Goal: Task Accomplishment & Management: Manage account settings

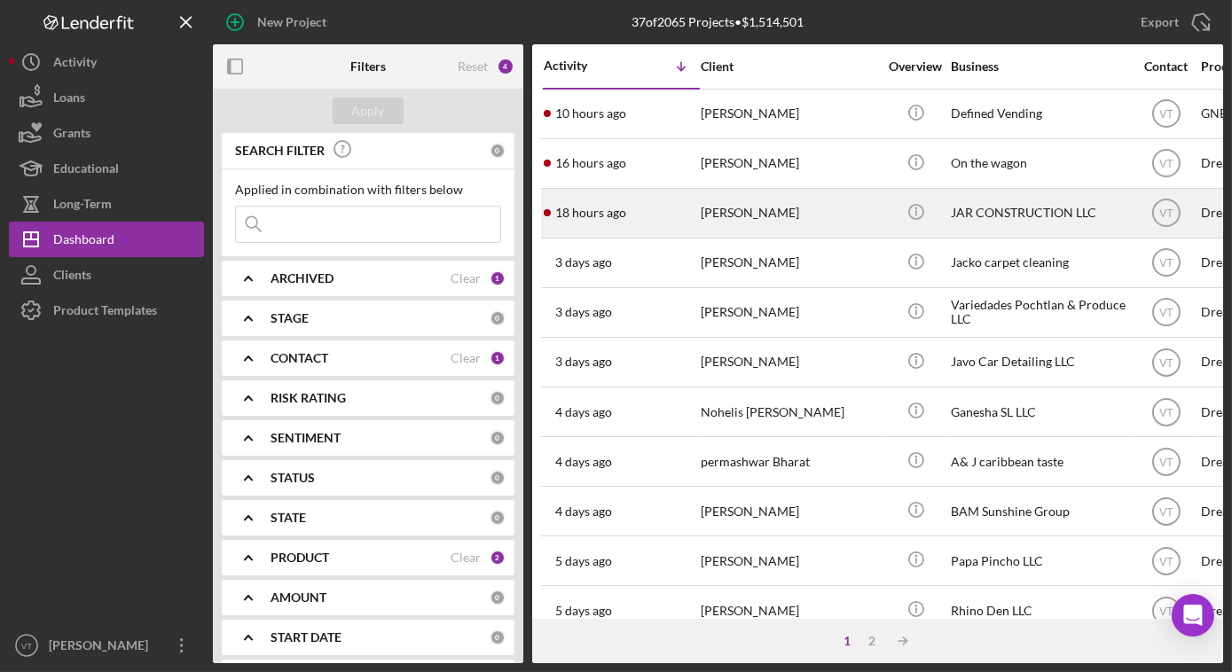
click at [802, 205] on div "[PERSON_NAME]" at bounding box center [789, 213] width 177 height 47
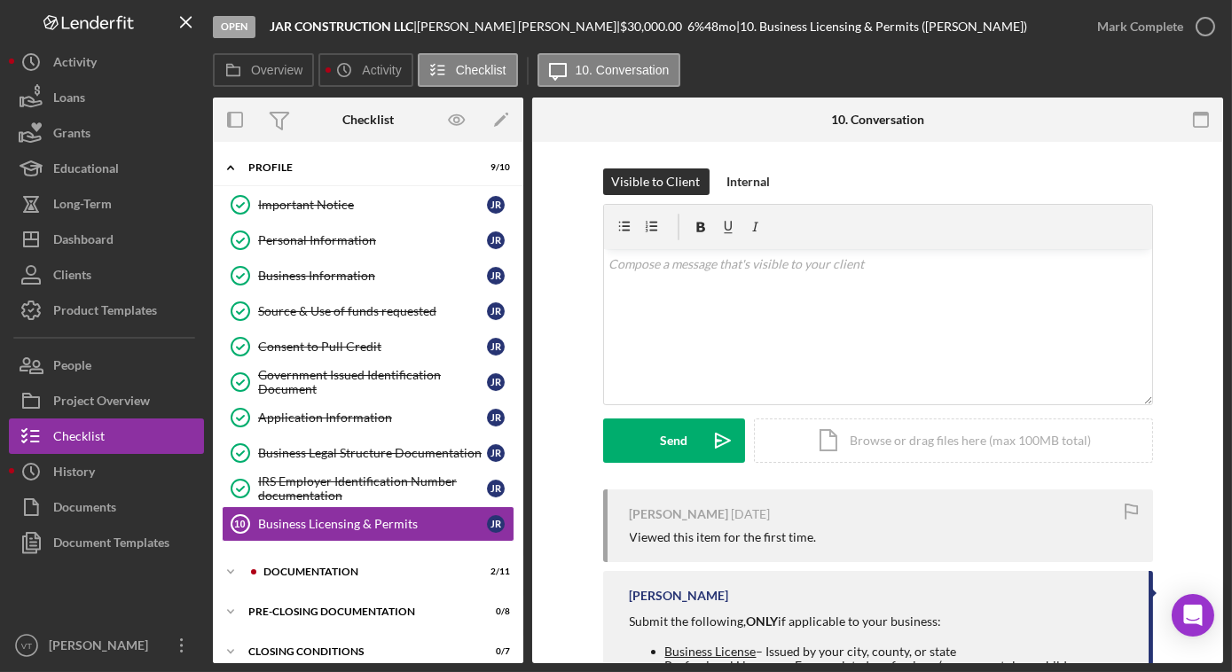
scroll to position [10, 0]
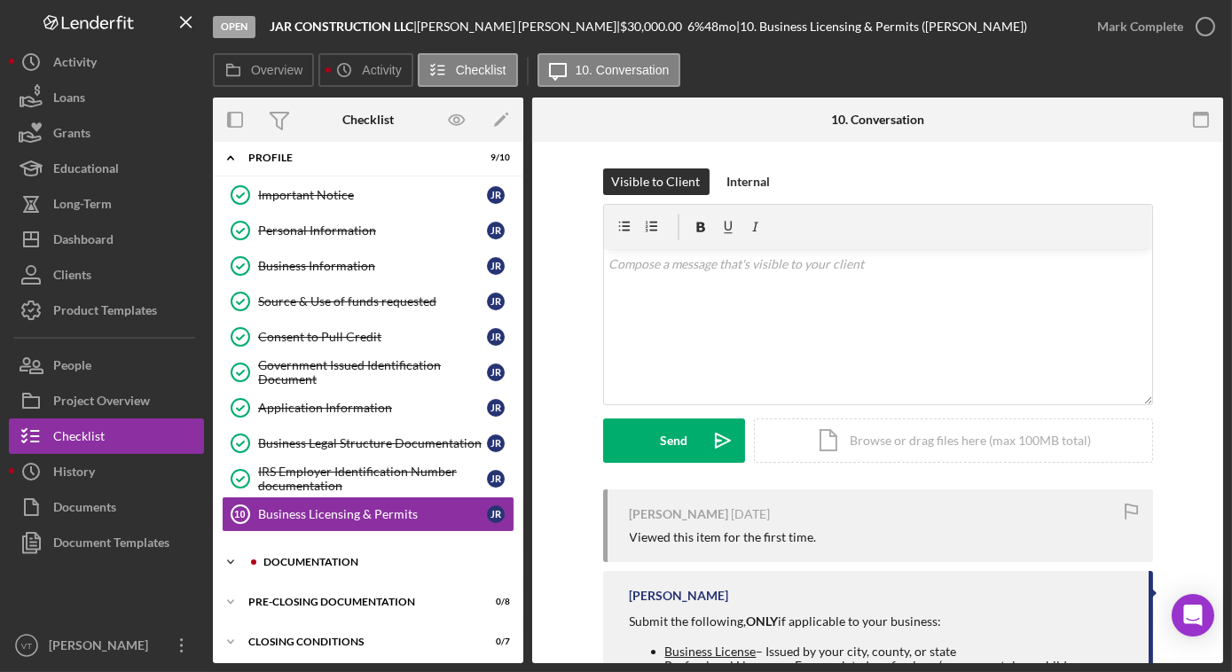
click at [223, 550] on icon "Icon/Expander" at bounding box center [230, 562] width 35 height 35
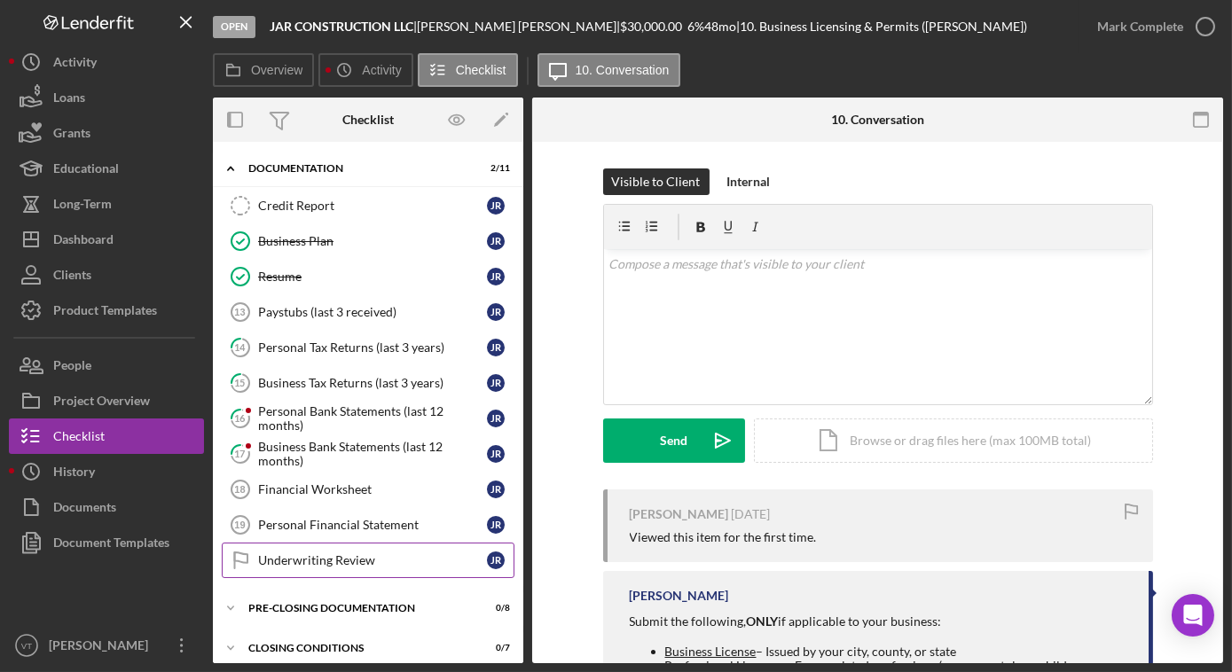
scroll to position [405, 0]
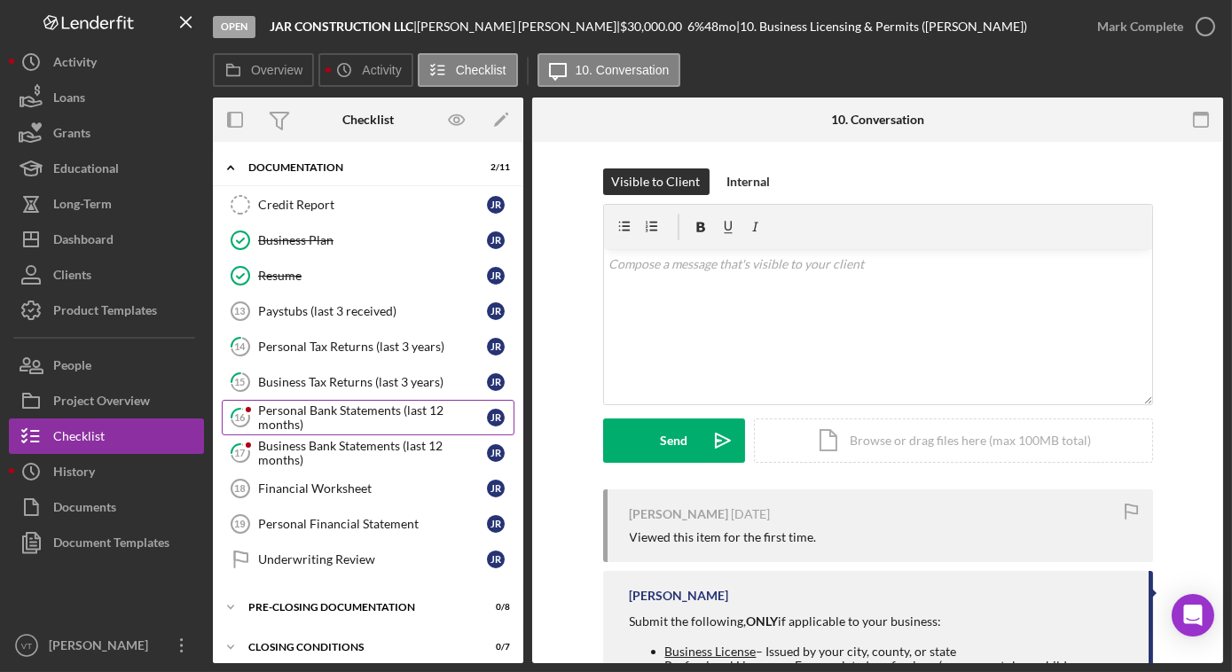
click at [366, 406] on div "Personal Bank Statements (last 12 months)" at bounding box center [372, 418] width 229 height 28
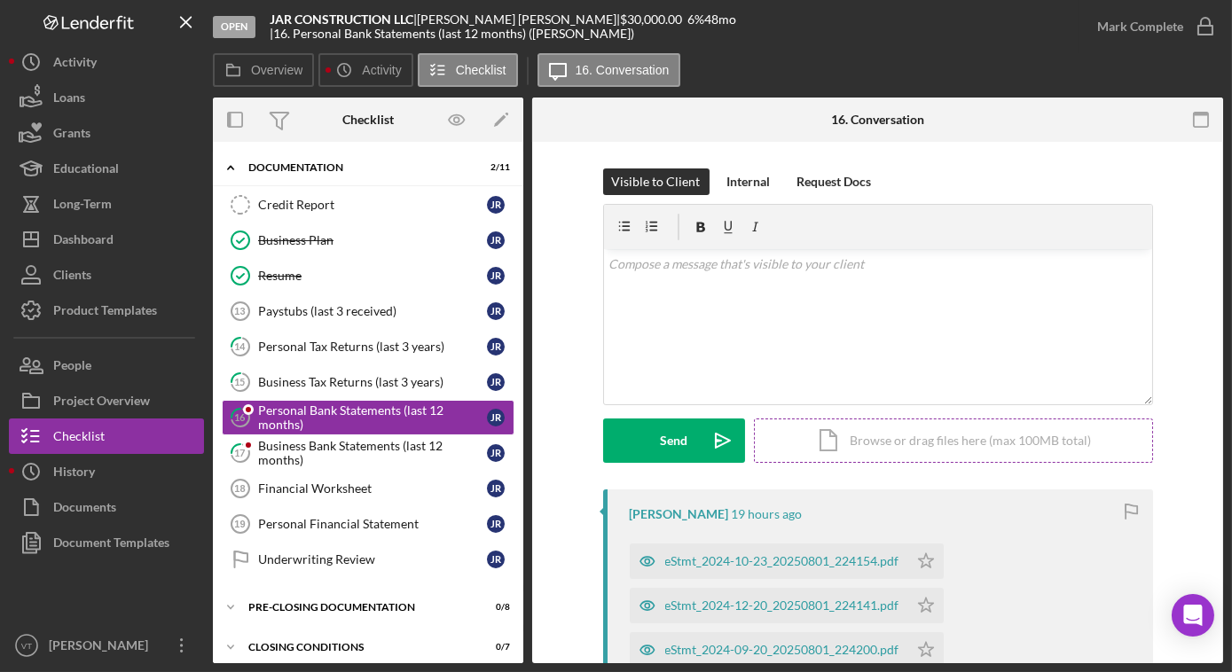
scroll to position [241, 0]
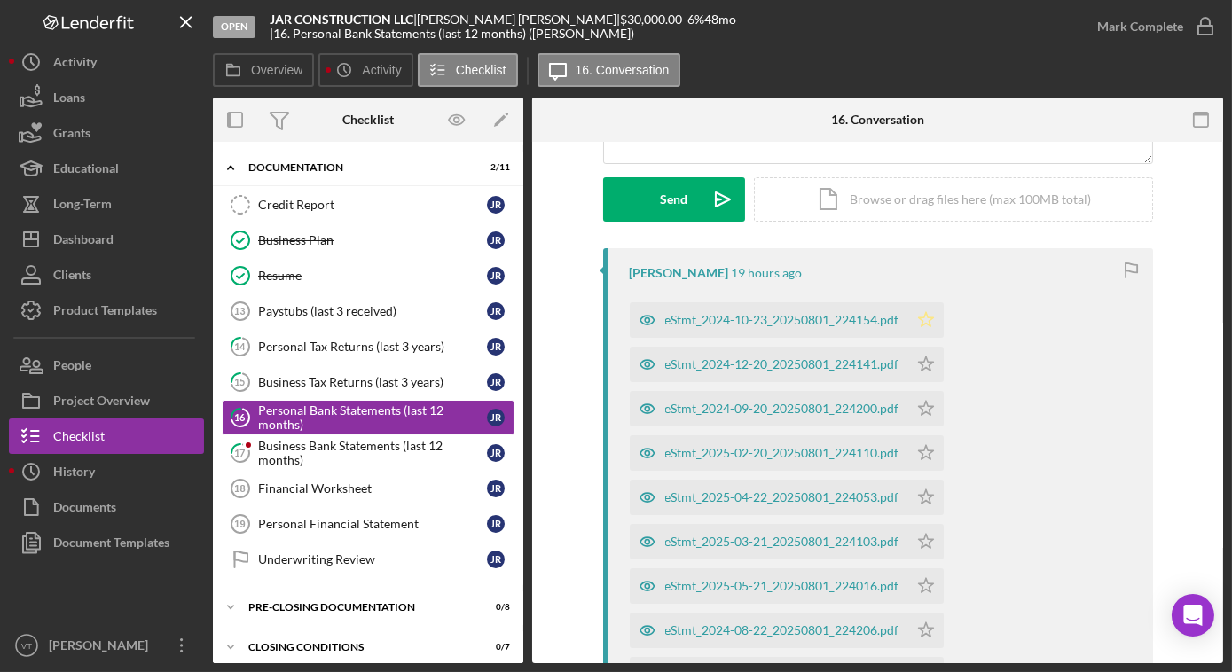
click at [926, 316] on icon "Icon/Star" at bounding box center [925, 320] width 35 height 35
click at [924, 367] on polygon "button" at bounding box center [925, 364] width 15 height 14
click at [918, 417] on icon "Icon/Star" at bounding box center [925, 408] width 35 height 35
click at [923, 443] on icon "Icon/Star" at bounding box center [925, 453] width 35 height 35
click at [926, 492] on icon "Icon/Star" at bounding box center [925, 497] width 35 height 35
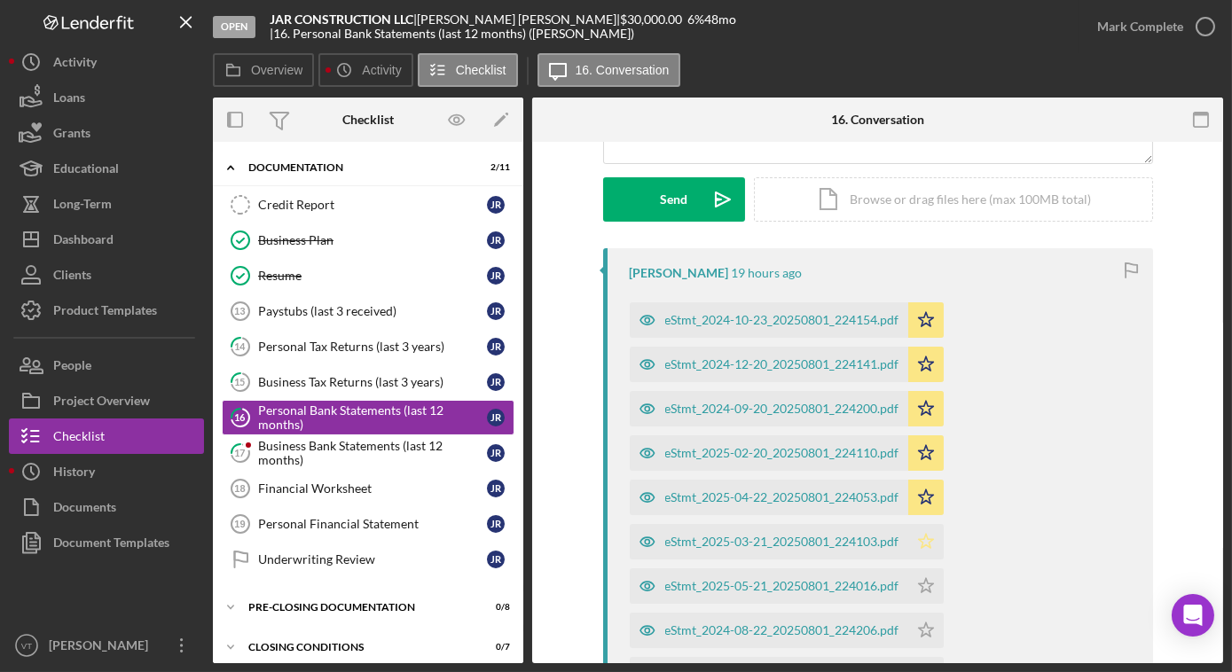
click at [923, 540] on icon "Icon/Star" at bounding box center [925, 541] width 35 height 35
click at [920, 585] on icon "Icon/Star" at bounding box center [925, 586] width 35 height 35
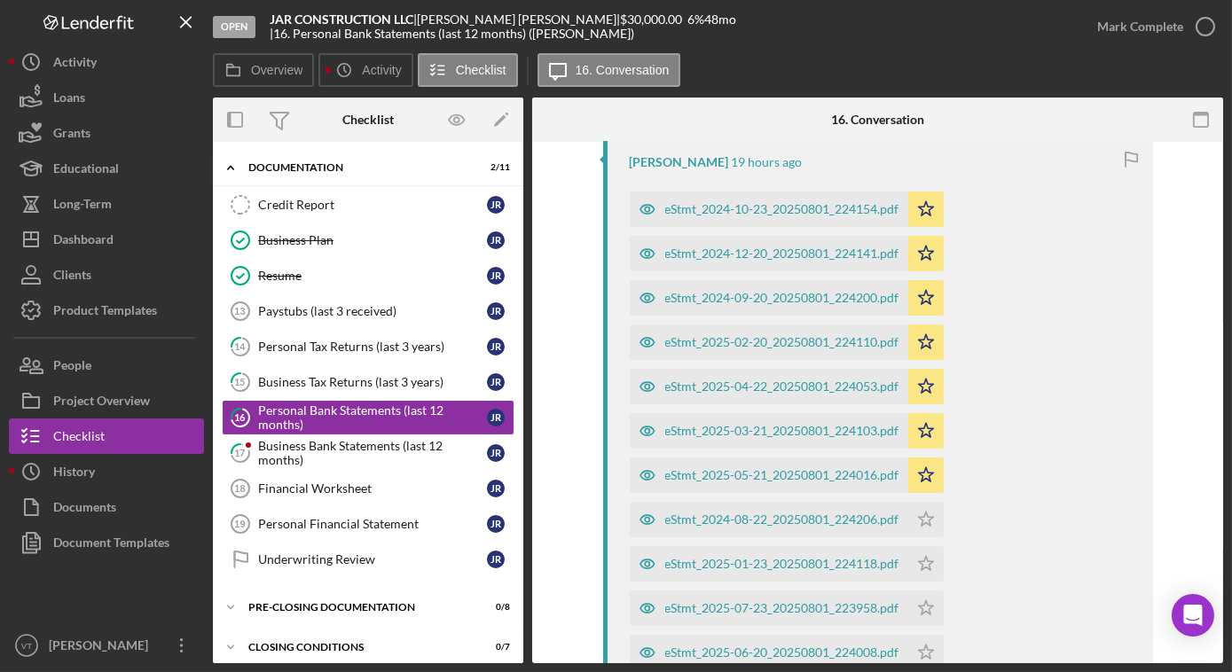
scroll to position [564, 0]
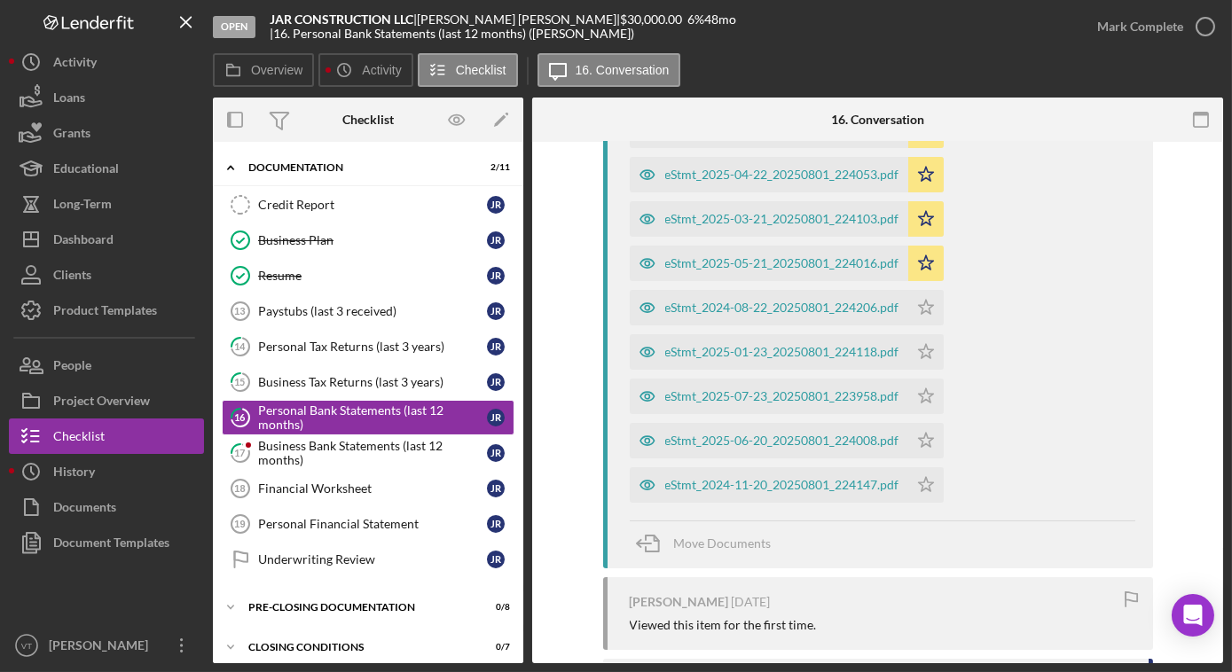
drag, startPoint x: 927, startPoint y: 313, endPoint x: 924, endPoint y: 332, distance: 18.8
click at [925, 320] on icon "Icon/Star" at bounding box center [925, 307] width 35 height 35
click at [919, 355] on icon "Icon/Star" at bounding box center [925, 351] width 35 height 35
click at [924, 395] on icon "Icon/Star" at bounding box center [925, 396] width 35 height 35
click at [920, 440] on icon "Icon/Star" at bounding box center [925, 440] width 35 height 35
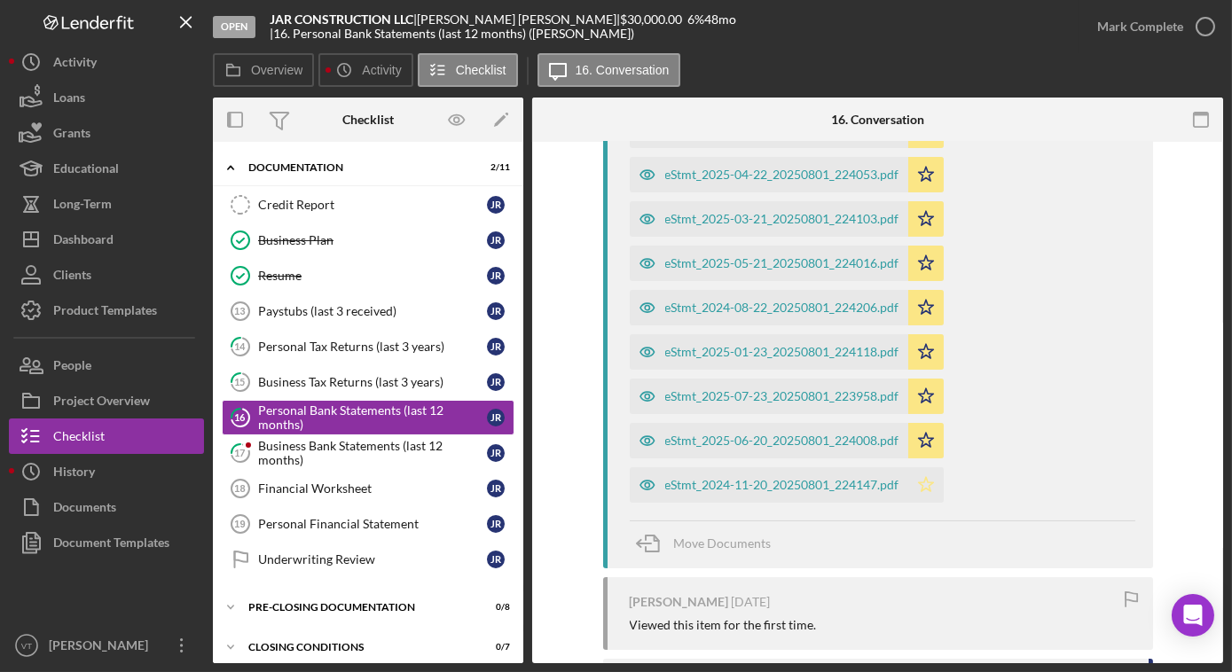
click at [928, 483] on icon "Icon/Star" at bounding box center [925, 485] width 35 height 35
click at [1133, 27] on div "Mark Complete" at bounding box center [1140, 26] width 86 height 35
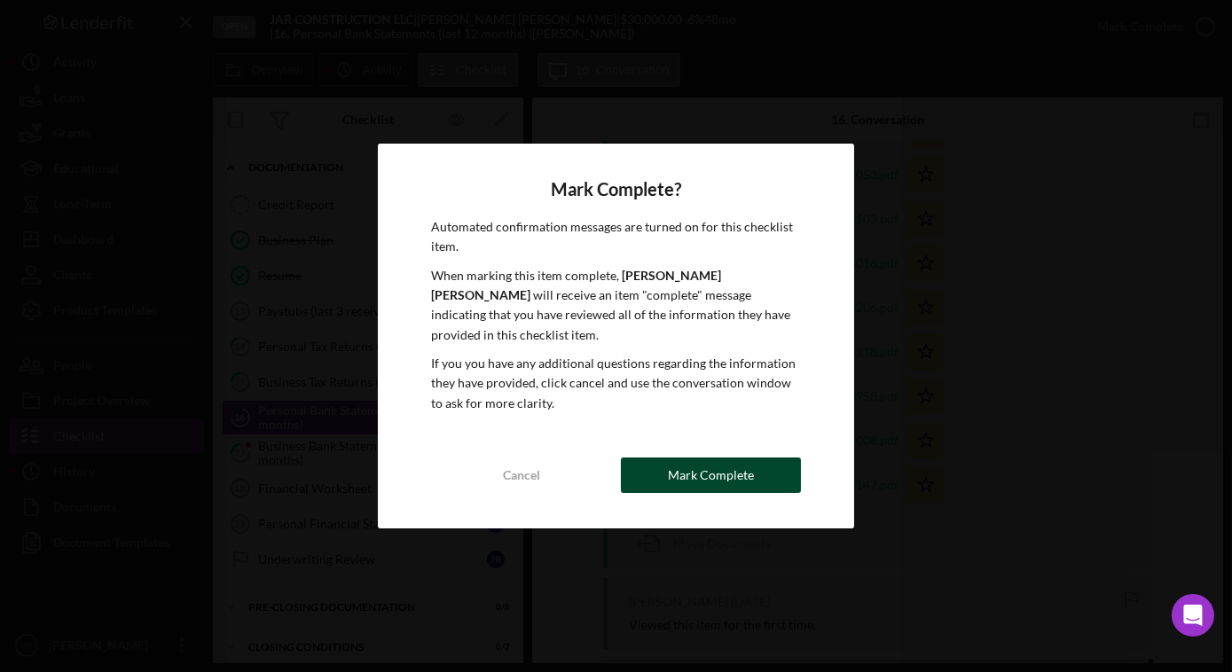
click at [720, 467] on div "Mark Complete" at bounding box center [711, 475] width 86 height 35
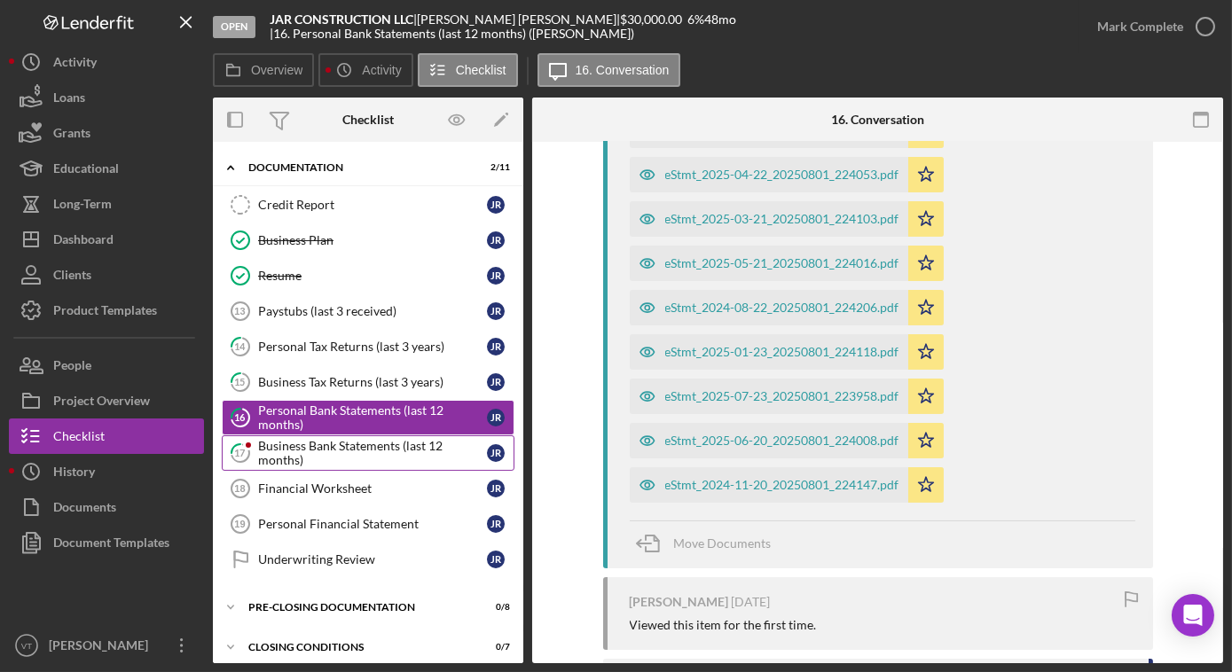
click at [371, 439] on div "Business Bank Statements (last 12 months)" at bounding box center [372, 453] width 229 height 28
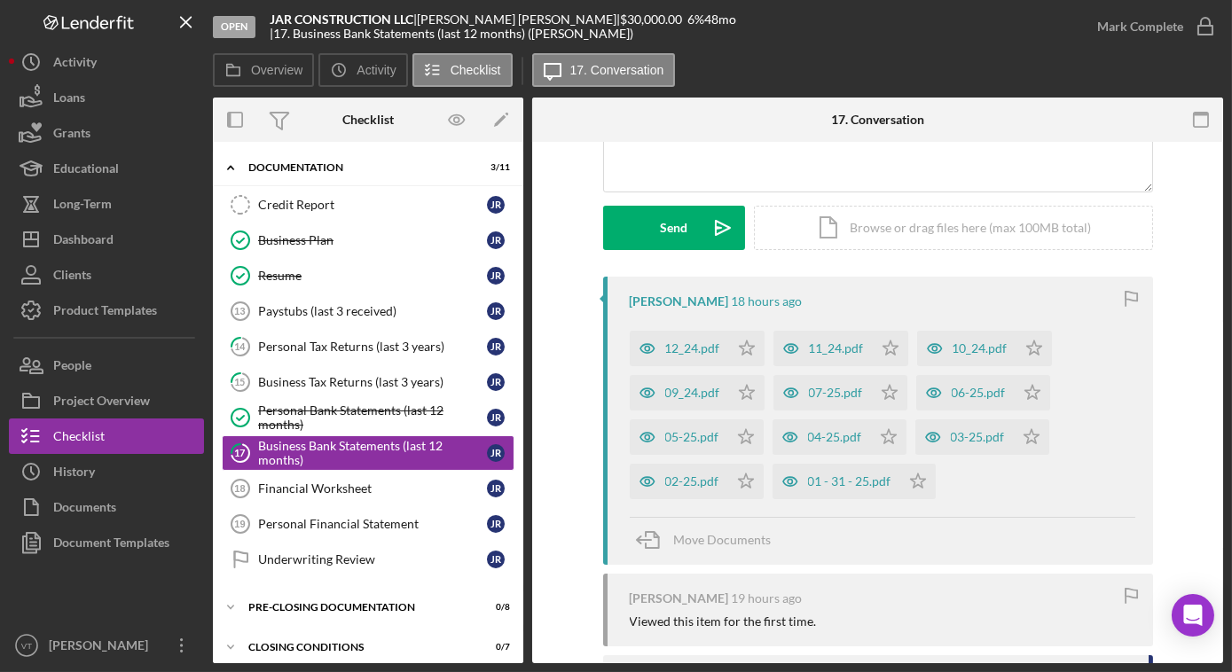
scroll to position [241, 0]
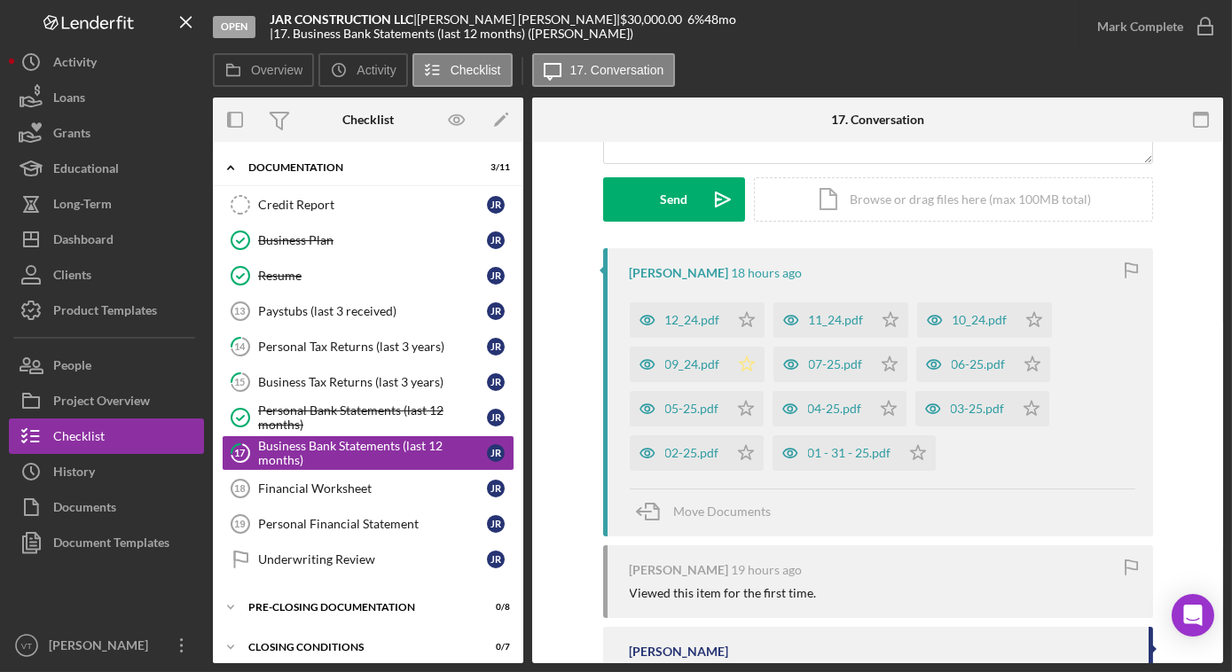
drag, startPoint x: 743, startPoint y: 320, endPoint x: 740, endPoint y: 366, distance: 45.3
click at [740, 326] on icon "Icon/Star" at bounding box center [746, 320] width 35 height 35
click at [740, 370] on icon "Icon/Star" at bounding box center [746, 364] width 35 height 35
click at [883, 326] on polygon "button" at bounding box center [890, 319] width 15 height 14
click at [745, 451] on icon "Icon/Star" at bounding box center [745, 453] width 35 height 35
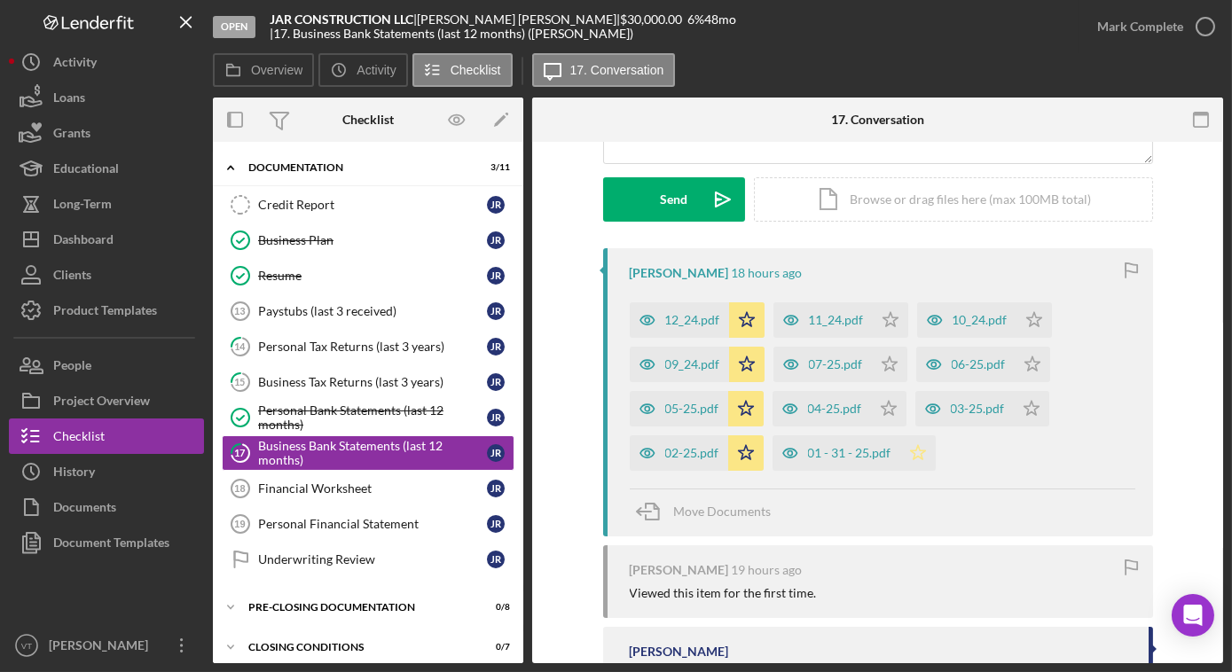
click at [910, 444] on icon "Icon/Star" at bounding box center [917, 453] width 35 height 35
click at [878, 410] on icon "Icon/Star" at bounding box center [888, 408] width 35 height 35
click at [892, 365] on icon "Icon/Star" at bounding box center [889, 364] width 35 height 35
click at [887, 330] on icon "Icon/Star" at bounding box center [890, 320] width 35 height 35
click at [1021, 329] on icon "Icon/Star" at bounding box center [1034, 320] width 35 height 35
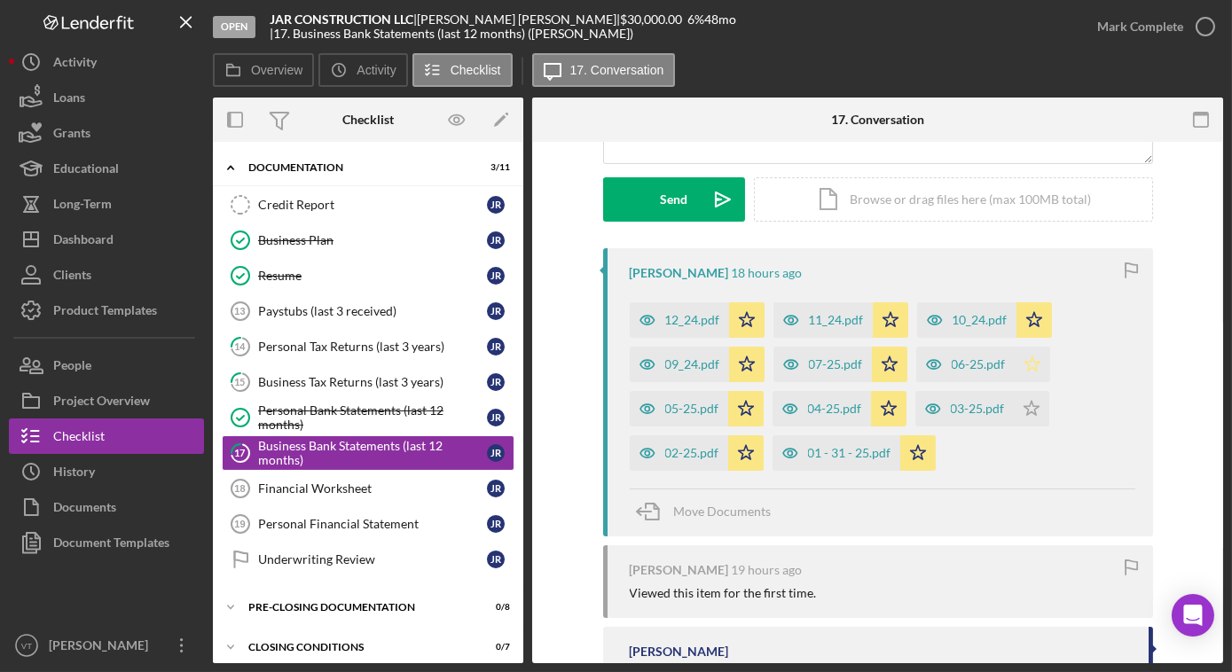
click at [1026, 365] on icon "Icon/Star" at bounding box center [1032, 364] width 35 height 35
click at [1024, 407] on icon "Icon/Star" at bounding box center [1031, 408] width 35 height 35
click at [977, 358] on div "06-25.pdf" at bounding box center [979, 365] width 54 height 14
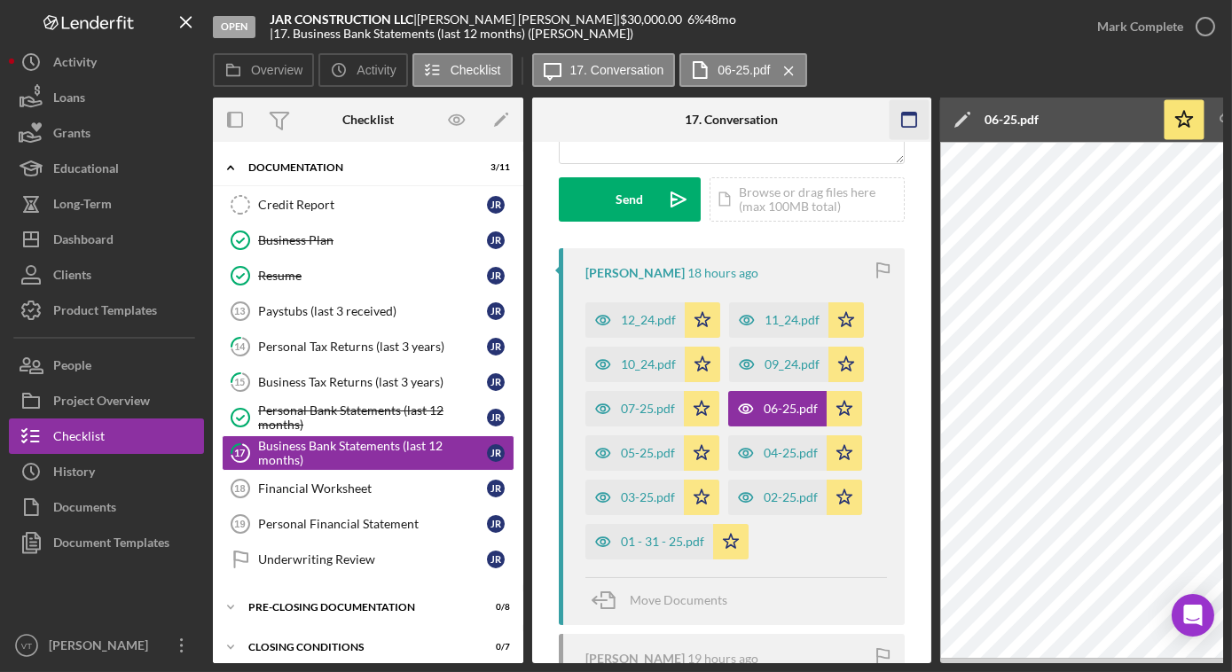
click at [909, 117] on icon "button" at bounding box center [910, 120] width 40 height 40
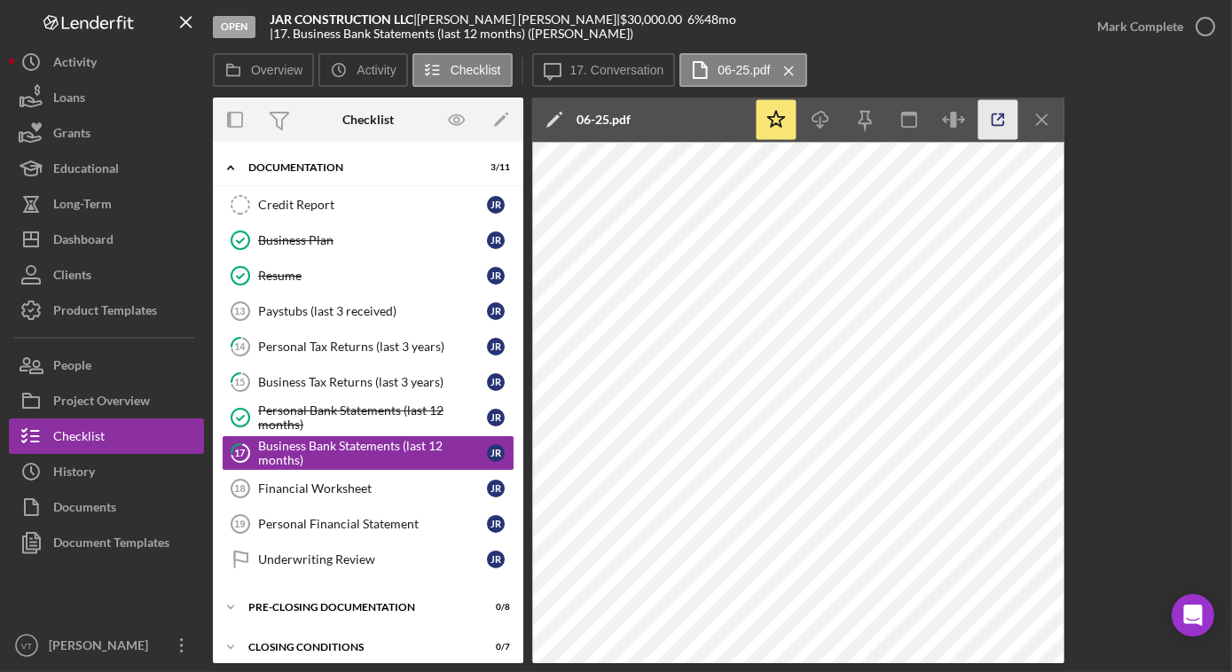
click at [995, 122] on icon "button" at bounding box center [999, 120] width 40 height 40
click at [1172, 37] on div "Mark Complete" at bounding box center [1140, 26] width 86 height 35
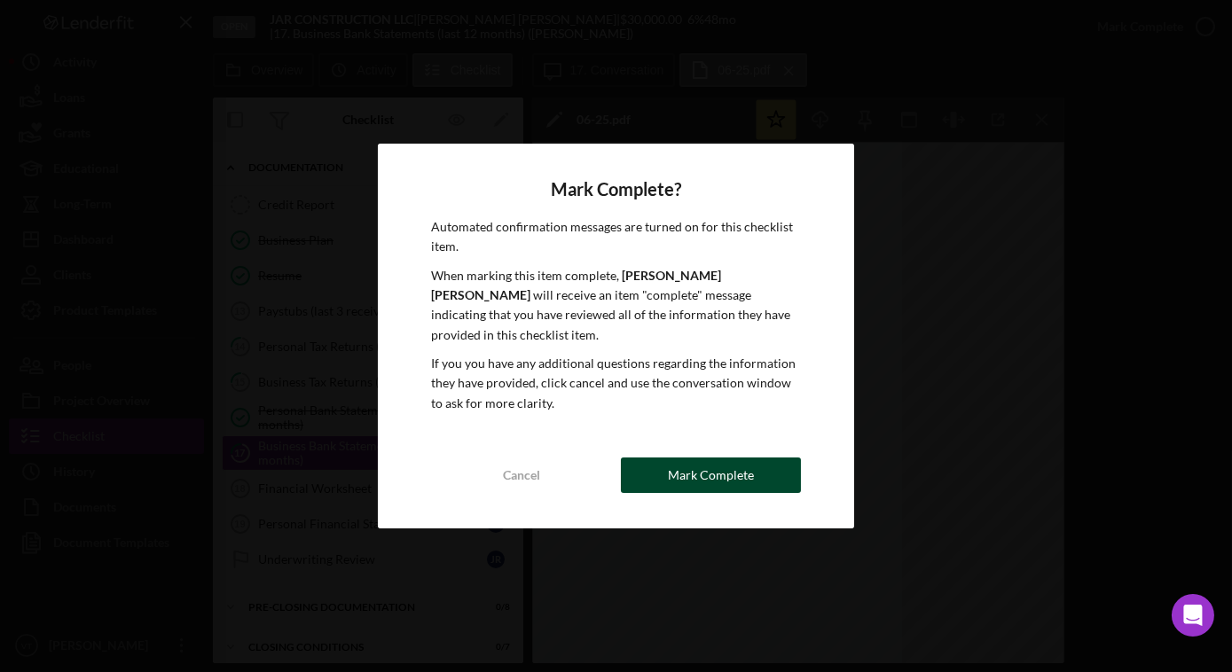
click at [717, 460] on div "Mark Complete" at bounding box center [711, 475] width 86 height 35
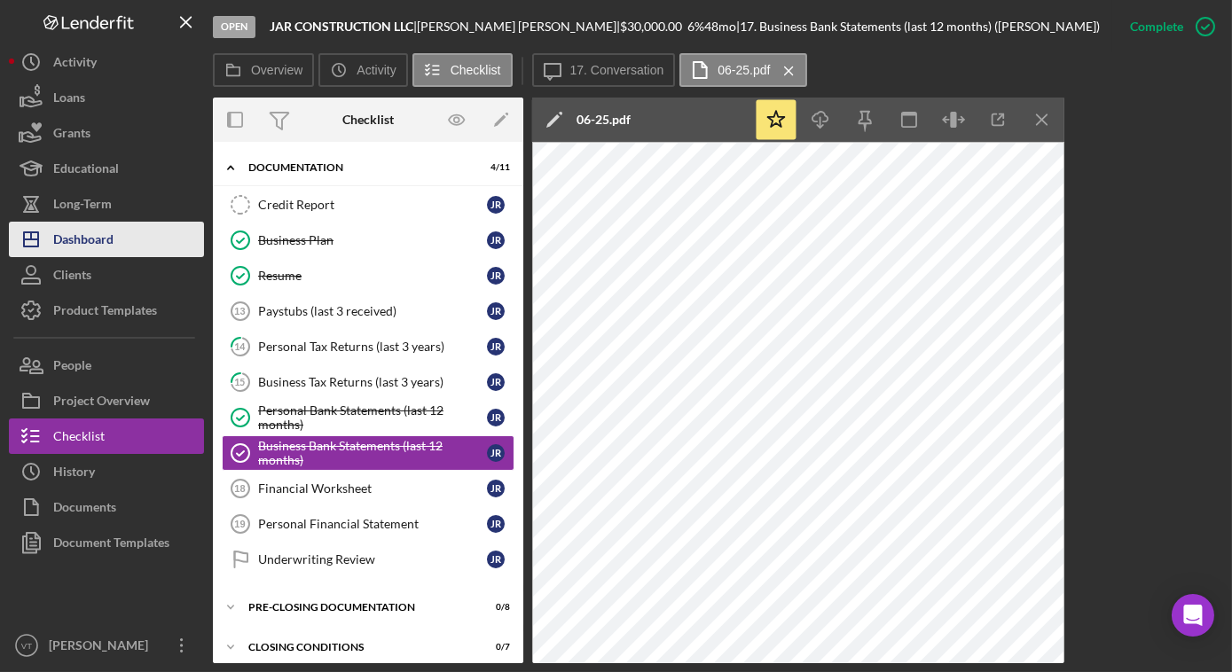
click at [112, 241] on div "Dashboard" at bounding box center [83, 242] width 60 height 40
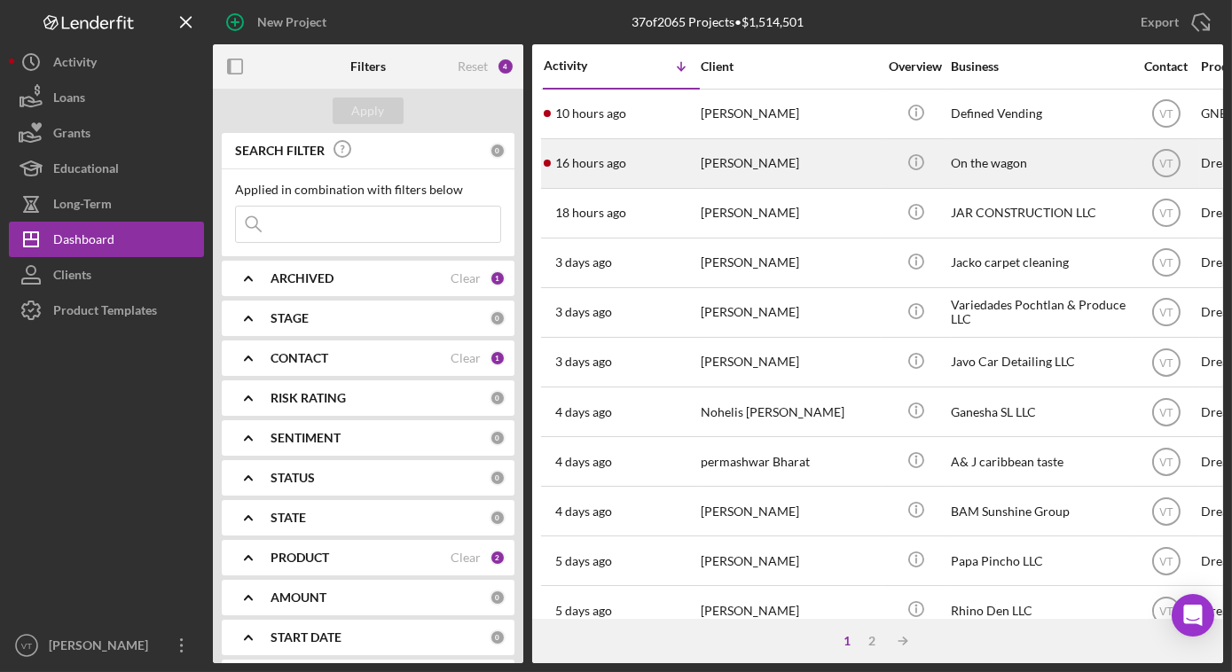
click at [733, 162] on div "[PERSON_NAME]" at bounding box center [789, 163] width 177 height 47
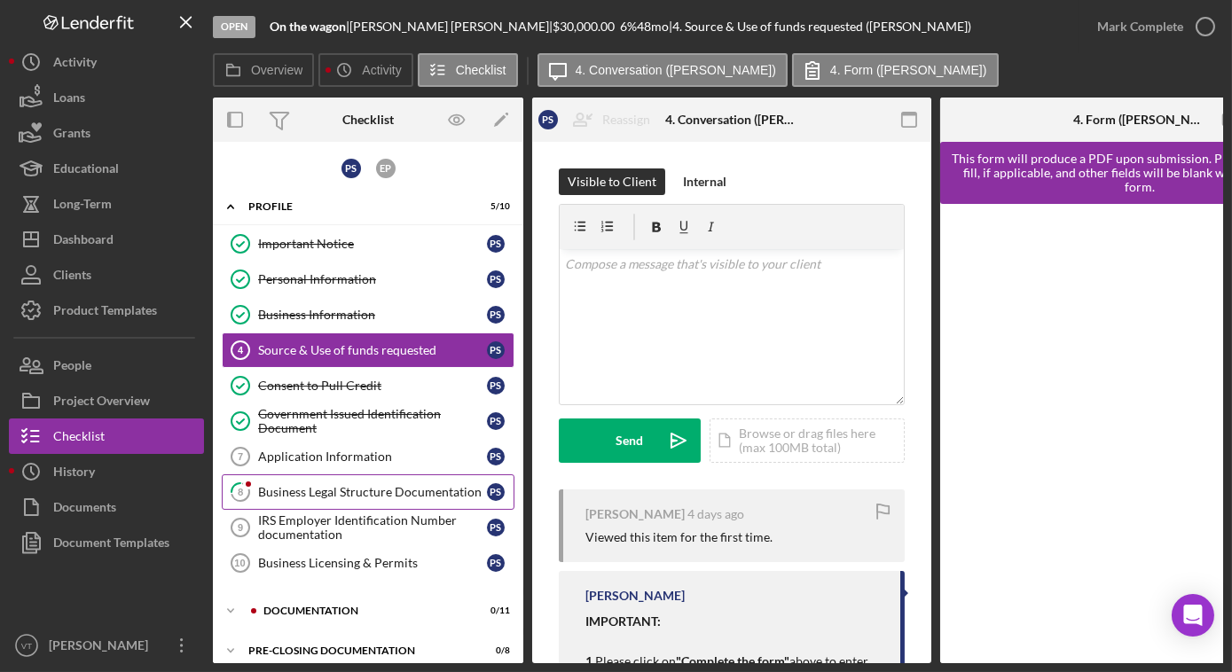
click at [295, 492] on div "Business Legal Structure Documentation" at bounding box center [372, 492] width 229 height 14
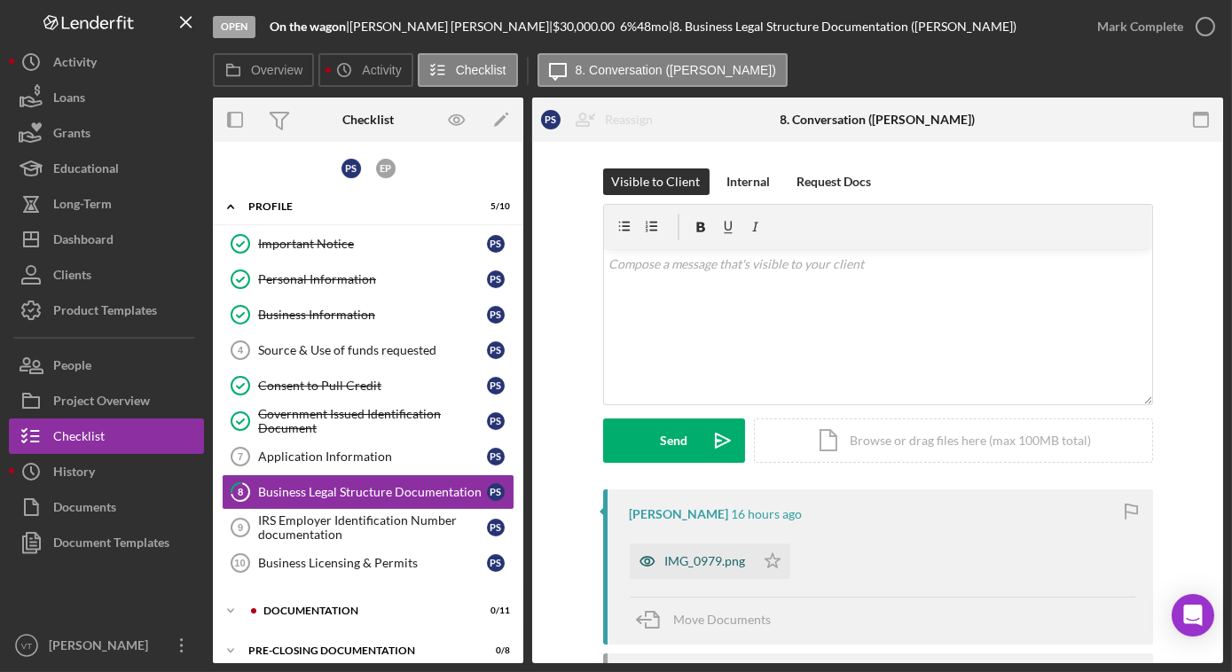
click at [711, 572] on div "IMG_0979.png" at bounding box center [692, 561] width 125 height 35
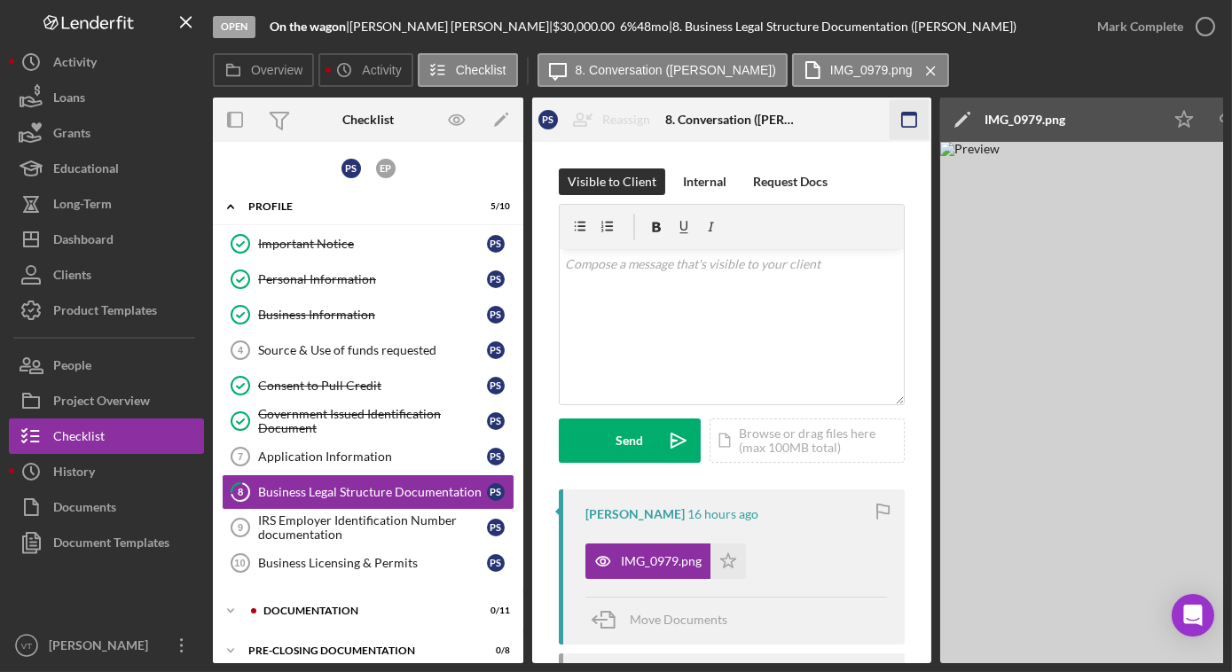
click at [906, 117] on icon "button" at bounding box center [910, 120] width 40 height 40
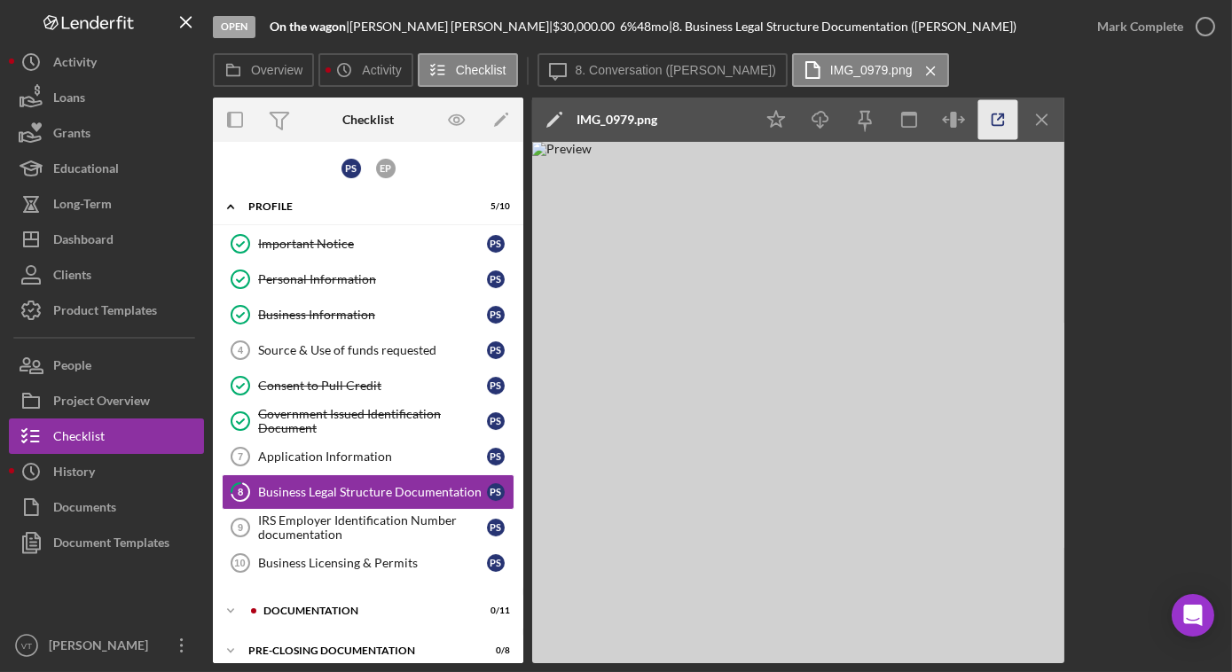
click at [997, 118] on icon "button" at bounding box center [999, 120] width 40 height 40
click at [1127, 32] on div "Mark Complete" at bounding box center [1140, 26] width 86 height 35
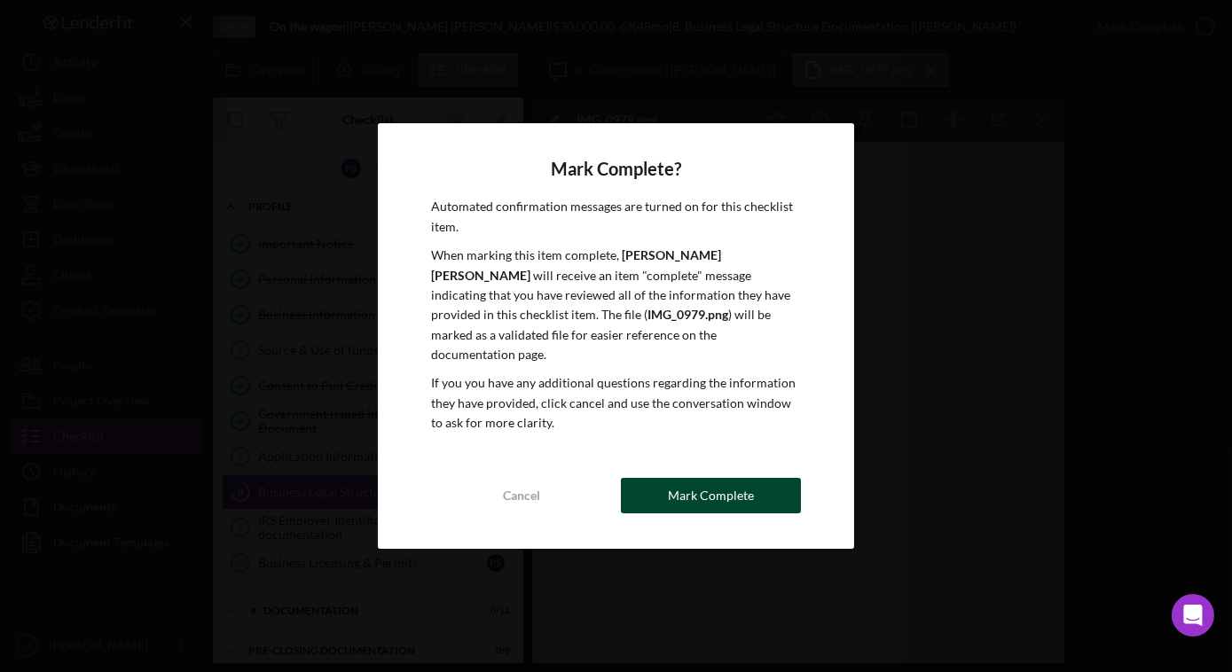
click at [728, 487] on div "Mark Complete" at bounding box center [711, 495] width 86 height 35
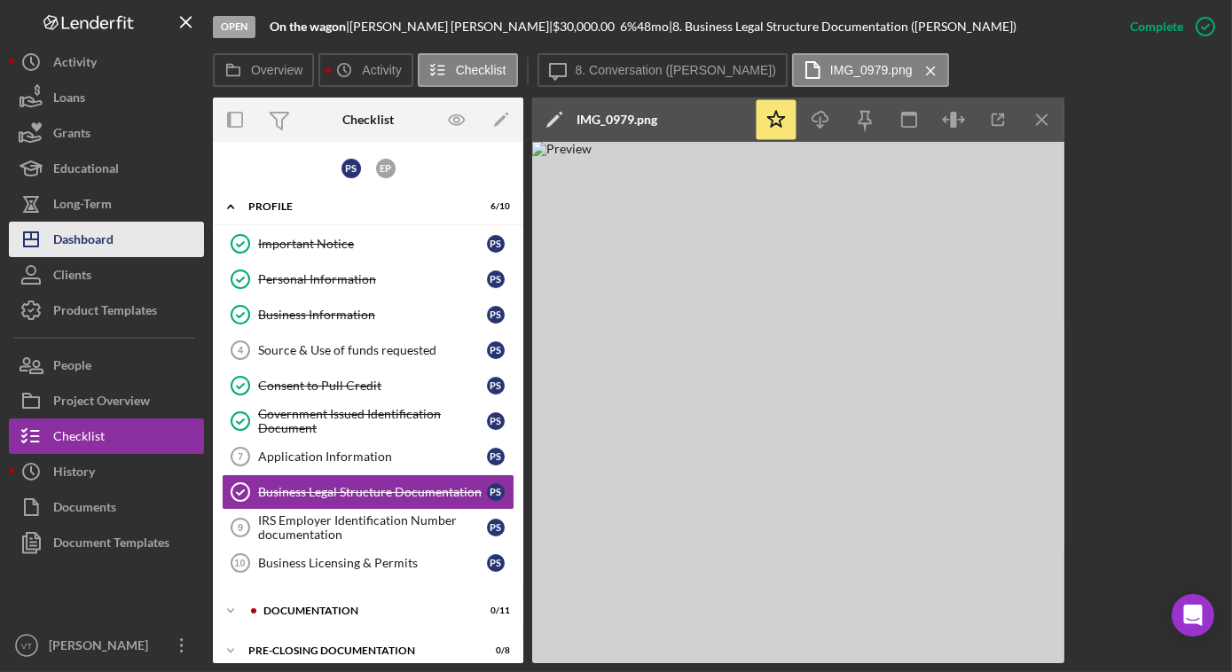
click at [123, 245] on button "Icon/Dashboard Dashboard" at bounding box center [106, 239] width 195 height 35
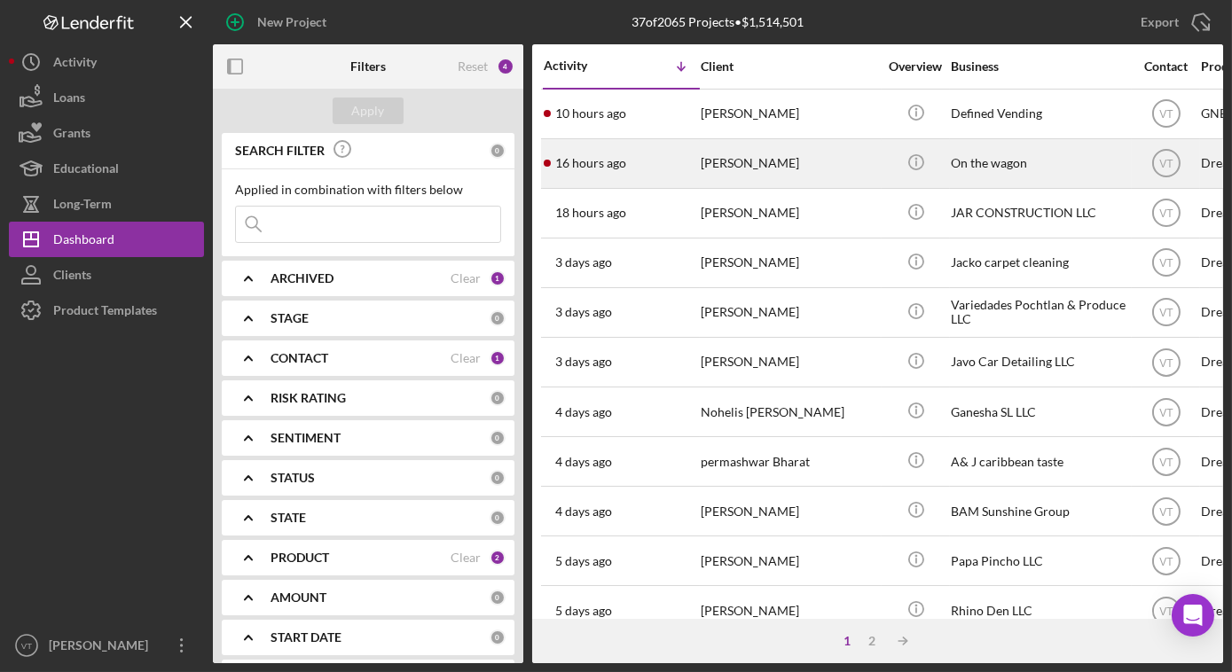
click at [745, 165] on div "[PERSON_NAME]" at bounding box center [789, 163] width 177 height 47
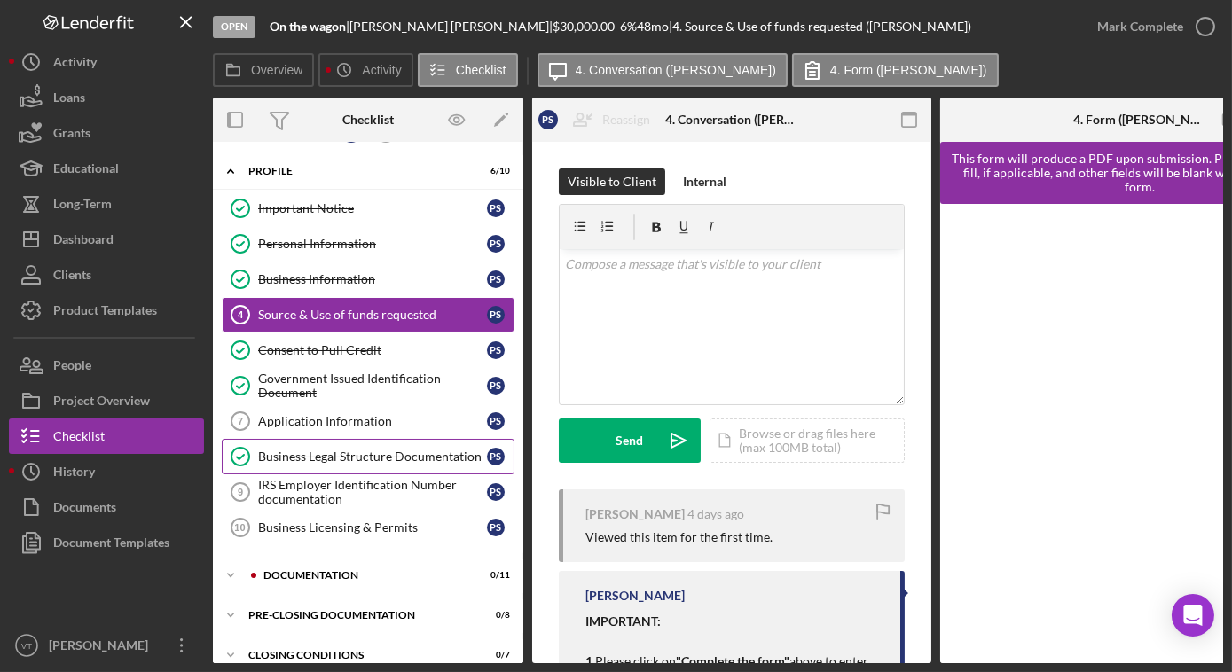
scroll to position [54, 0]
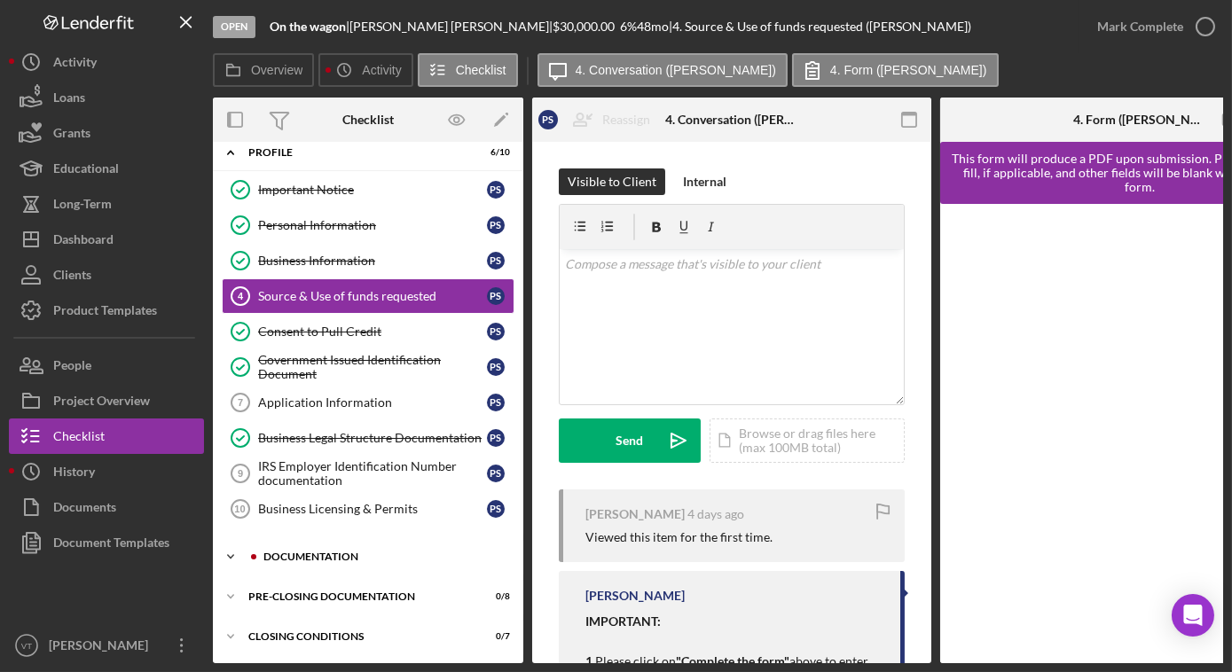
click at [228, 557] on icon "Icon/Expander" at bounding box center [230, 556] width 35 height 35
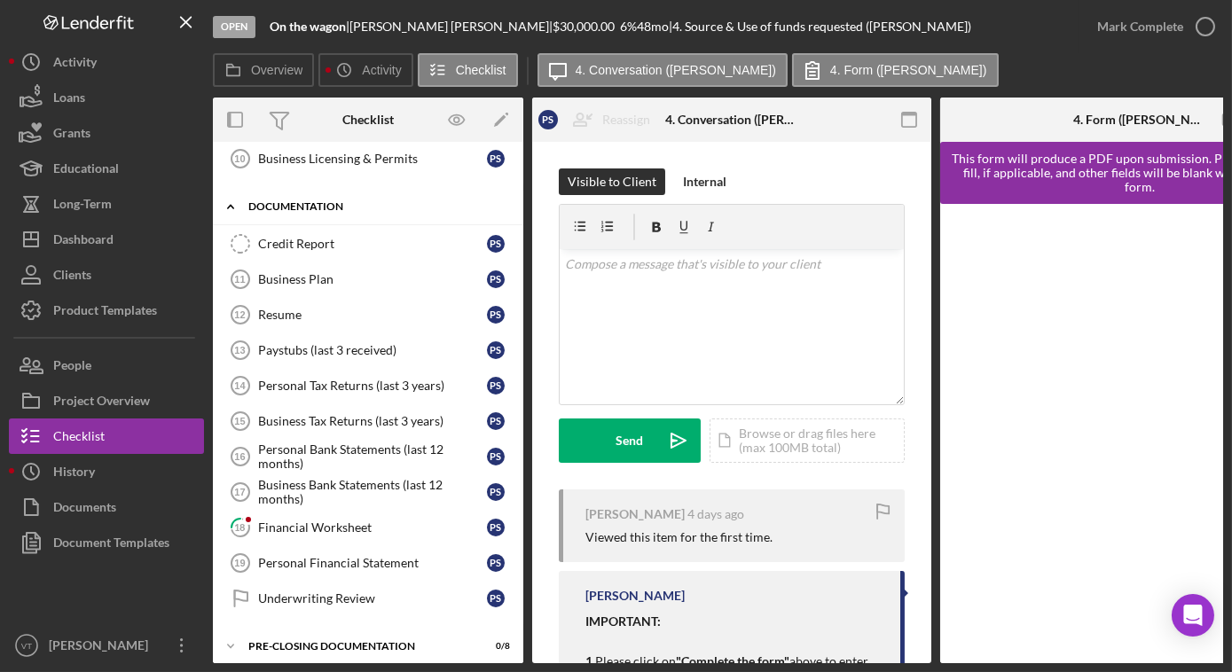
scroll to position [449, 0]
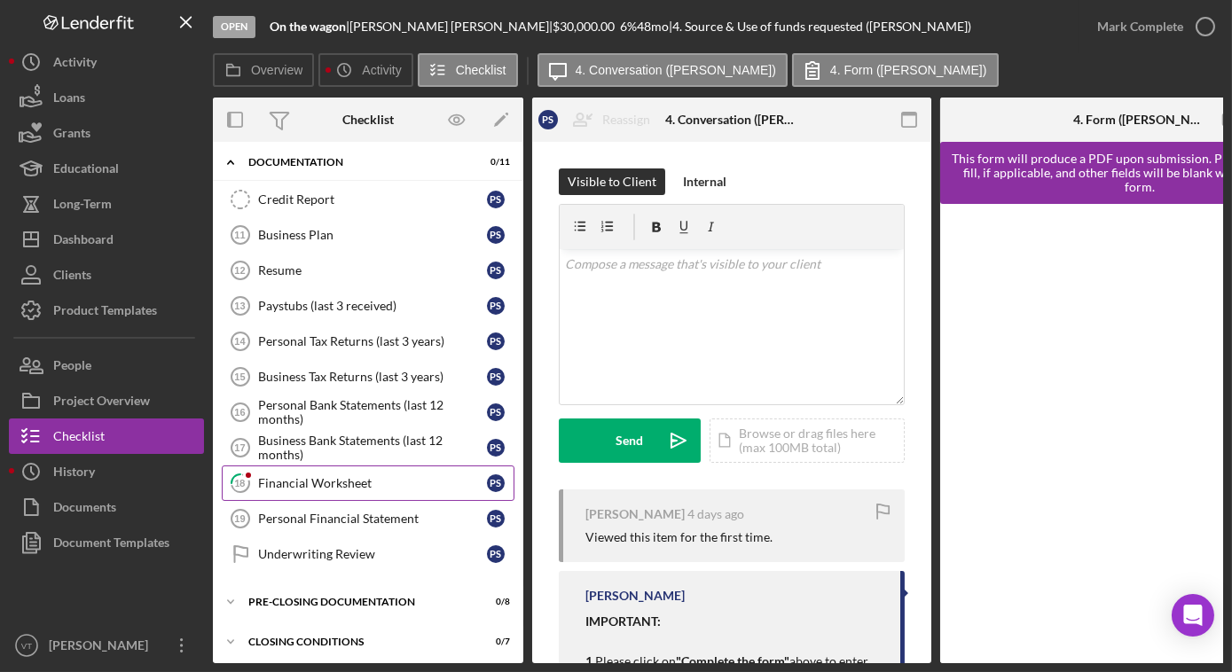
click at [344, 477] on div "Financial Worksheet" at bounding box center [372, 483] width 229 height 14
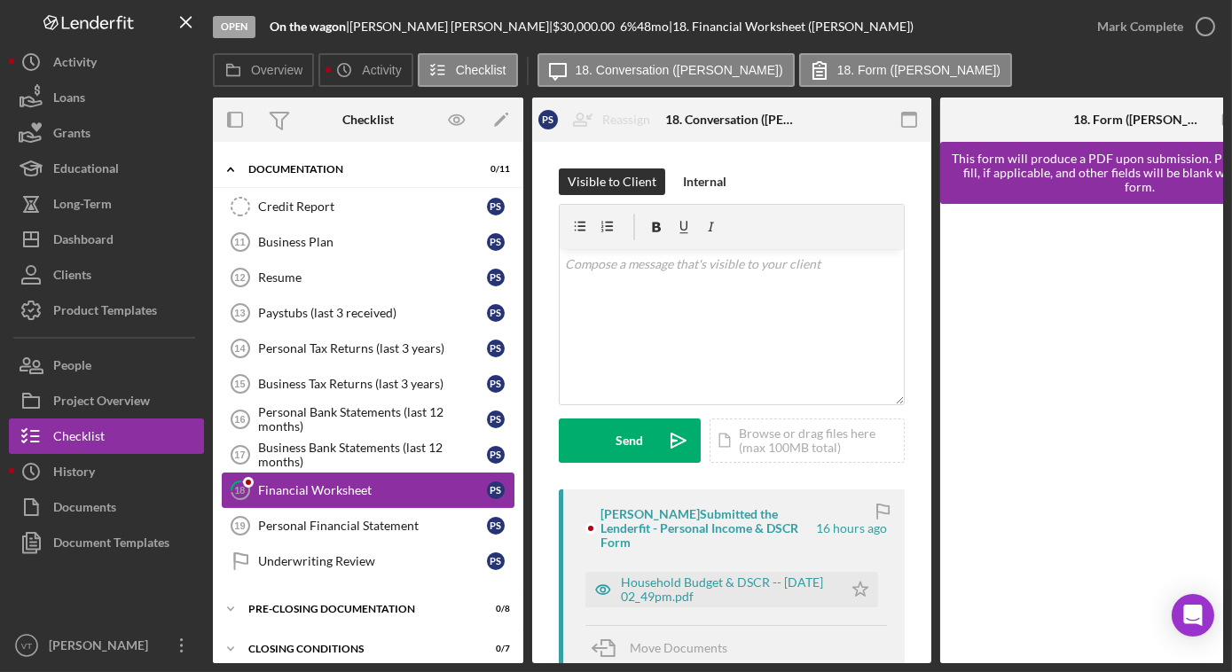
scroll to position [444, 0]
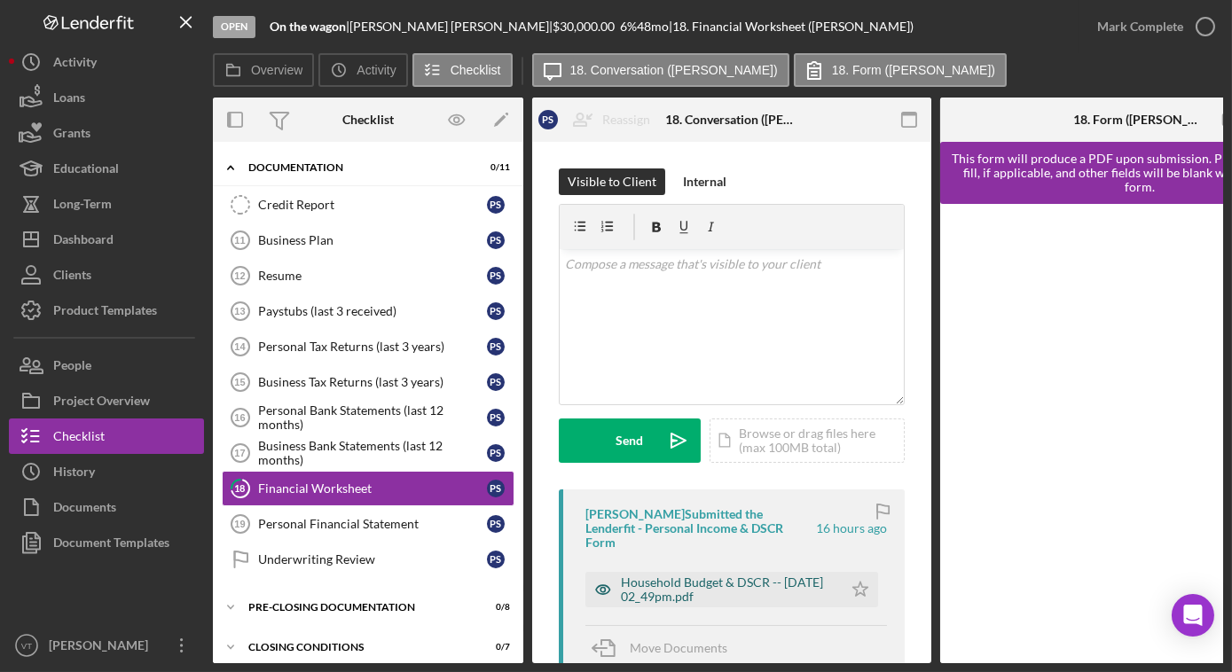
click at [752, 576] on div "Household Budget & DSCR -- [DATE] 02_49pm.pdf" at bounding box center [727, 590] width 213 height 28
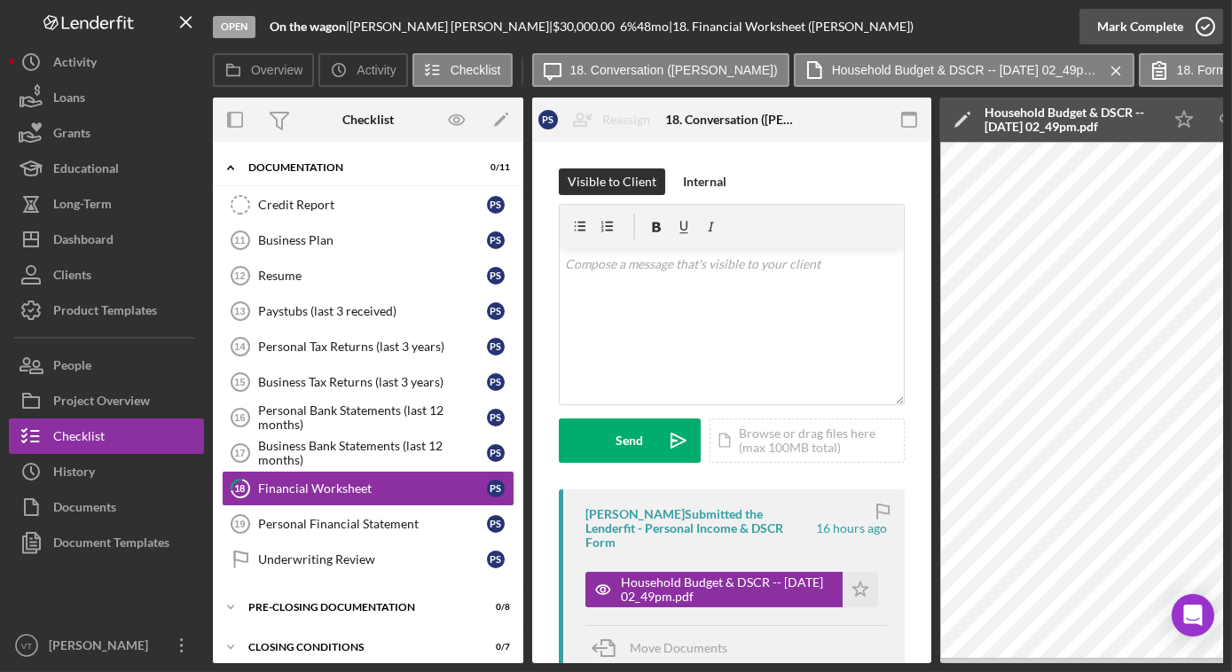
click at [1152, 21] on div "Mark Complete" at bounding box center [1140, 26] width 86 height 35
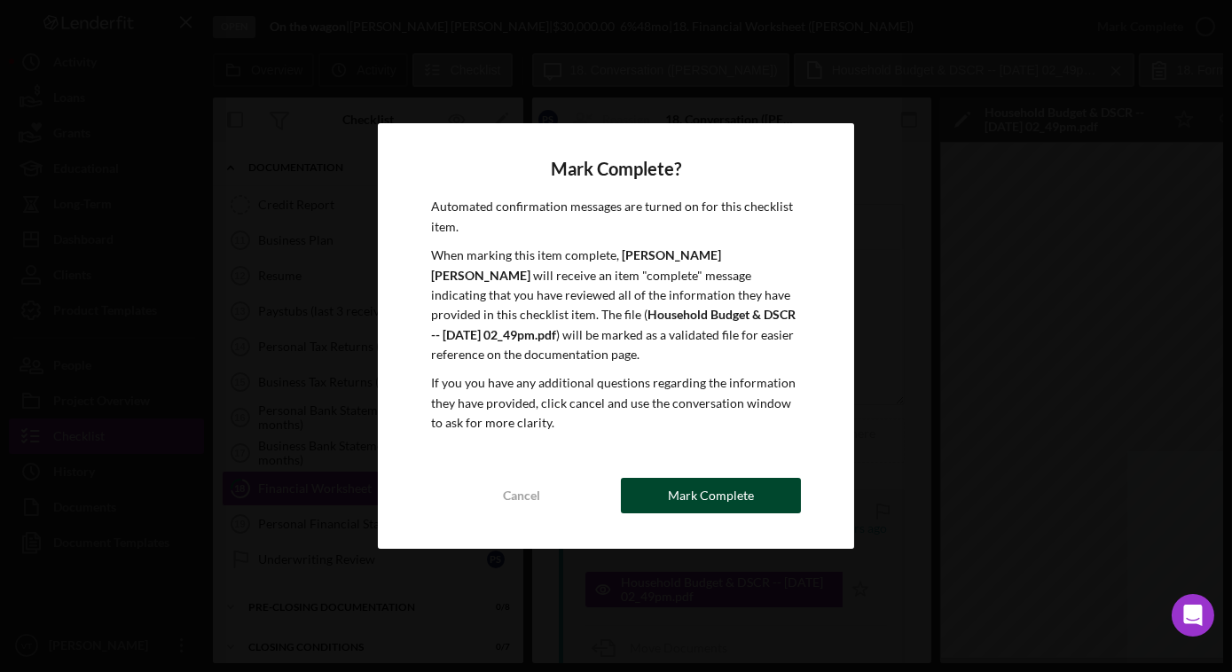
click at [721, 488] on div "Mark Complete" at bounding box center [711, 495] width 86 height 35
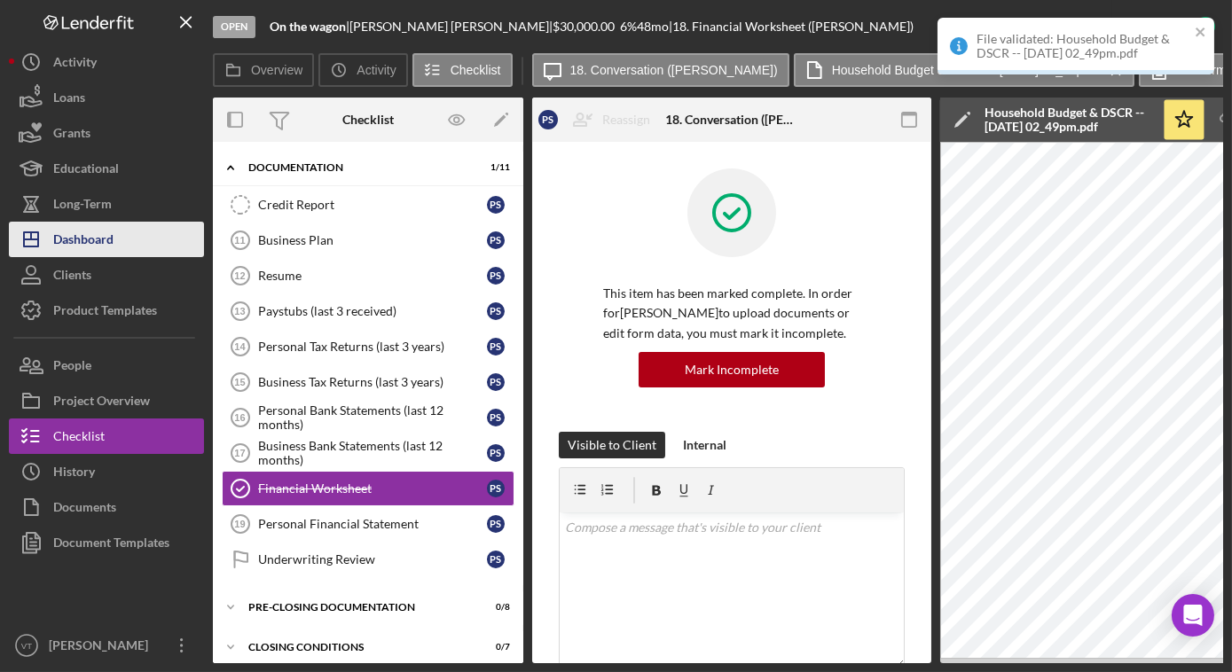
click at [145, 239] on button "Icon/Dashboard Dashboard" at bounding box center [106, 239] width 195 height 35
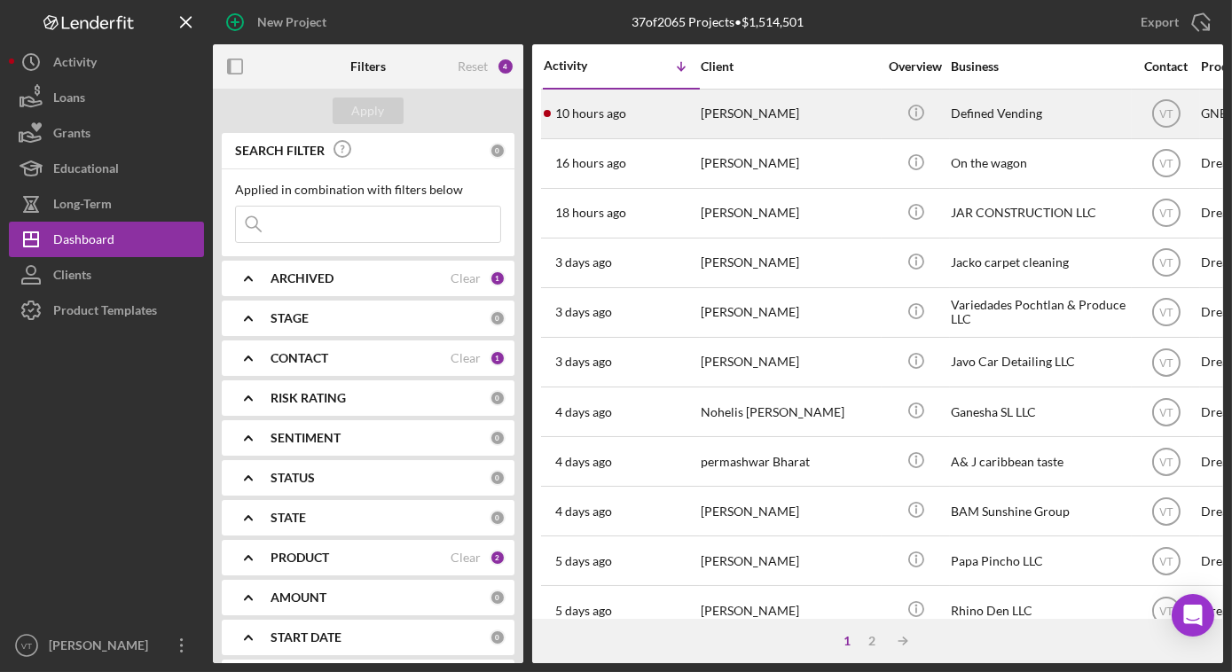
click at [775, 129] on div "[PERSON_NAME]" at bounding box center [789, 113] width 177 height 47
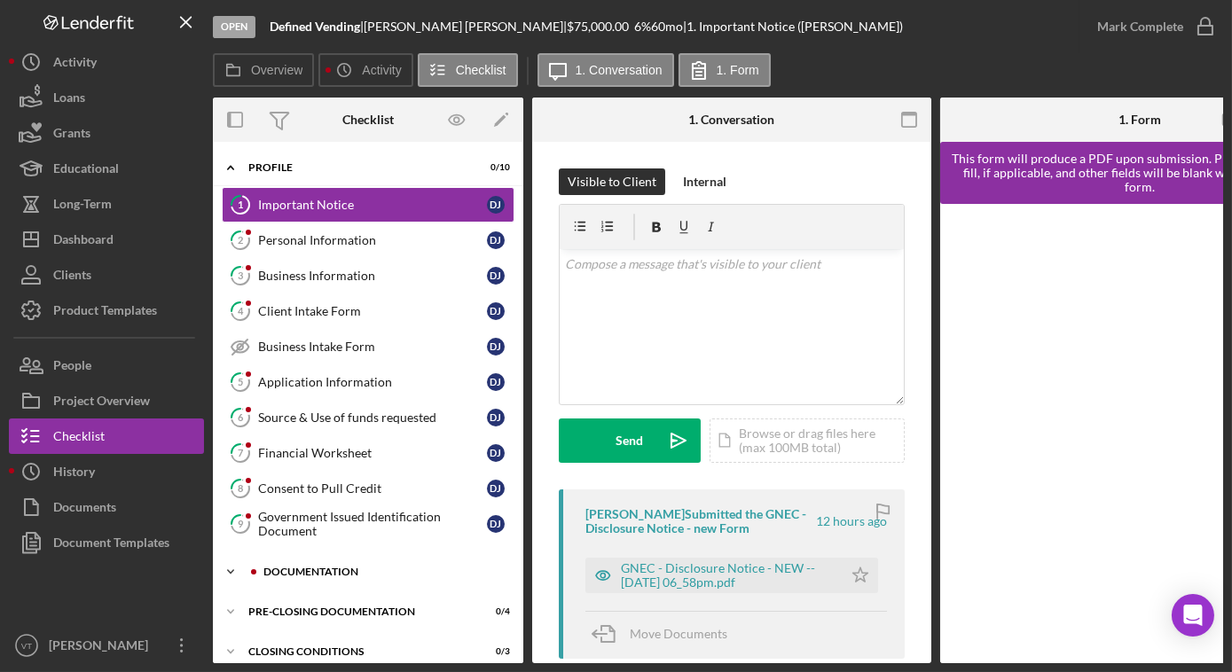
click at [242, 562] on icon "Icon/Expander" at bounding box center [230, 571] width 35 height 35
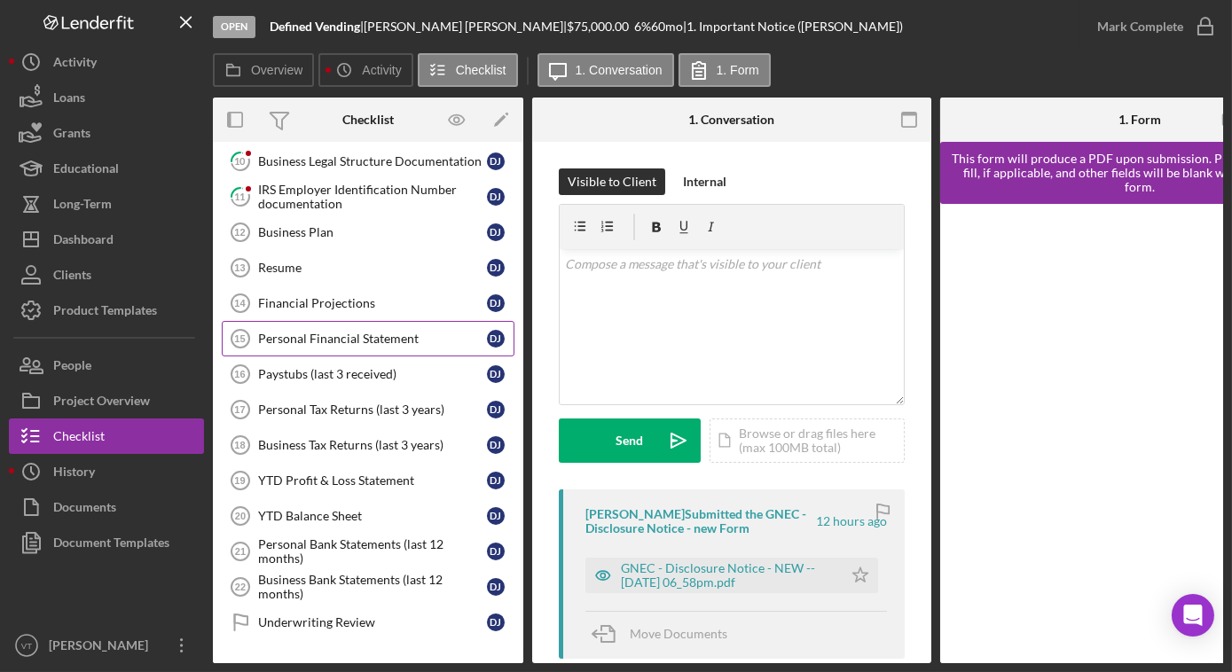
scroll to position [322, 0]
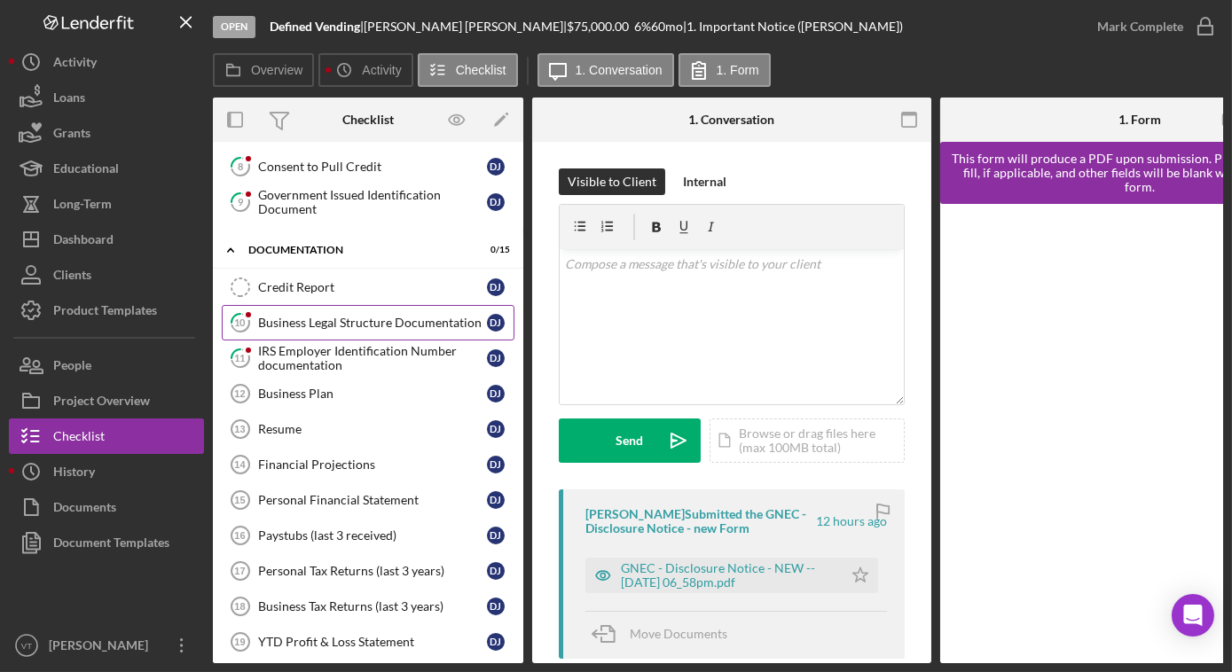
click at [305, 316] on div "Business Legal Structure Documentation" at bounding box center [372, 323] width 229 height 14
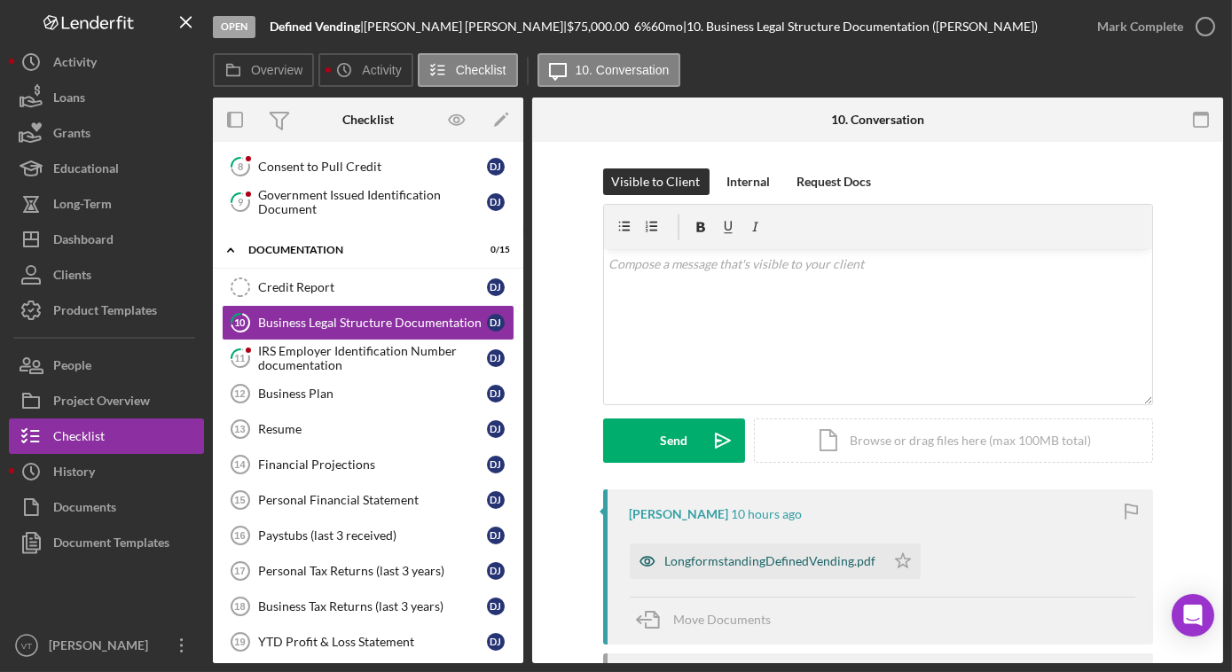
click at [743, 555] on div "LongformstandingDefinedVending.pdf" at bounding box center [770, 561] width 211 height 14
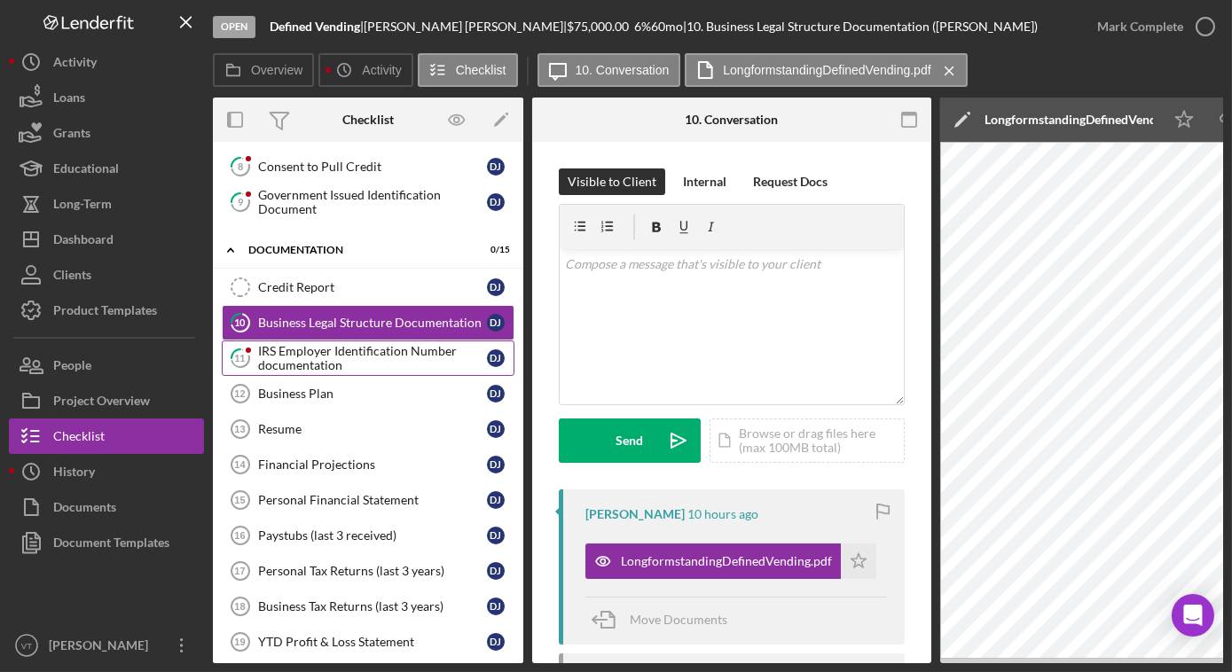
click at [341, 353] on div "IRS Employer Identification Number documentation" at bounding box center [372, 358] width 229 height 28
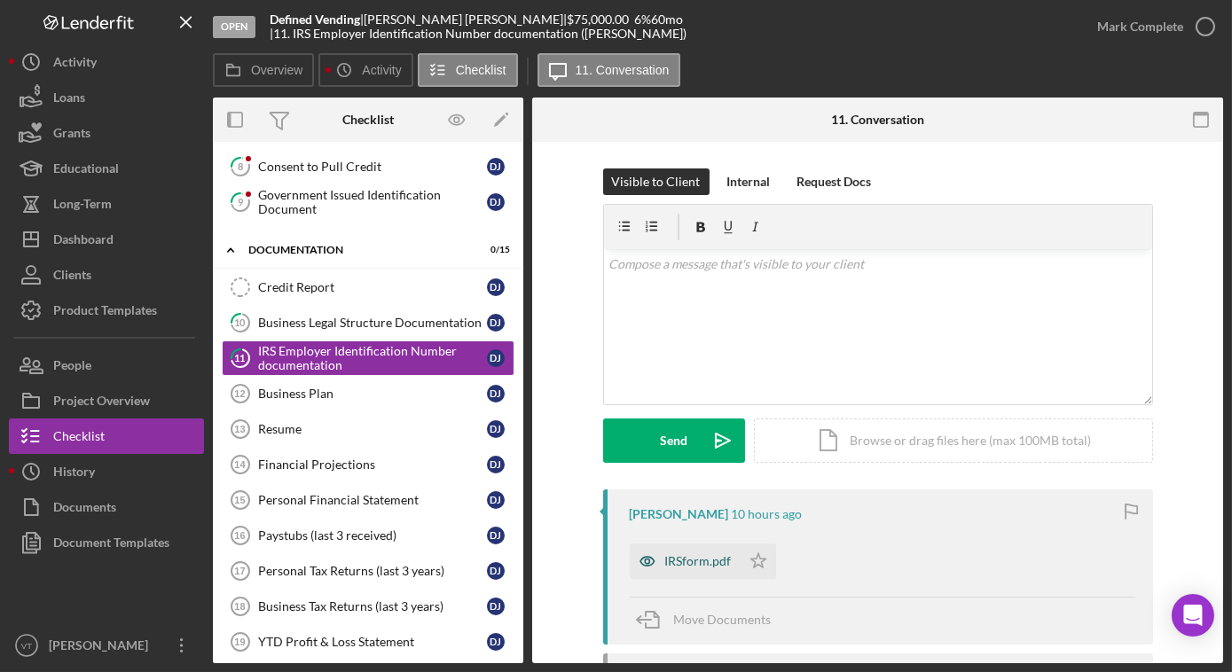
click at [709, 569] on div "IRSform.pdf" at bounding box center [685, 561] width 111 height 35
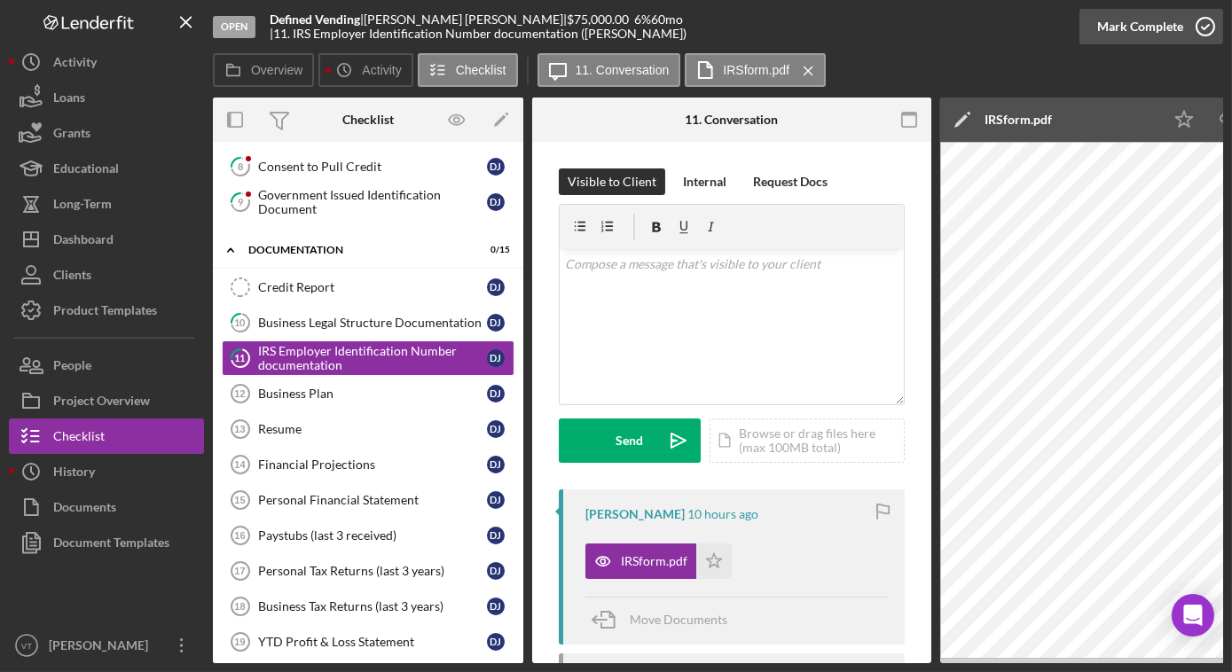
click at [1147, 35] on div "Mark Complete" at bounding box center [1140, 26] width 86 height 35
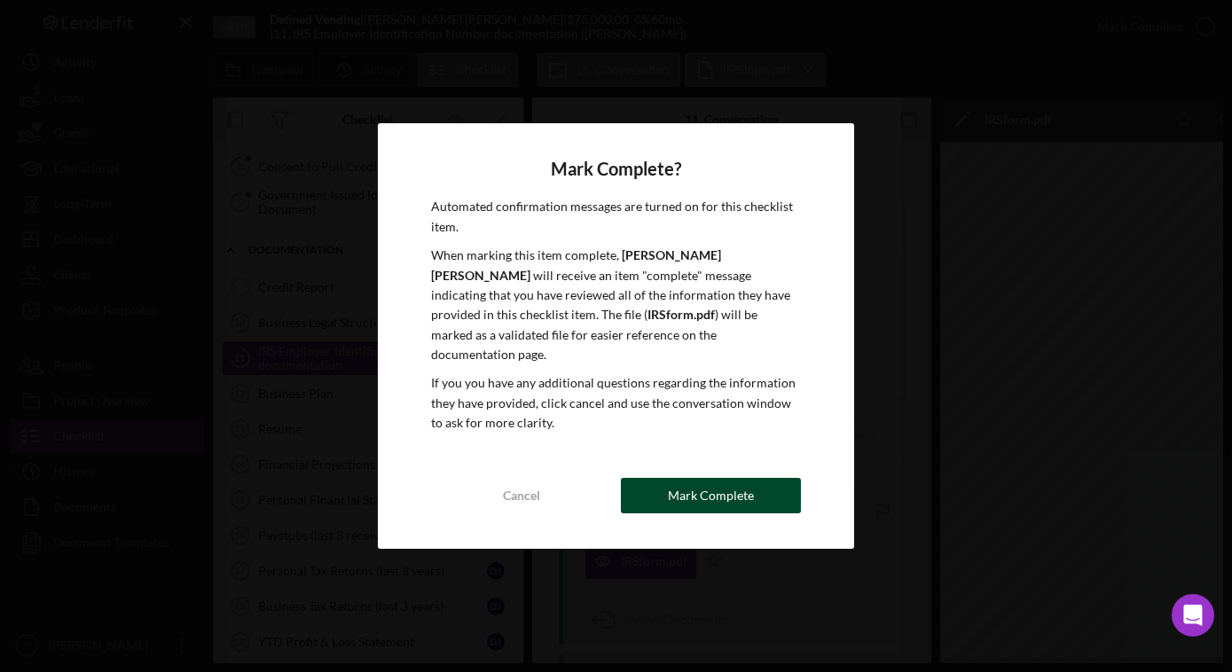
click at [704, 482] on div "Mark Complete" at bounding box center [711, 495] width 86 height 35
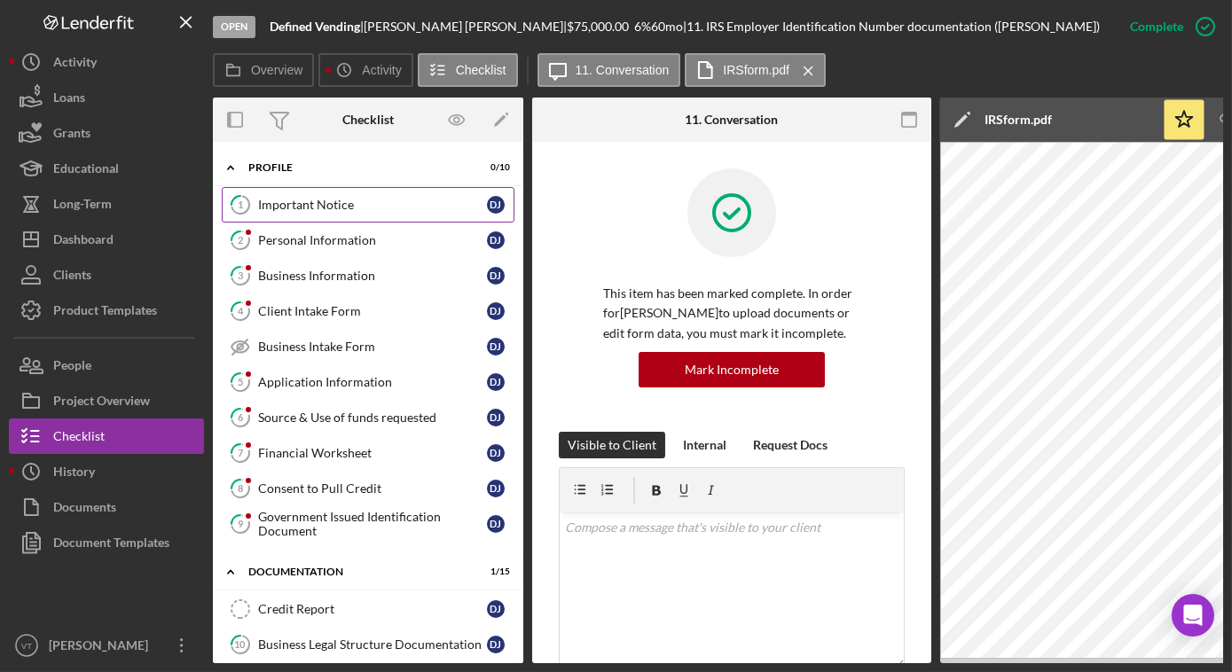
click at [299, 211] on div "Important Notice" at bounding box center [372, 205] width 229 height 14
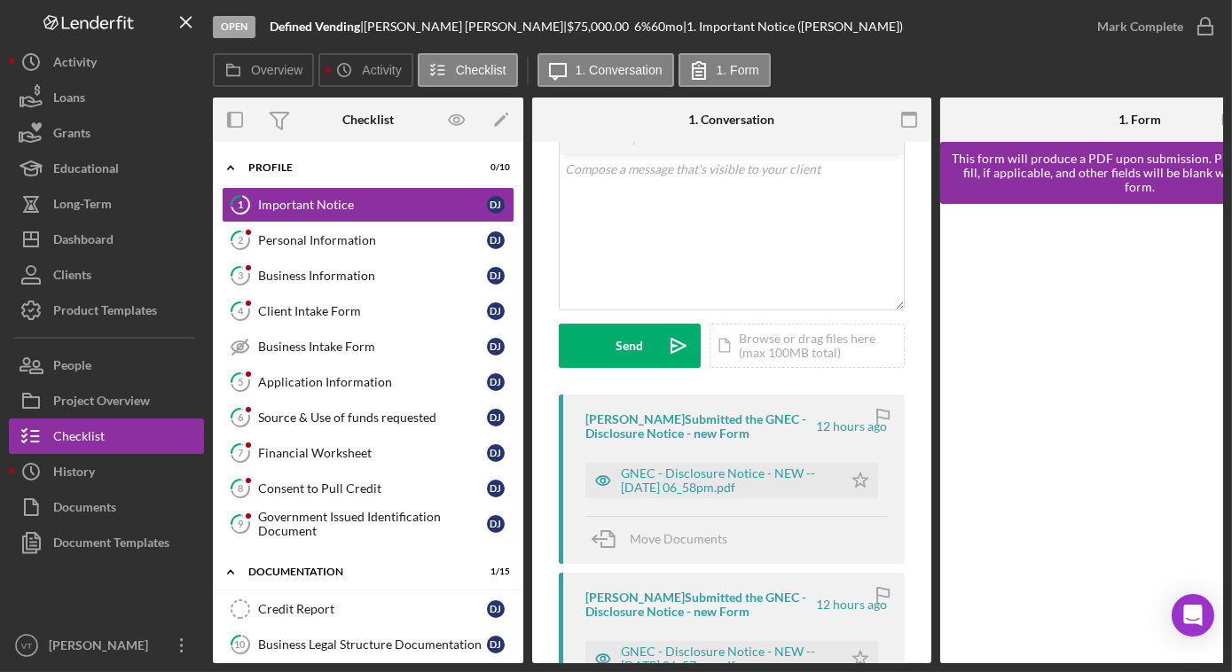
scroll to position [241, 0]
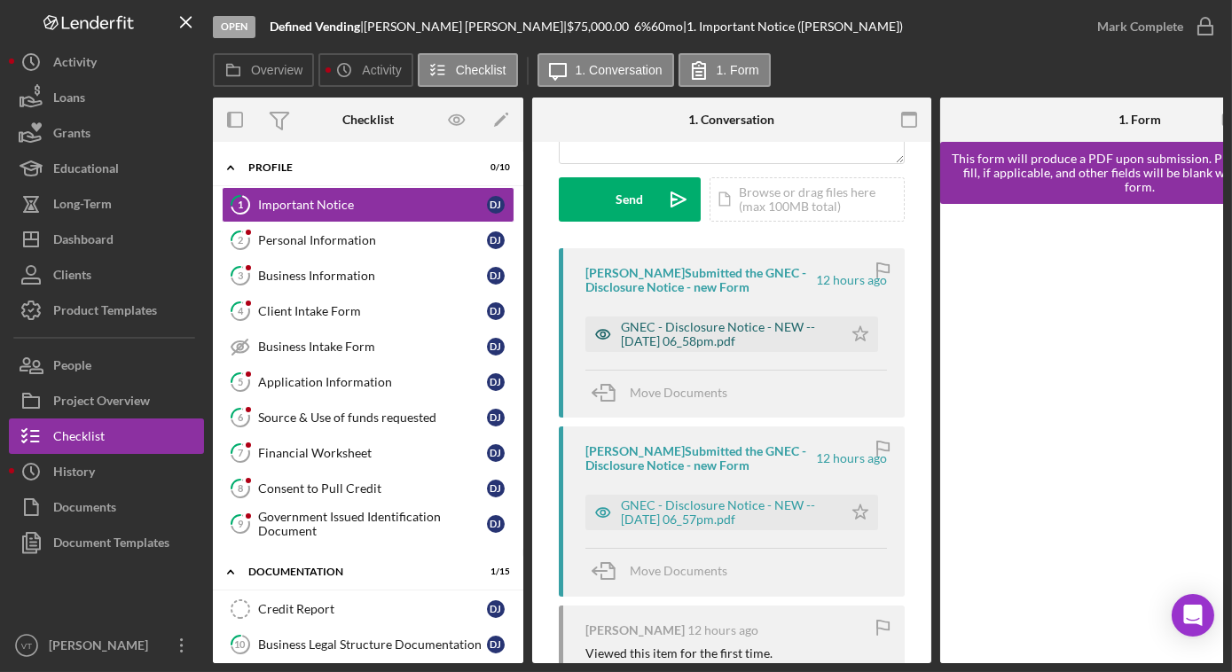
click at [700, 333] on div "GNEC - Disclosure Notice - NEW -- [DATE] 06_58pm.pdf" at bounding box center [727, 334] width 213 height 28
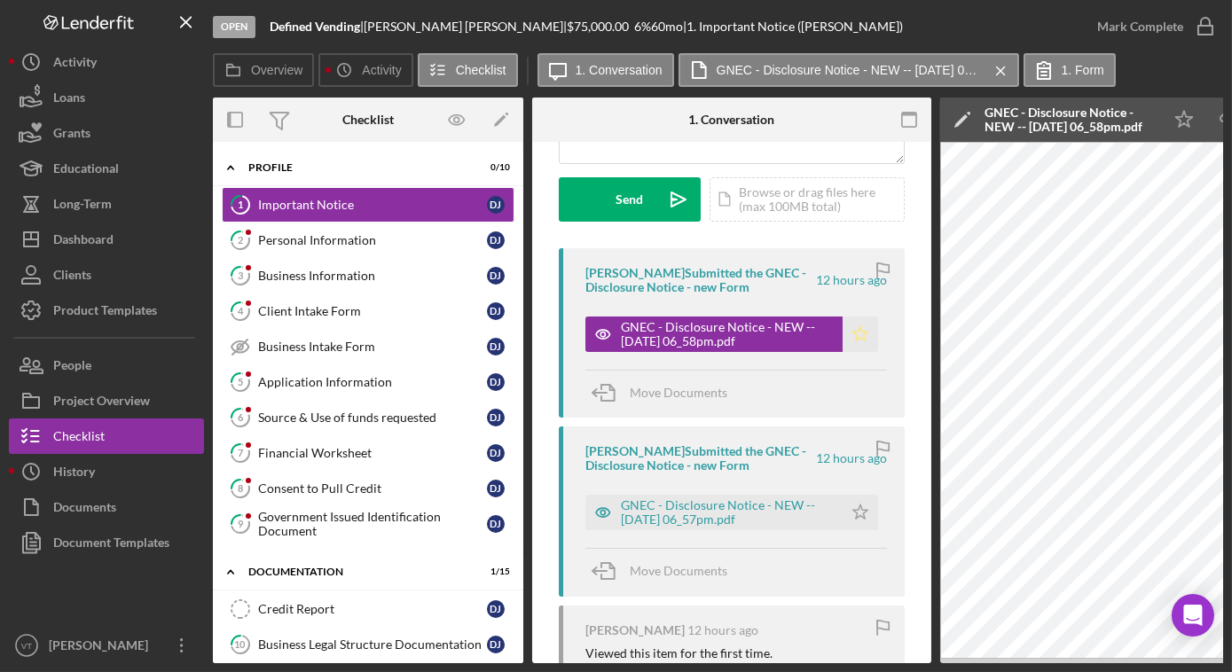
click at [857, 329] on icon "Icon/Star" at bounding box center [860, 334] width 35 height 35
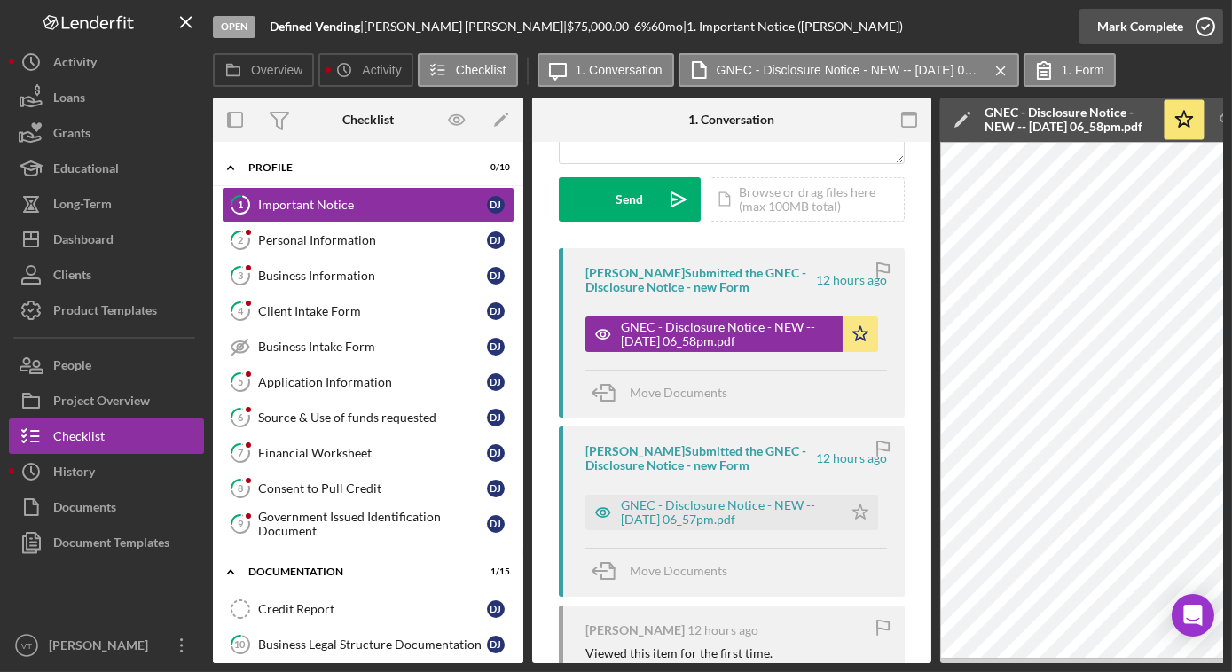
click at [1140, 36] on div "Mark Complete" at bounding box center [1140, 26] width 86 height 35
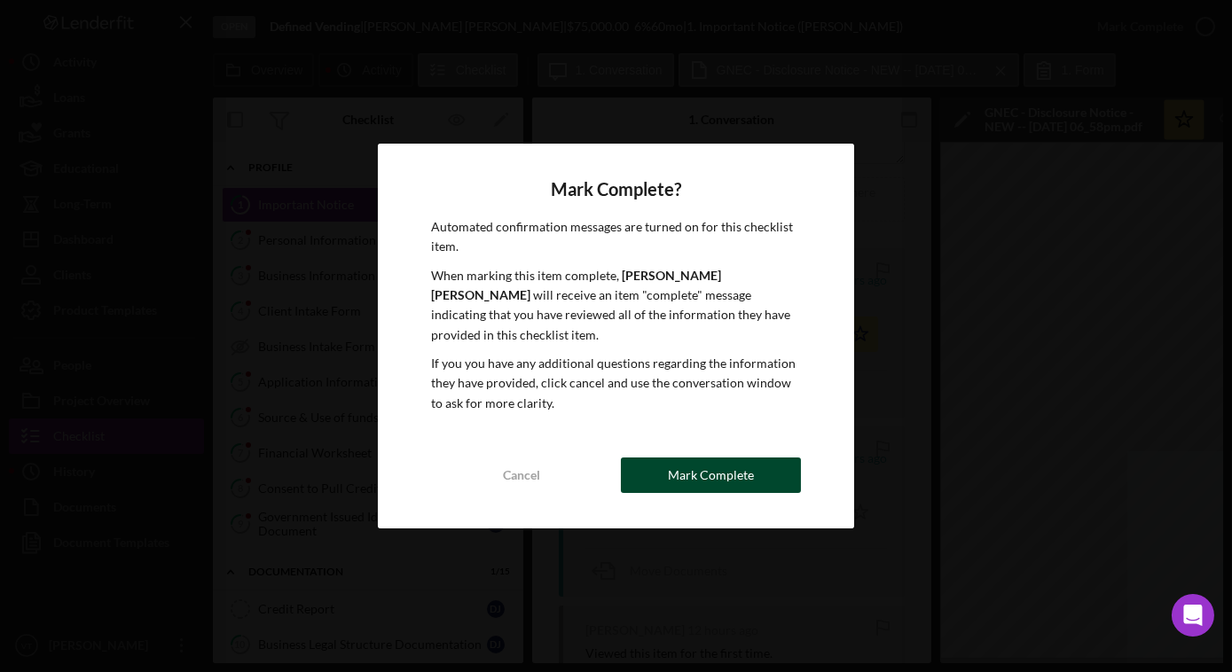
click at [710, 476] on div "Mark Complete" at bounding box center [711, 475] width 86 height 35
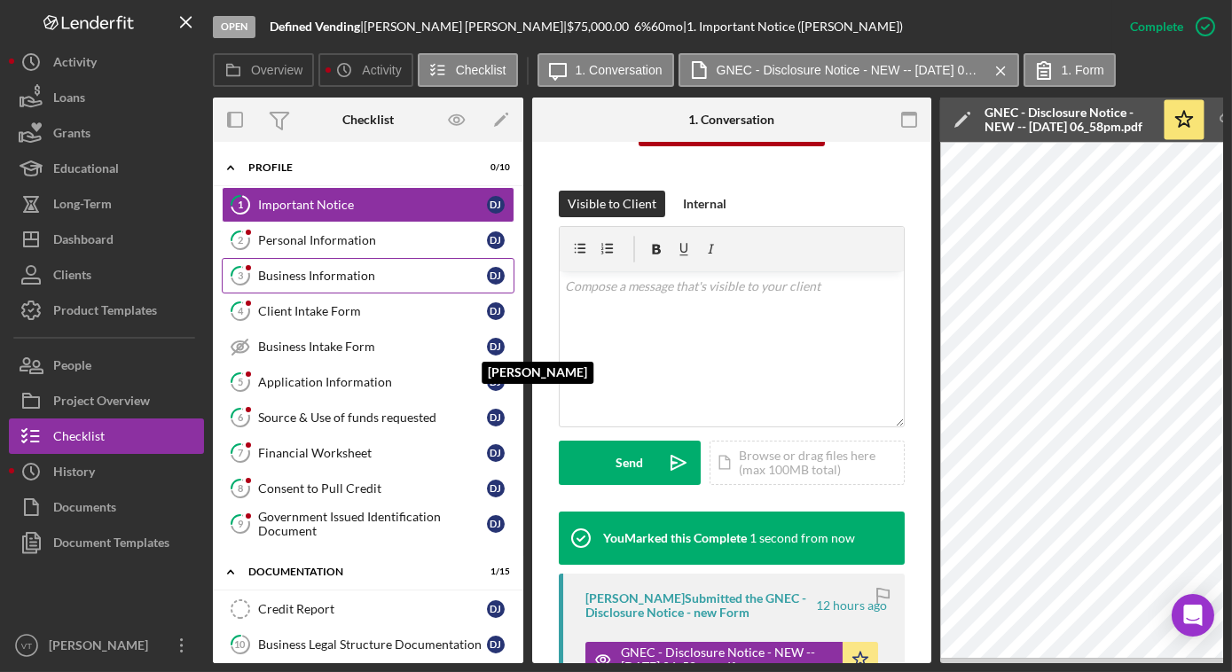
scroll to position [506, 0]
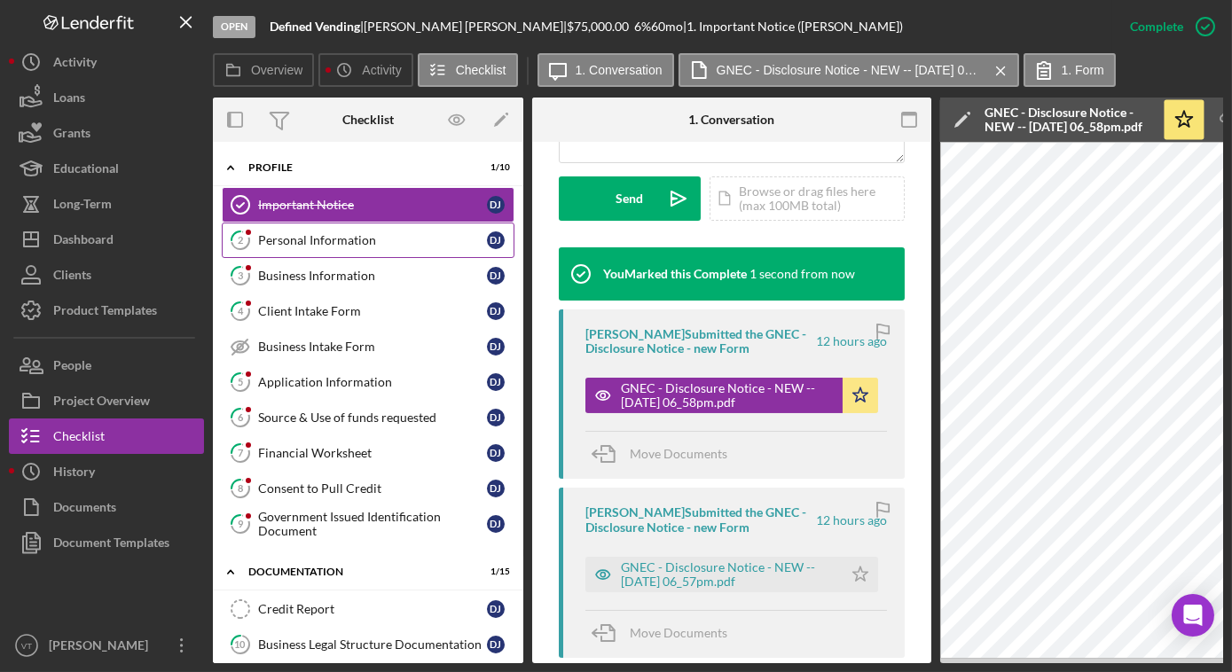
click at [362, 240] on div "Personal Information" at bounding box center [372, 240] width 229 height 14
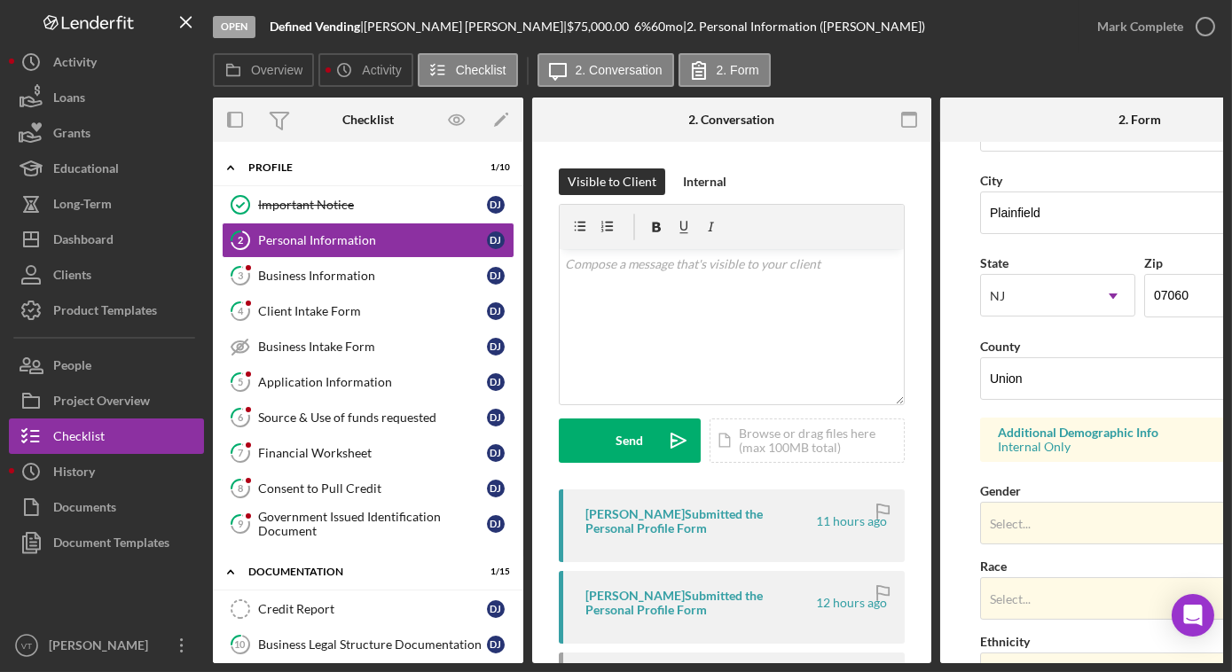
scroll to position [80, 0]
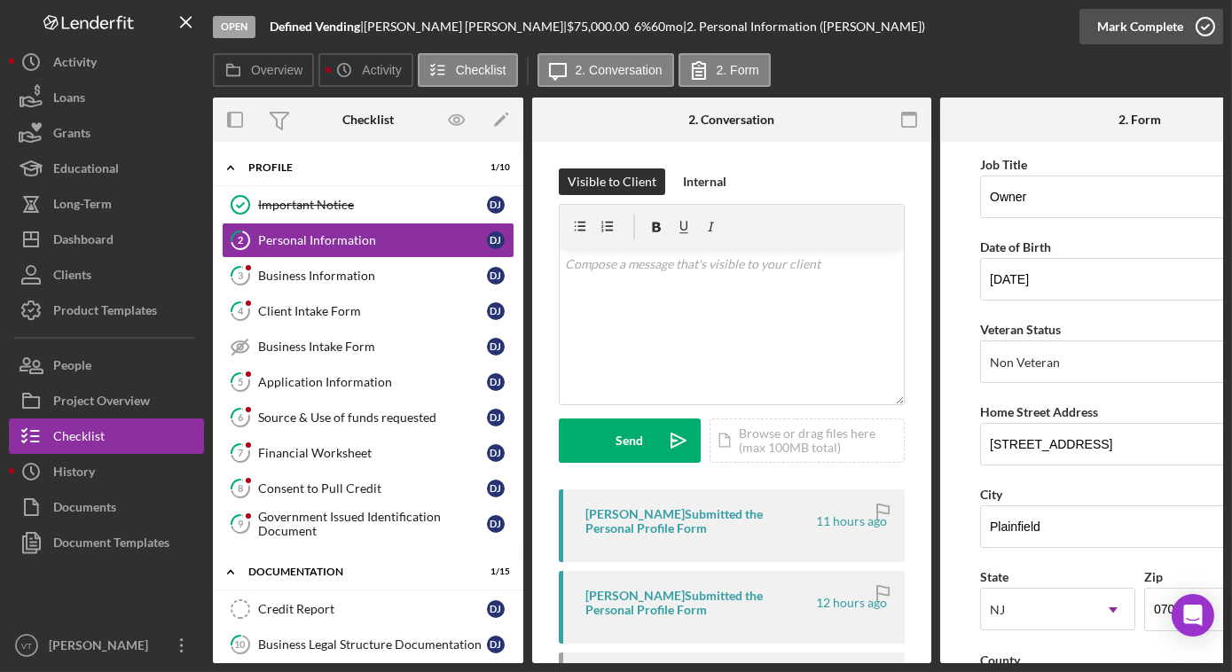
click at [1128, 24] on div "Mark Complete" at bounding box center [1140, 26] width 86 height 35
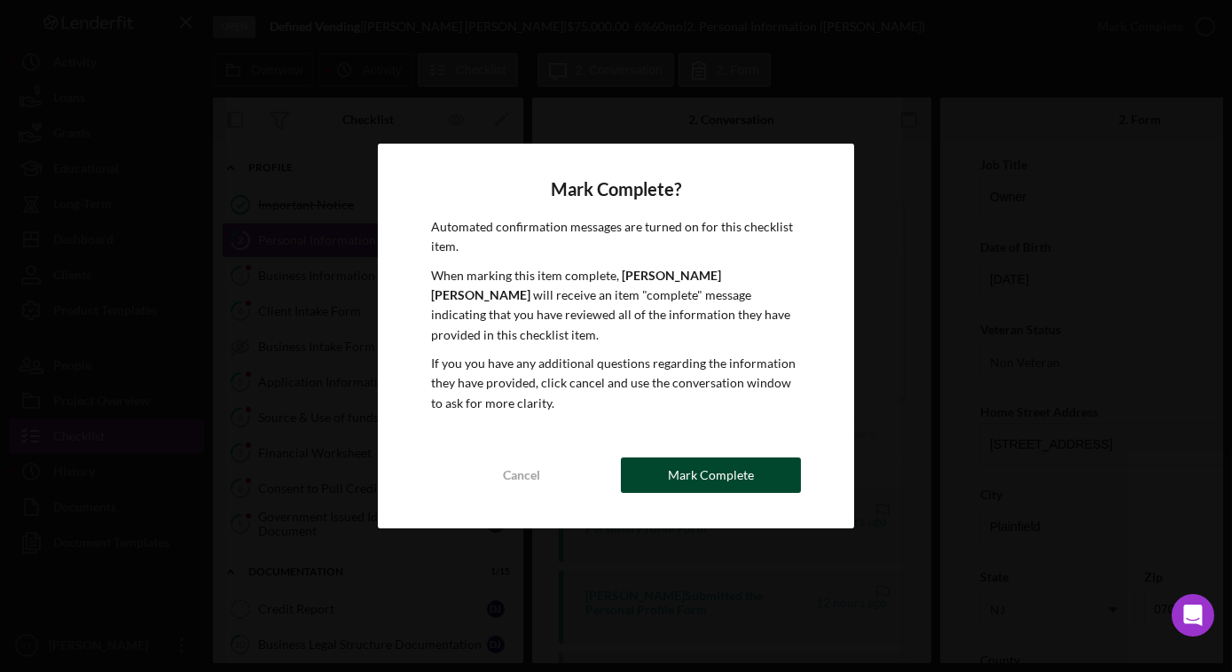
click at [700, 479] on div "Mark Complete" at bounding box center [711, 475] width 86 height 35
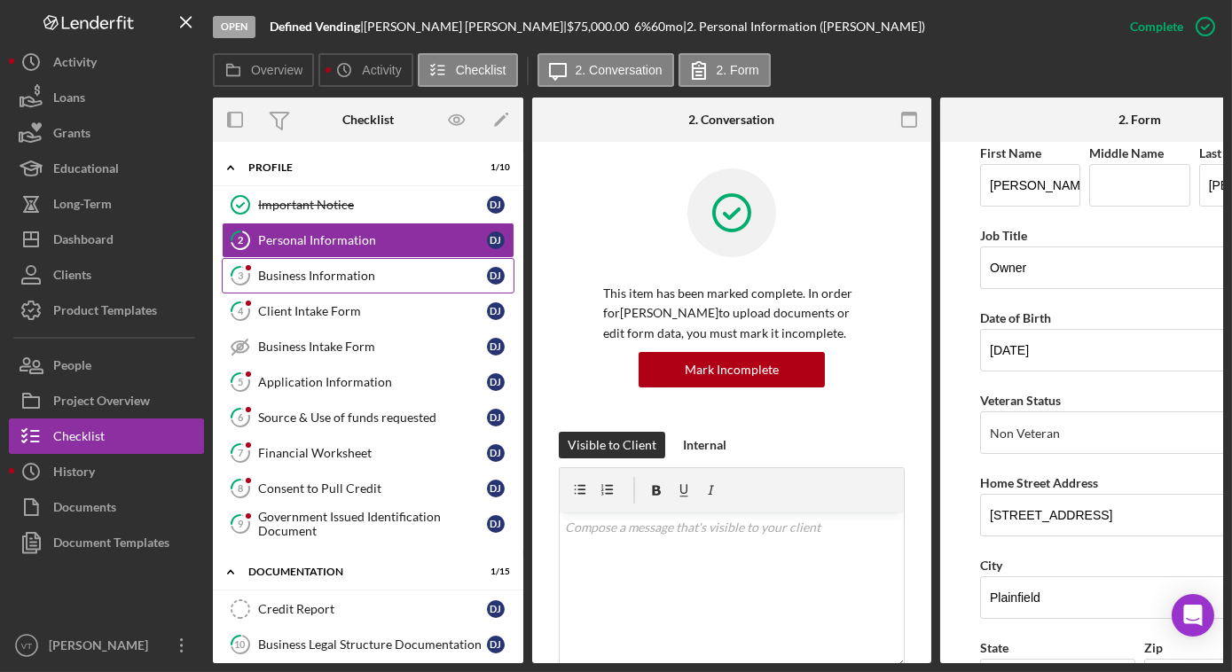
scroll to position [151, 0]
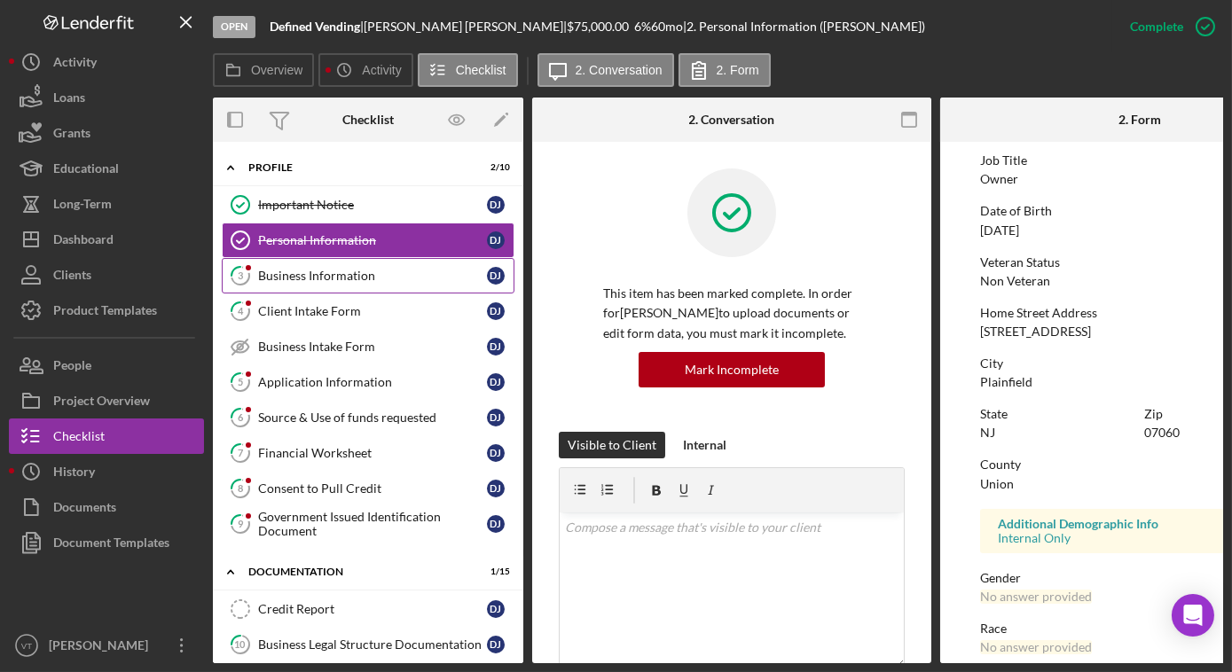
click at [305, 278] on div "Business Information" at bounding box center [372, 276] width 229 height 14
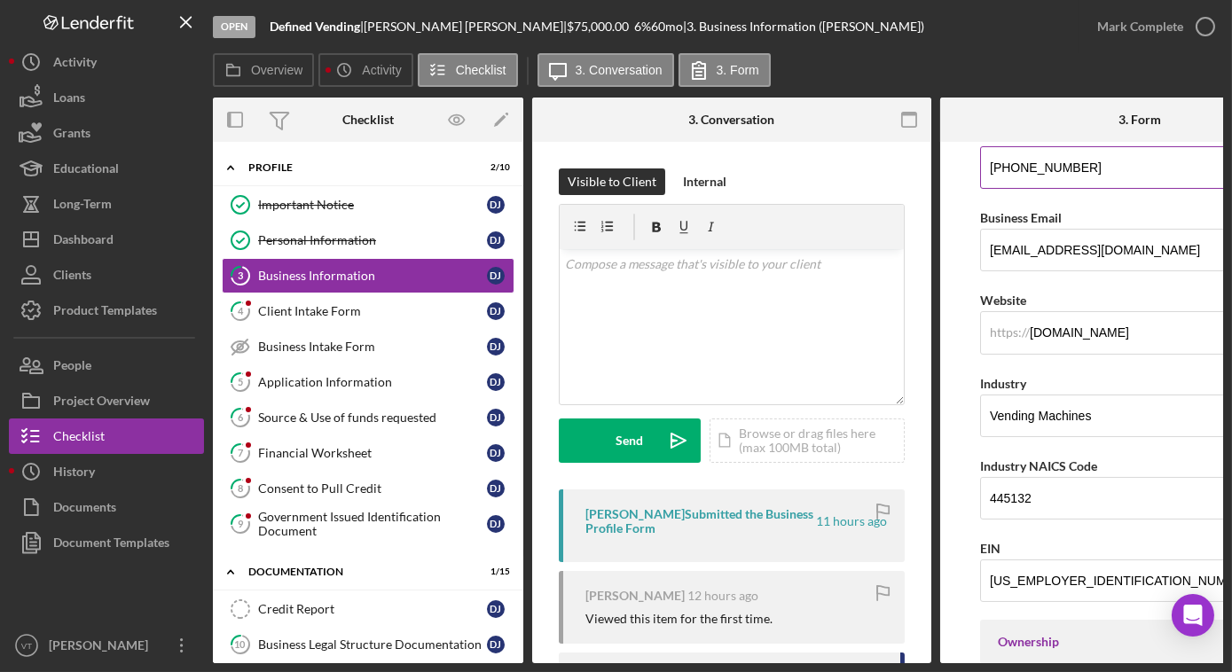
scroll to position [322, 0]
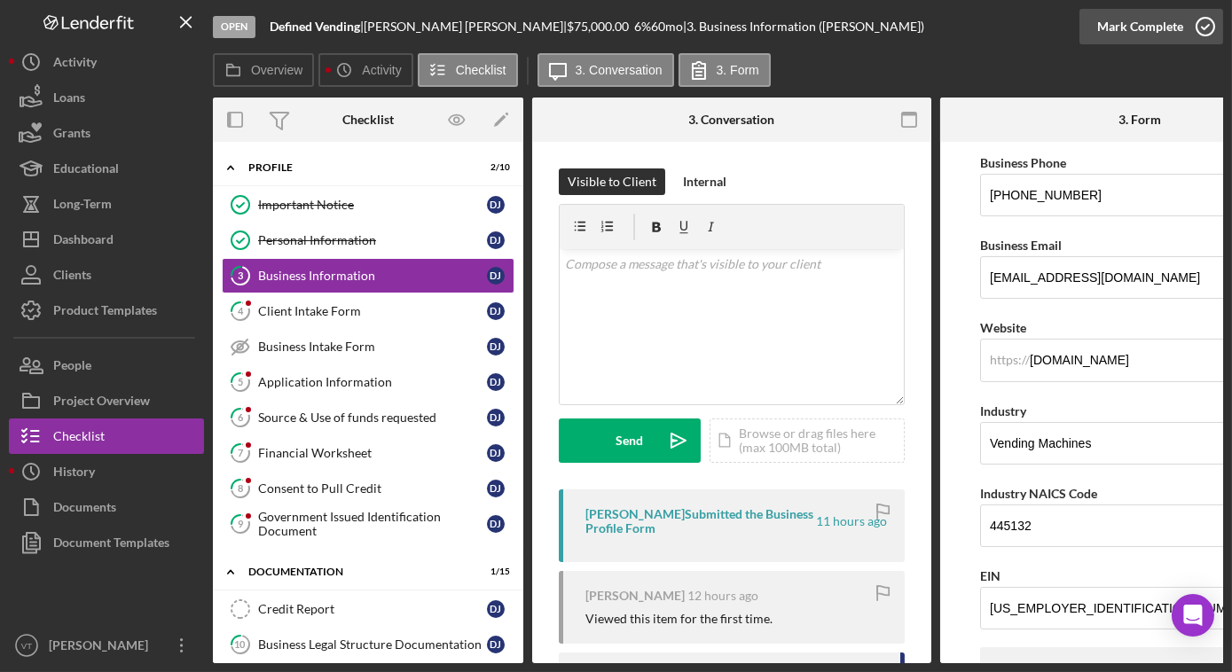
click at [1147, 34] on div "Mark Complete" at bounding box center [1140, 26] width 86 height 35
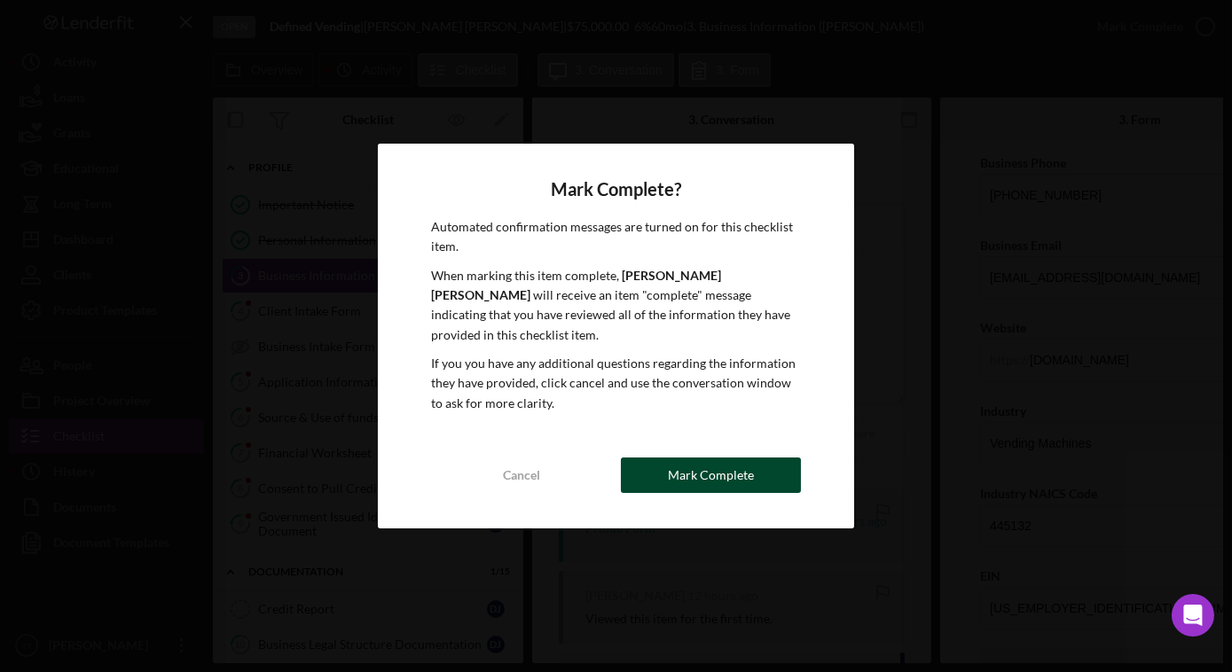
click at [732, 470] on div "Mark Complete" at bounding box center [711, 475] width 86 height 35
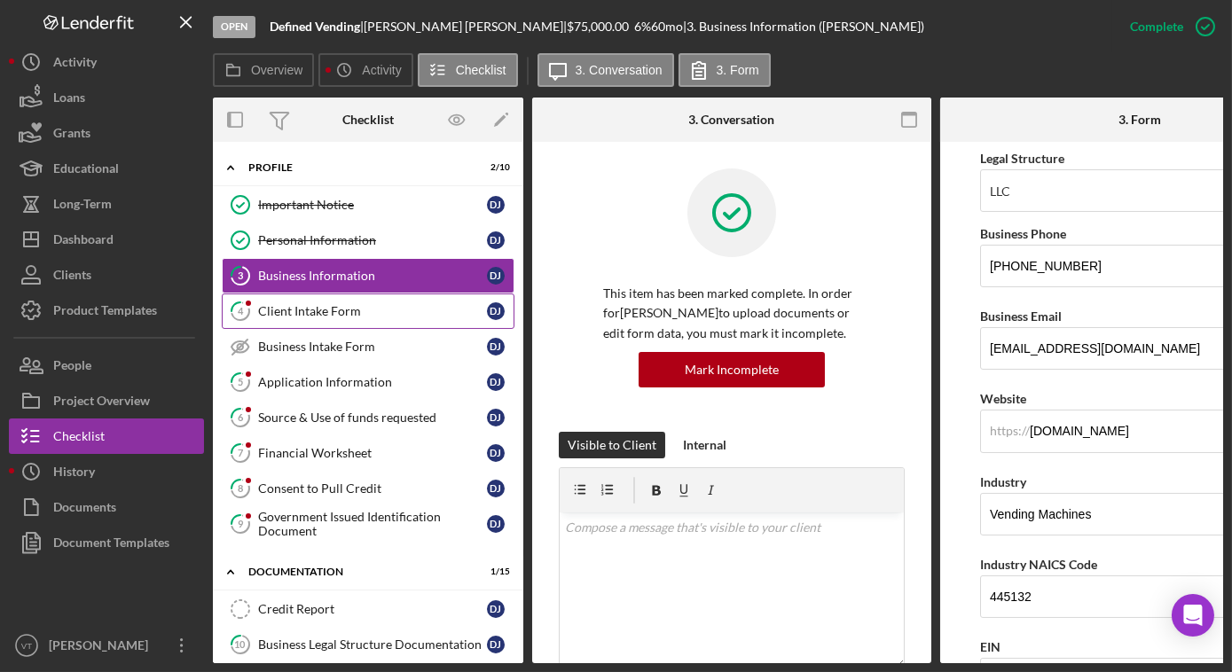
scroll to position [393, 0]
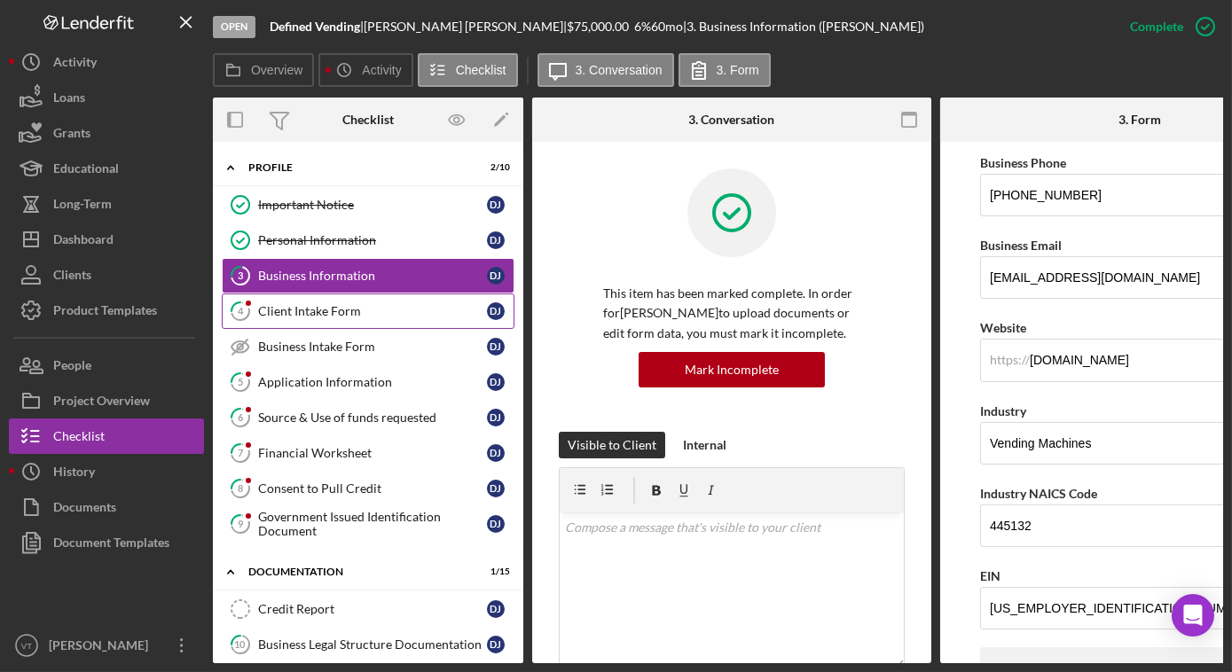
click at [342, 316] on div "Client Intake Form" at bounding box center [372, 311] width 229 height 14
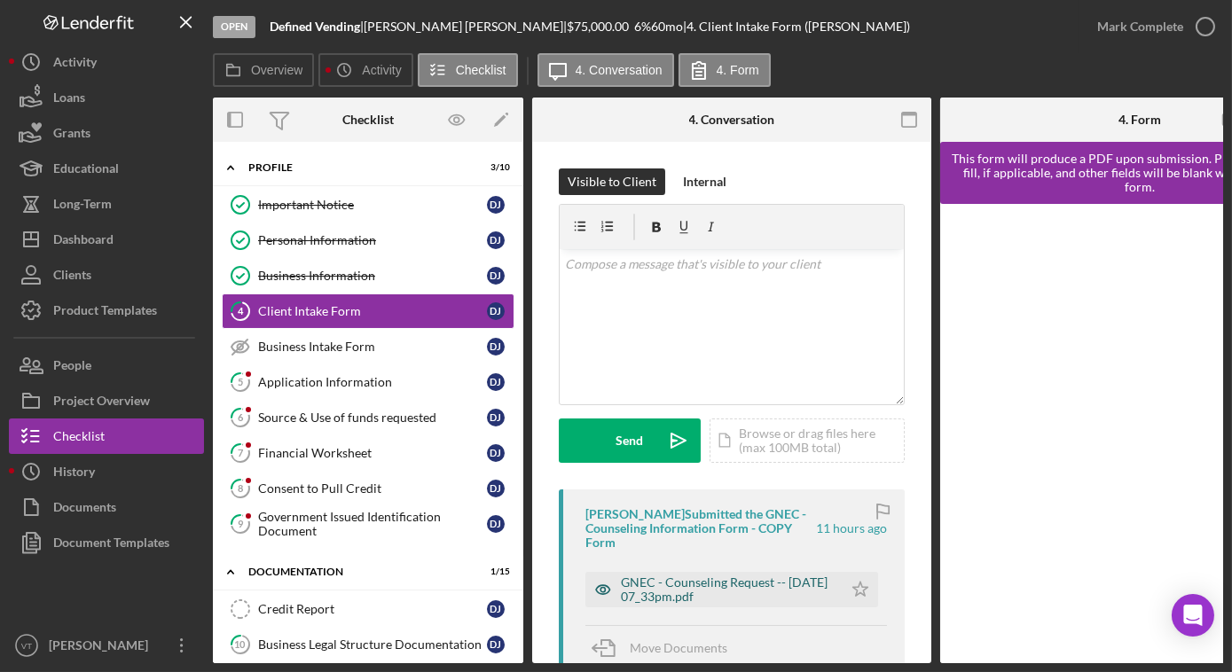
click at [699, 587] on div "GNEC - Counseling Request -- [DATE] 07_33pm.pdf" at bounding box center [727, 590] width 213 height 28
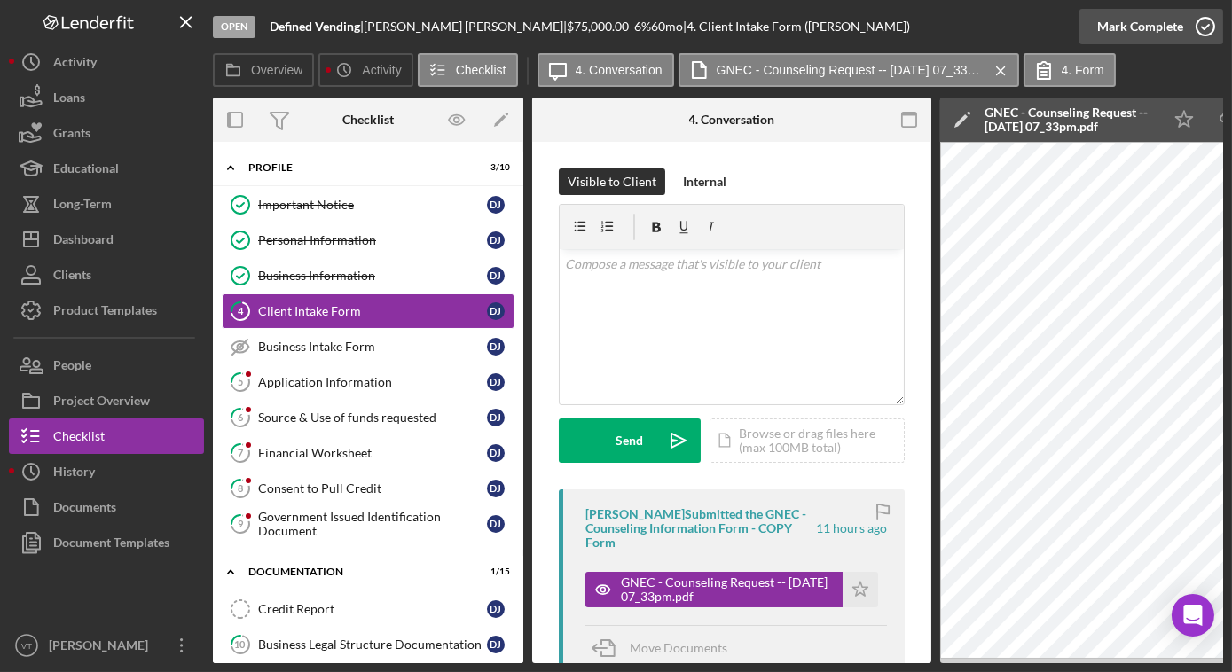
click at [1170, 41] on div "Mark Complete" at bounding box center [1140, 26] width 86 height 35
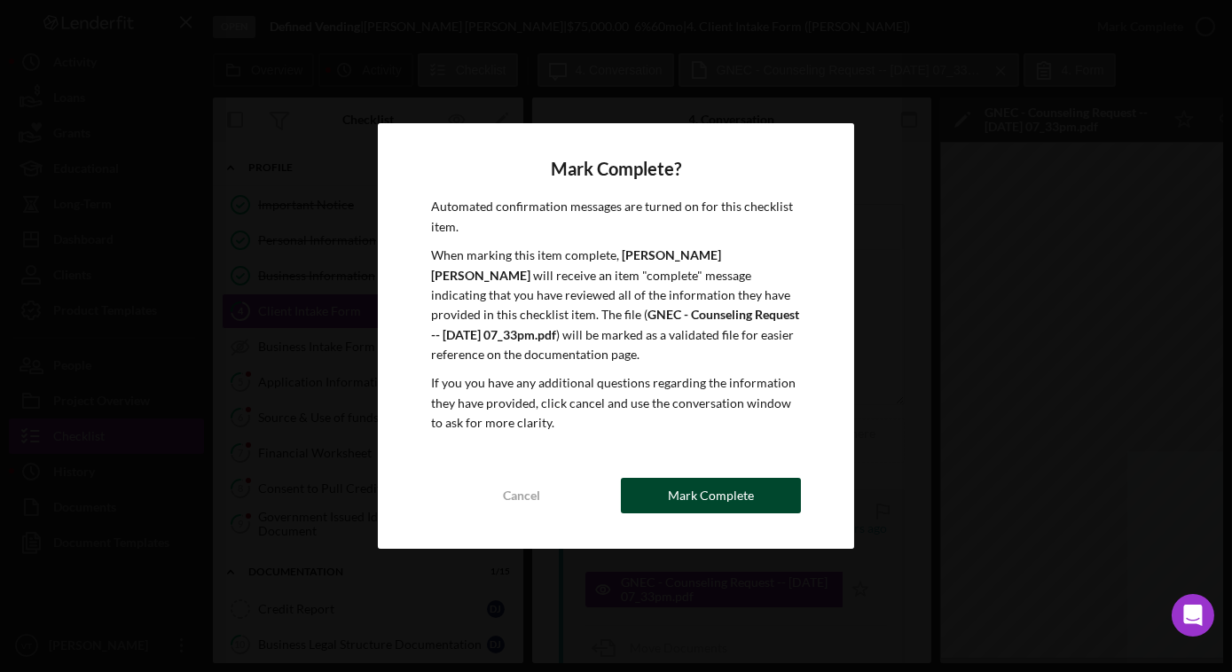
click at [760, 478] on button "Mark Complete" at bounding box center [711, 495] width 180 height 35
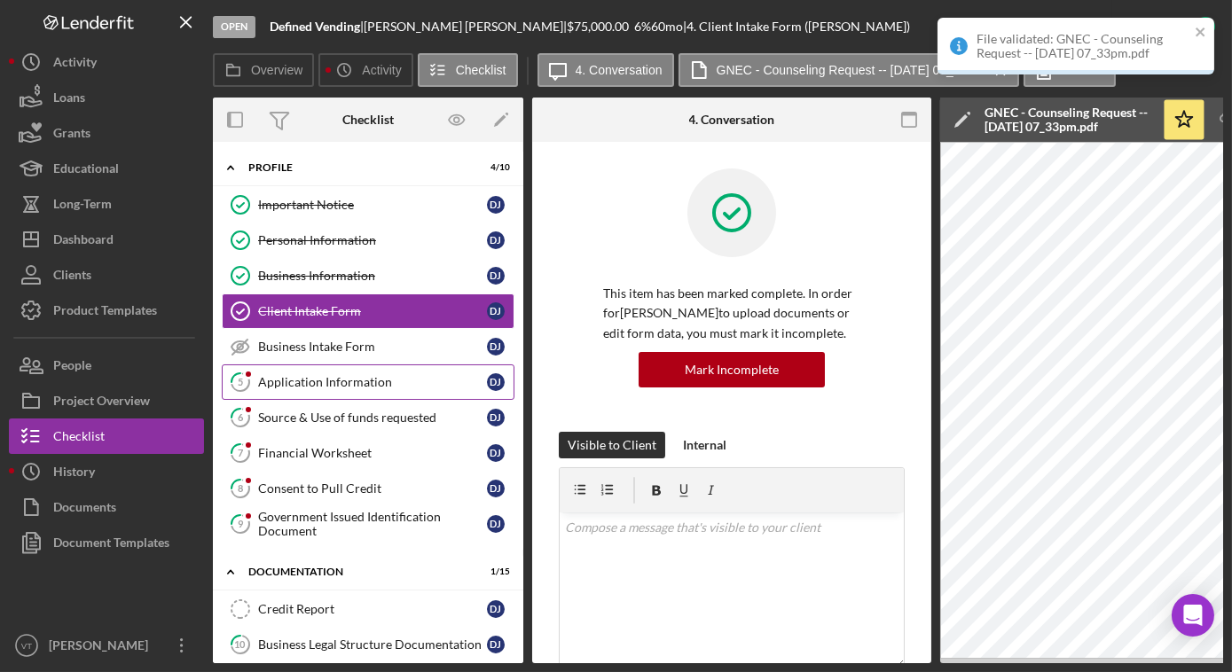
click at [362, 381] on div "Application Information" at bounding box center [372, 382] width 229 height 14
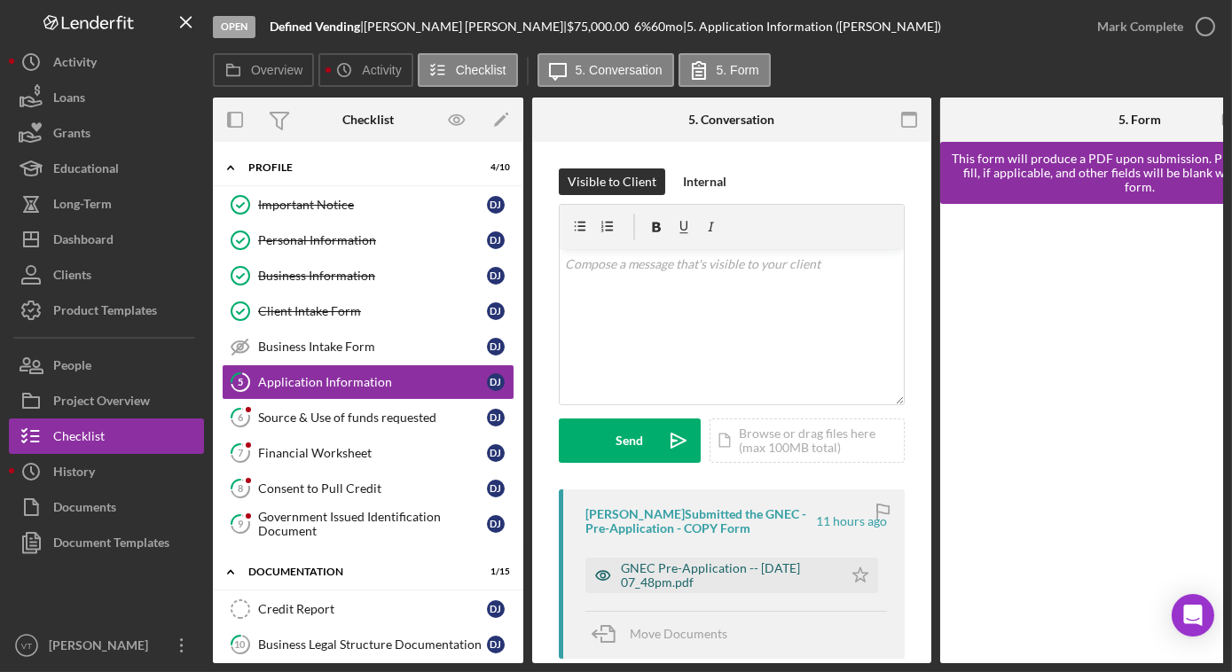
click at [762, 566] on div "GNEC Pre-Application -- [DATE] 07_48pm.pdf" at bounding box center [727, 576] width 213 height 28
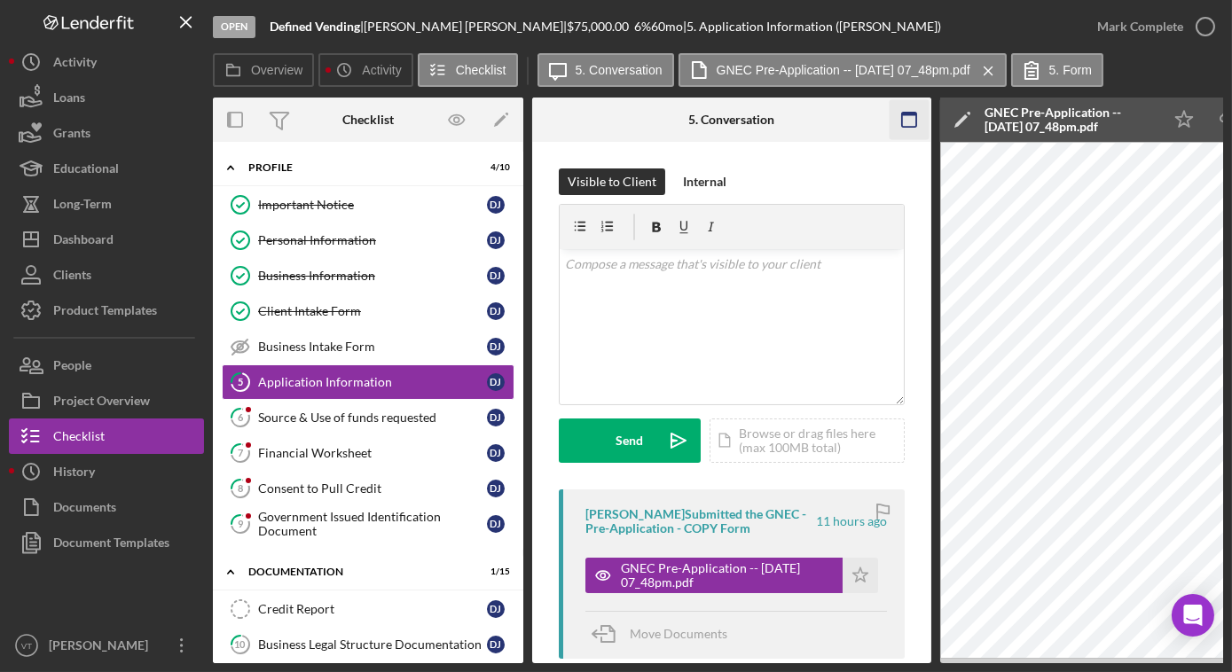
click at [907, 120] on icon "button" at bounding box center [910, 120] width 40 height 40
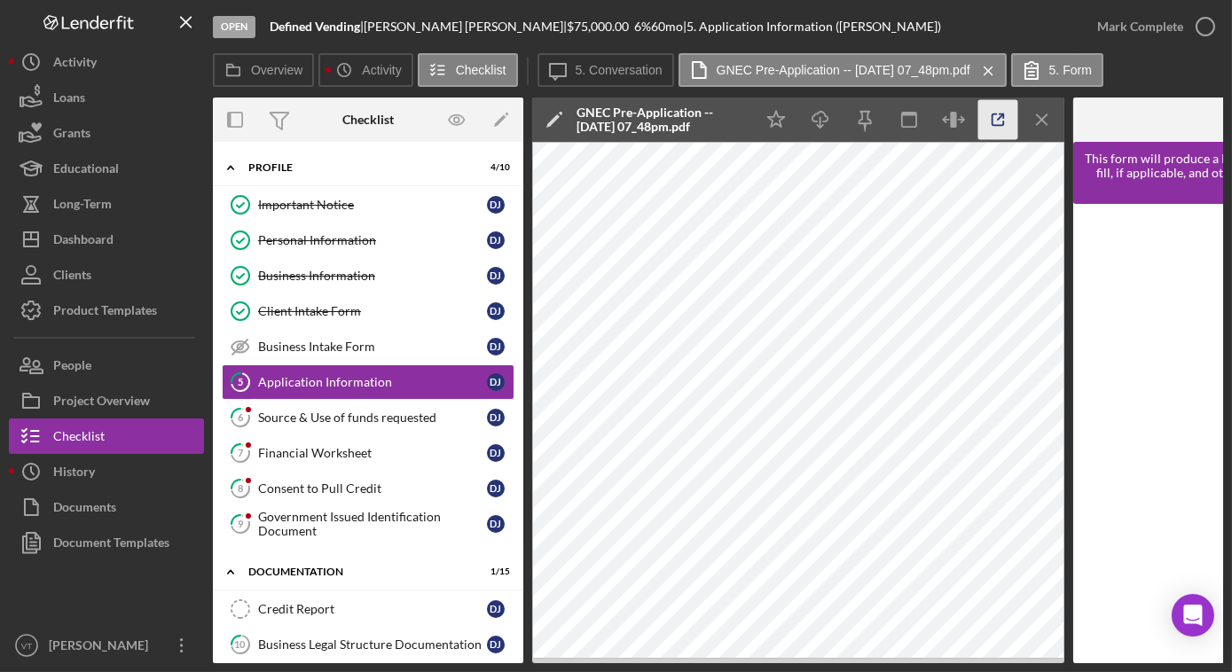
click at [989, 120] on icon "button" at bounding box center [999, 120] width 40 height 40
click at [1144, 25] on div "Mark Complete" at bounding box center [1140, 26] width 86 height 35
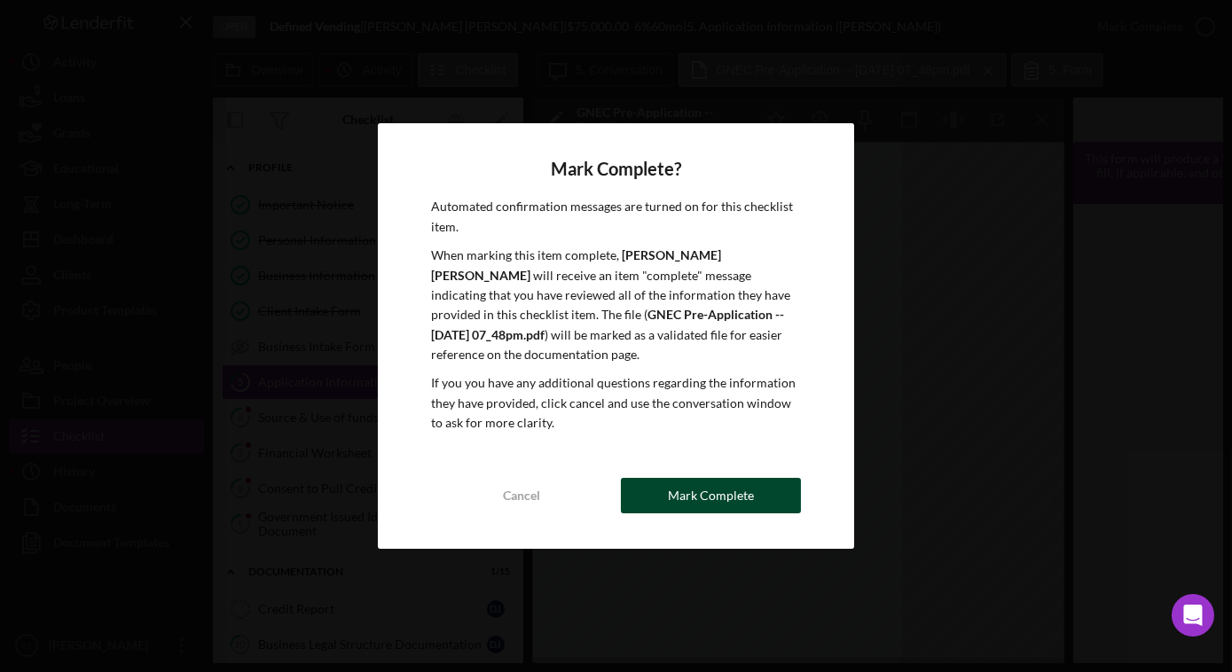
click at [739, 478] on div "Mark Complete" at bounding box center [711, 495] width 86 height 35
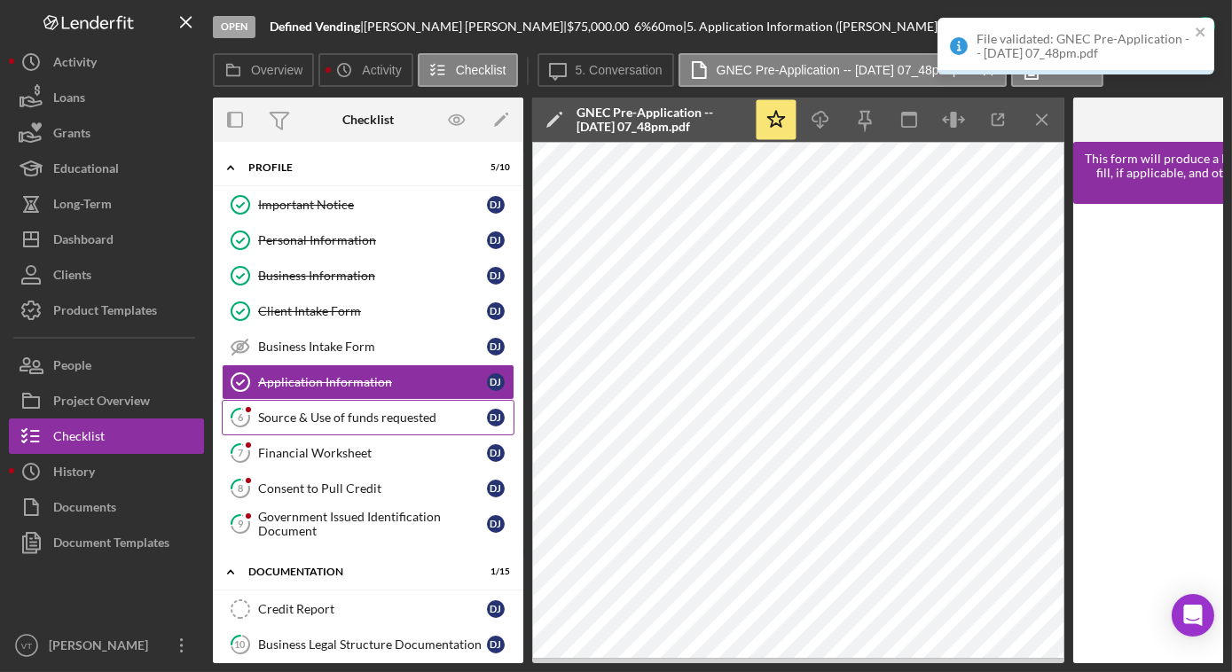
click at [352, 416] on div "Source & Use of funds requested" at bounding box center [372, 418] width 229 height 14
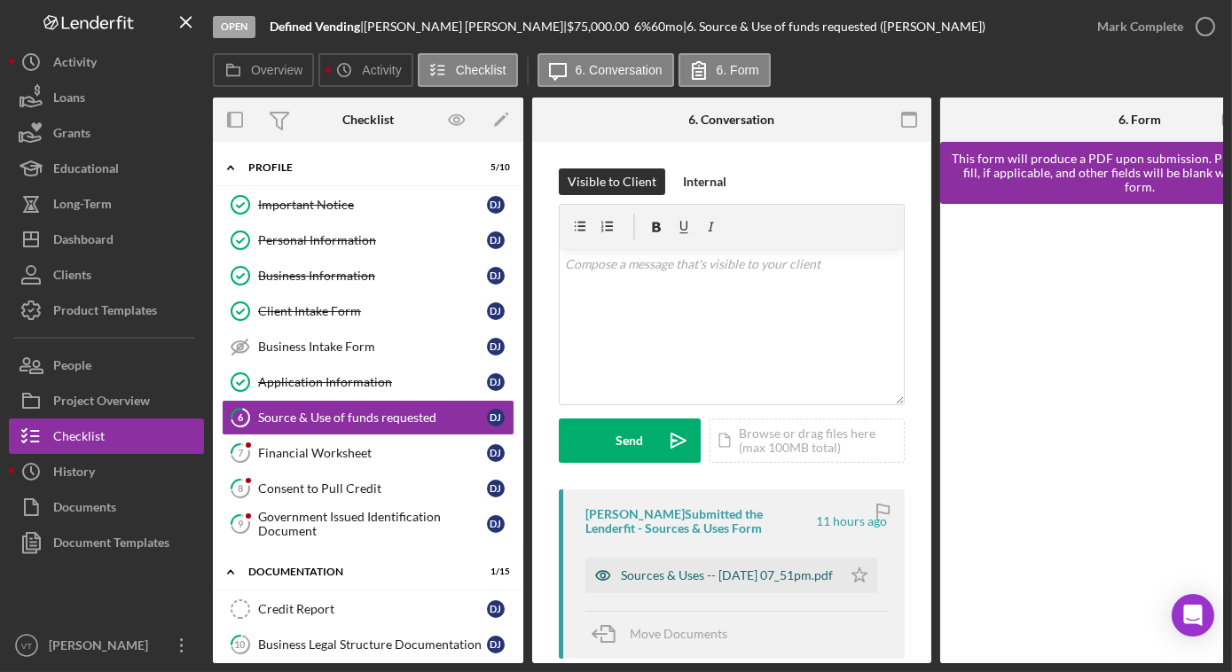
click at [742, 569] on div "Sources & Uses -- [DATE] 07_51pm.pdf" at bounding box center [727, 576] width 212 height 14
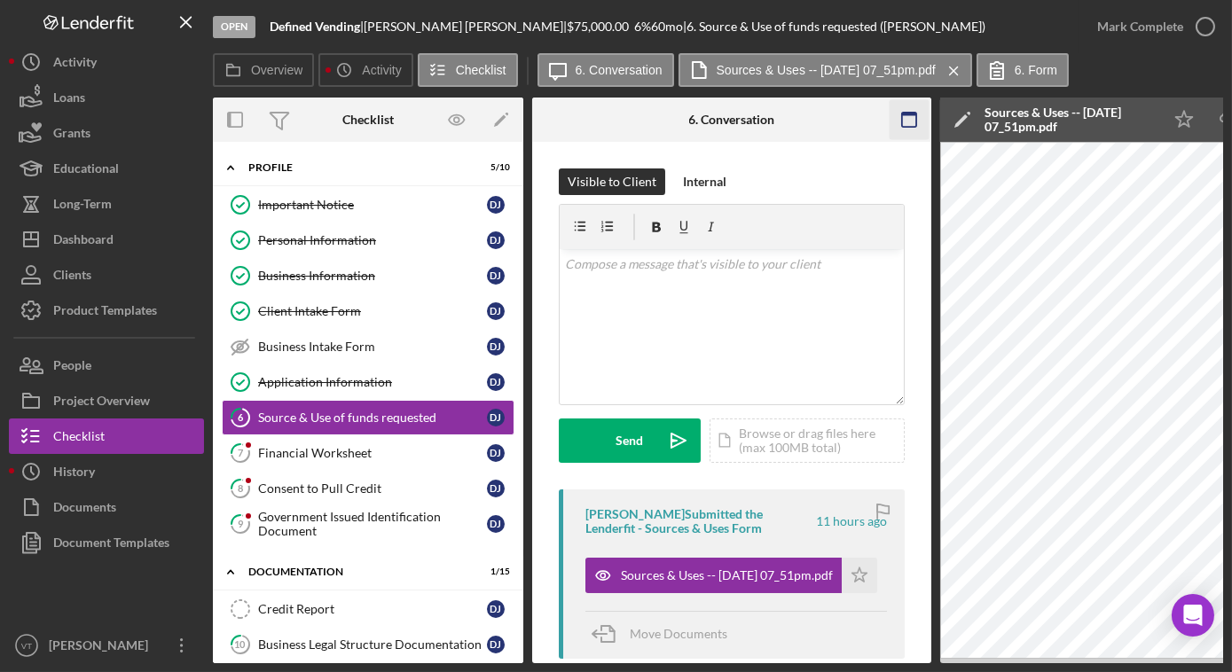
click at [916, 113] on rect "button" at bounding box center [909, 115] width 14 height 4
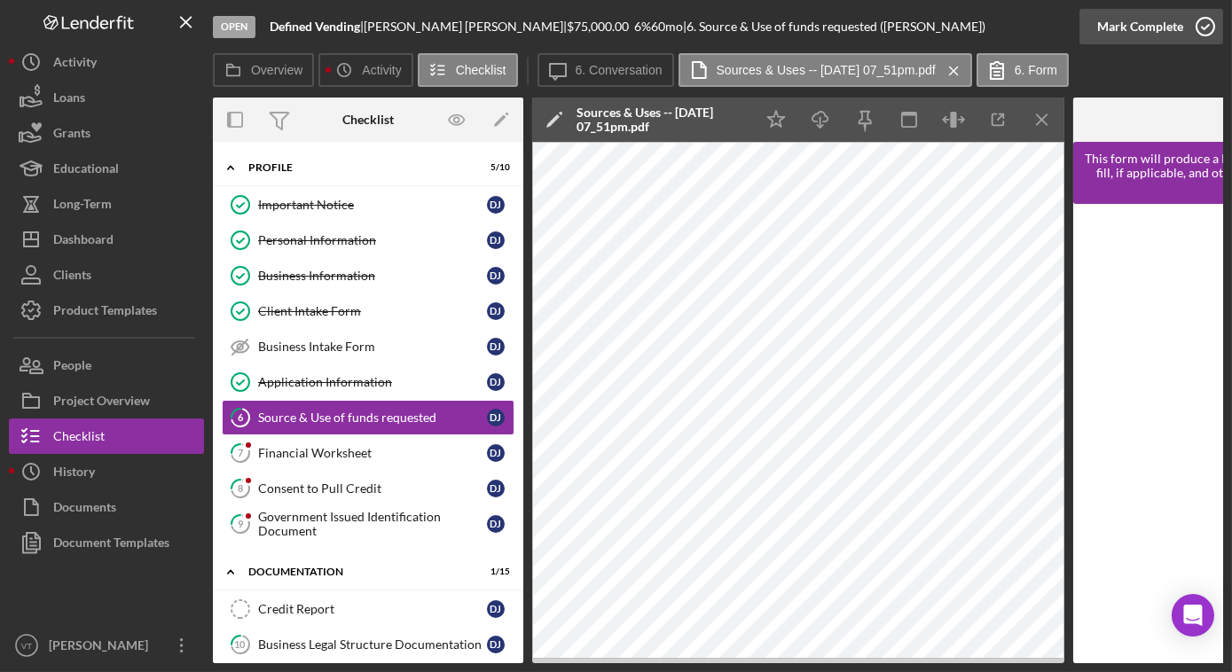
click at [1111, 32] on div "Mark Complete" at bounding box center [1140, 26] width 86 height 35
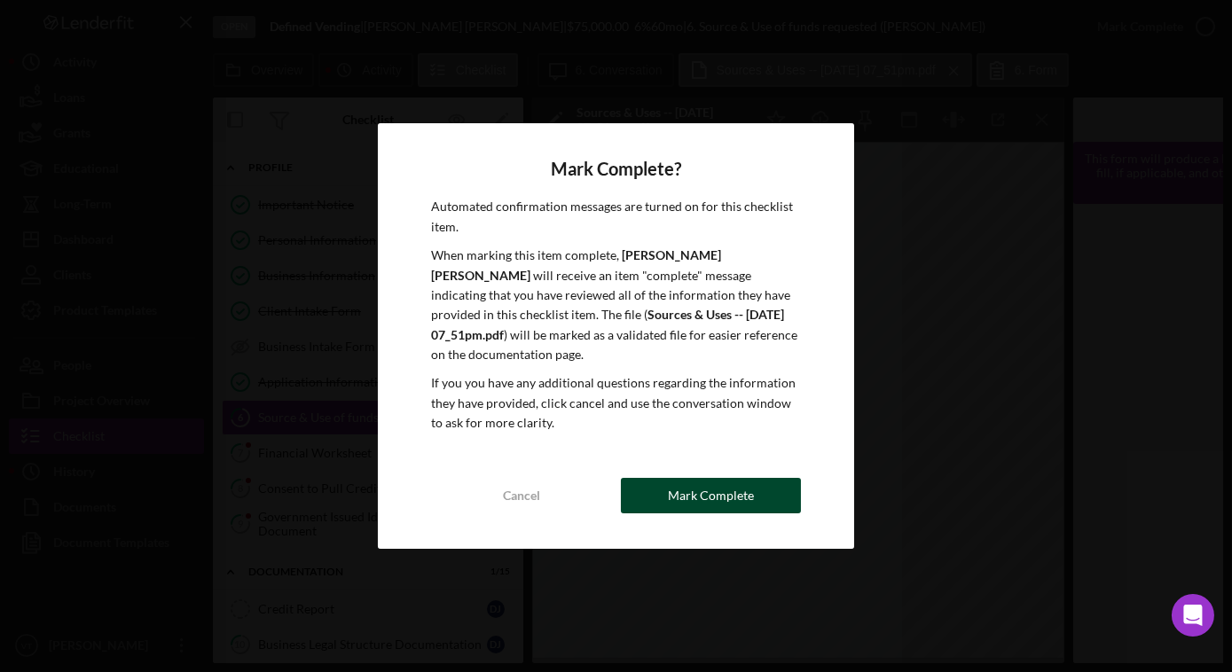
click at [715, 483] on div "Mark Complete" at bounding box center [711, 495] width 86 height 35
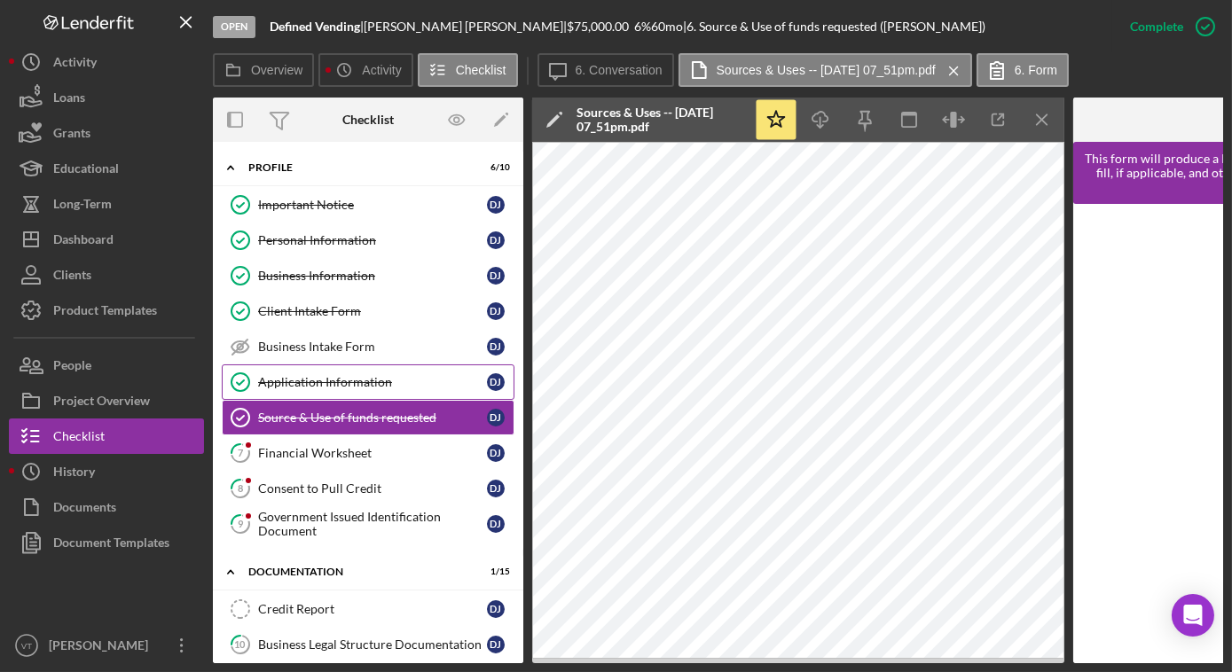
click at [329, 377] on div "Application Information" at bounding box center [372, 382] width 229 height 14
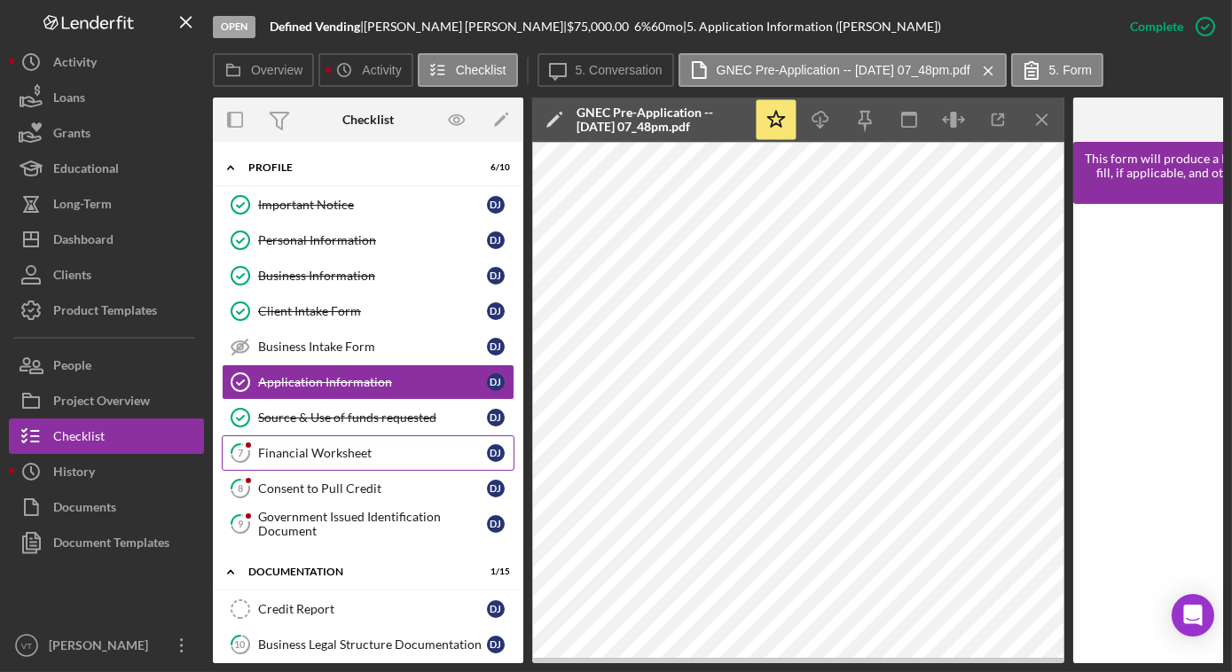
click at [324, 456] on div "Financial Worksheet" at bounding box center [372, 453] width 229 height 14
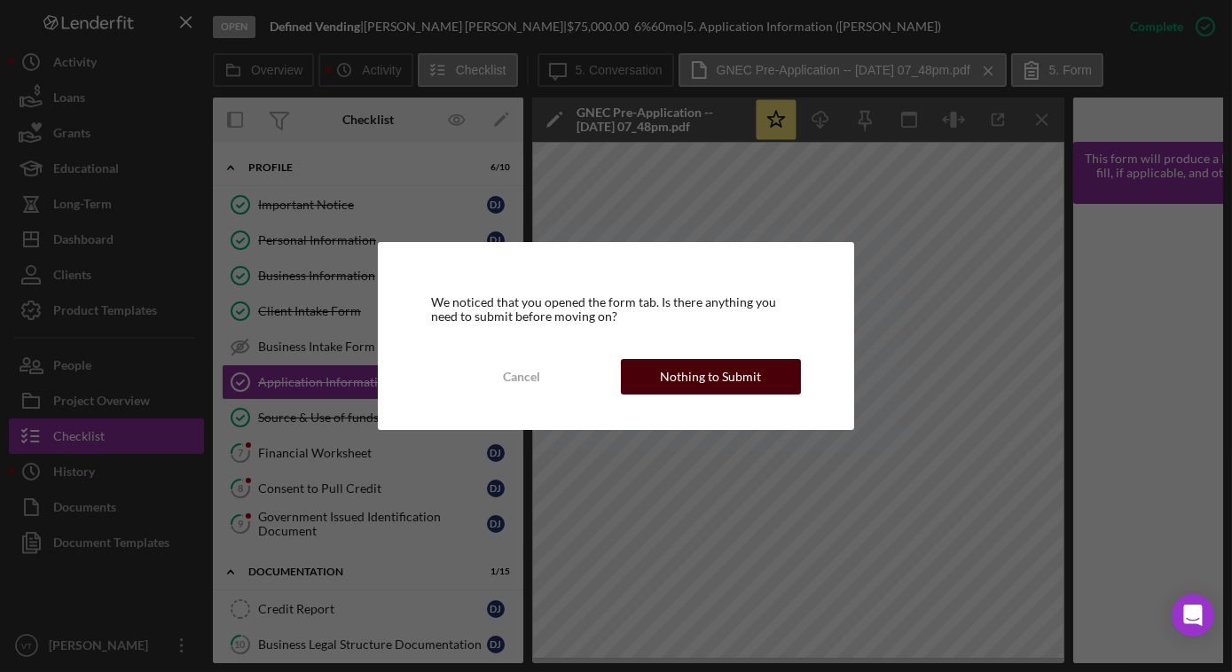
click at [732, 370] on div "Nothing to Submit" at bounding box center [710, 376] width 101 height 35
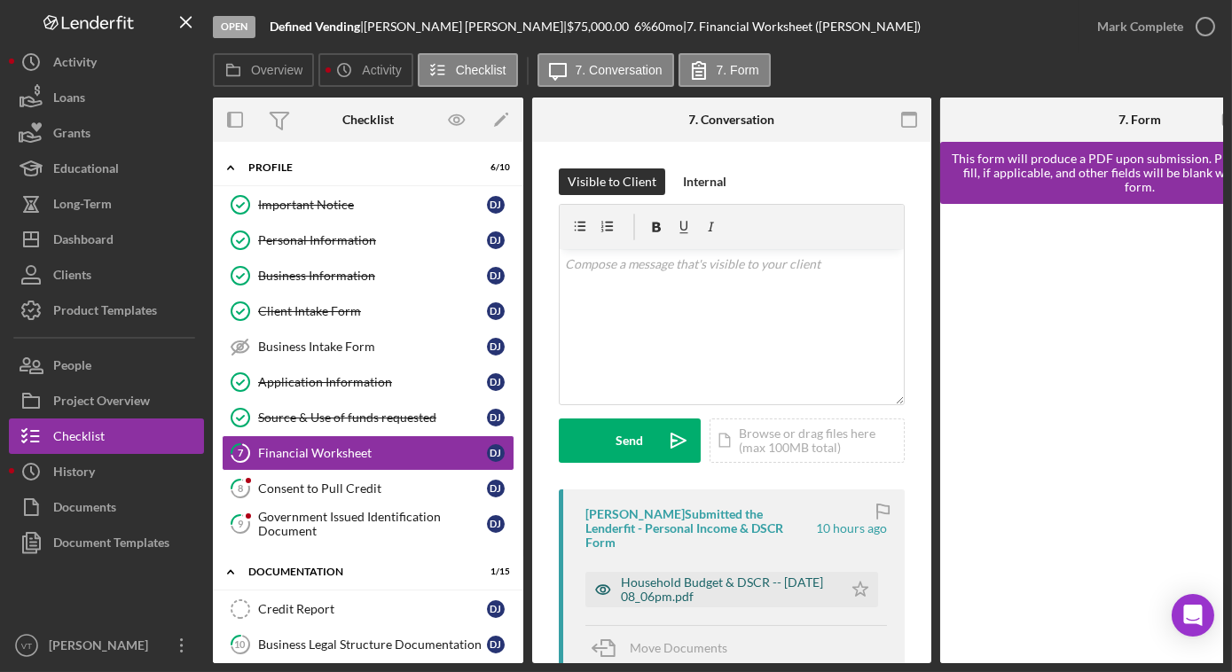
click at [745, 576] on div "Household Budget & DSCR -- [DATE] 08_06pm.pdf" at bounding box center [727, 590] width 213 height 28
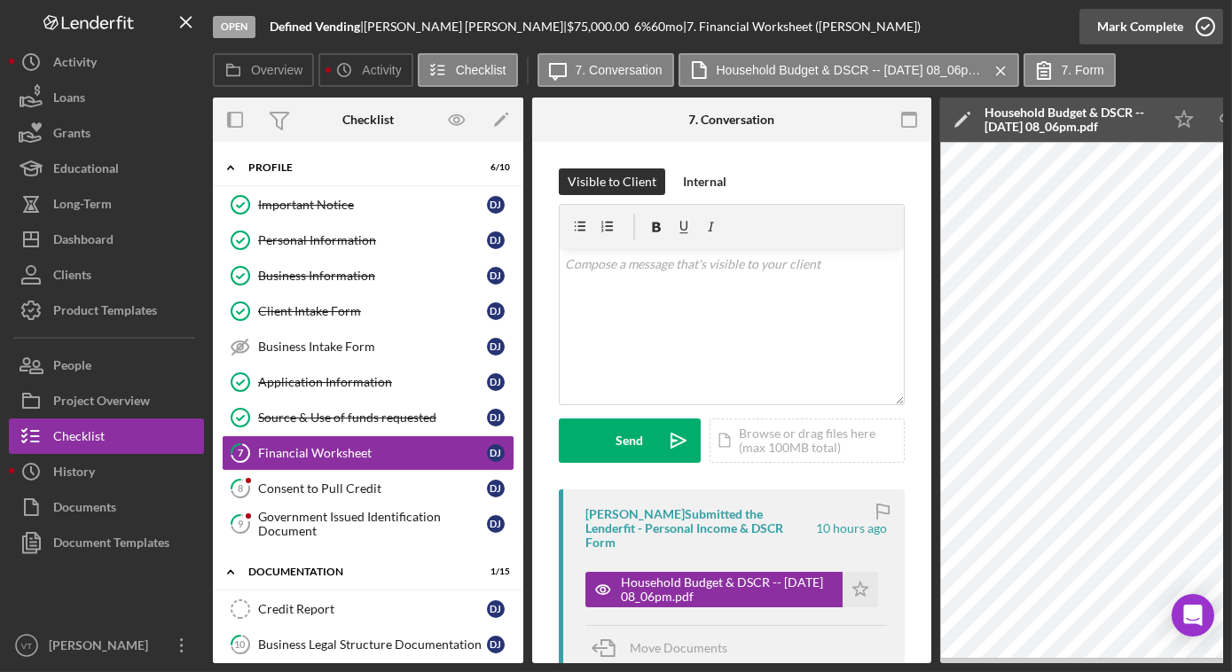
click at [1105, 30] on div "Mark Complete" at bounding box center [1140, 26] width 86 height 35
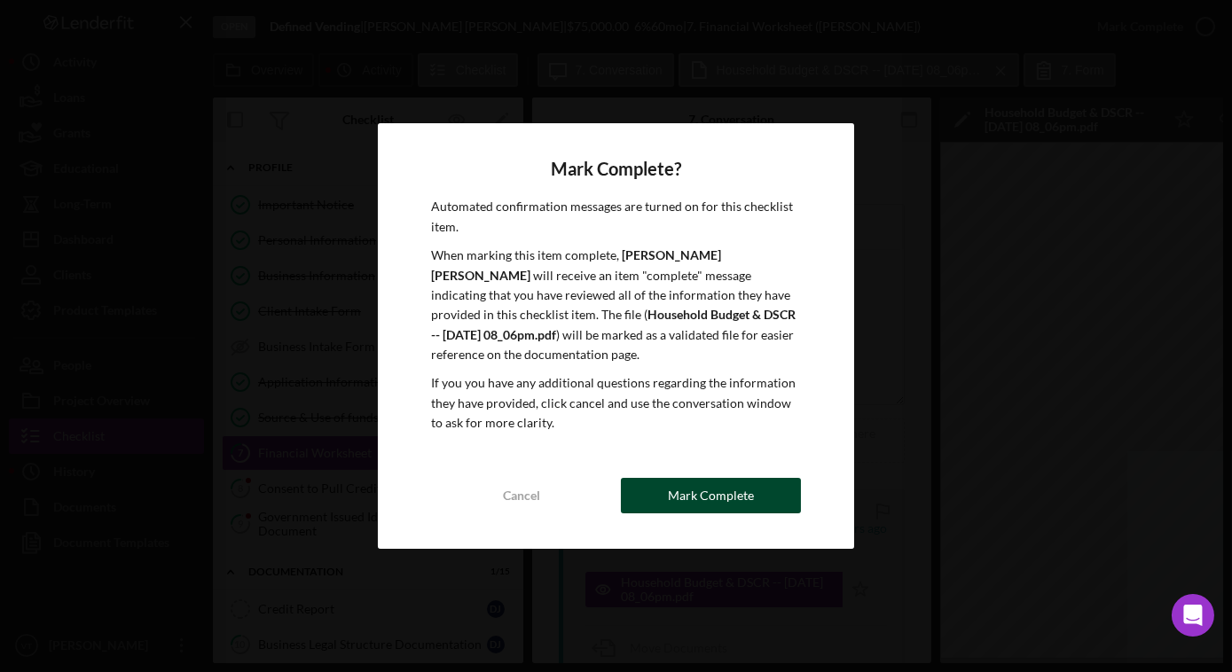
click at [713, 504] on div "Mark Complete" at bounding box center [711, 495] width 86 height 35
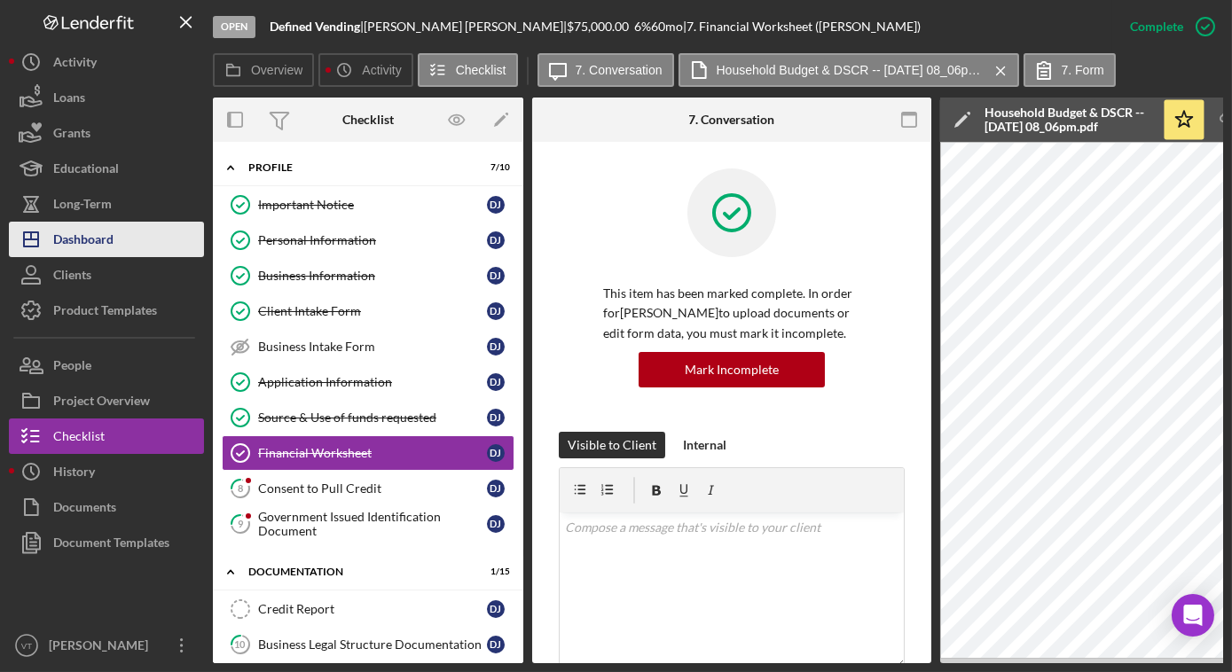
click at [170, 250] on button "Icon/Dashboard Dashboard" at bounding box center [106, 239] width 195 height 35
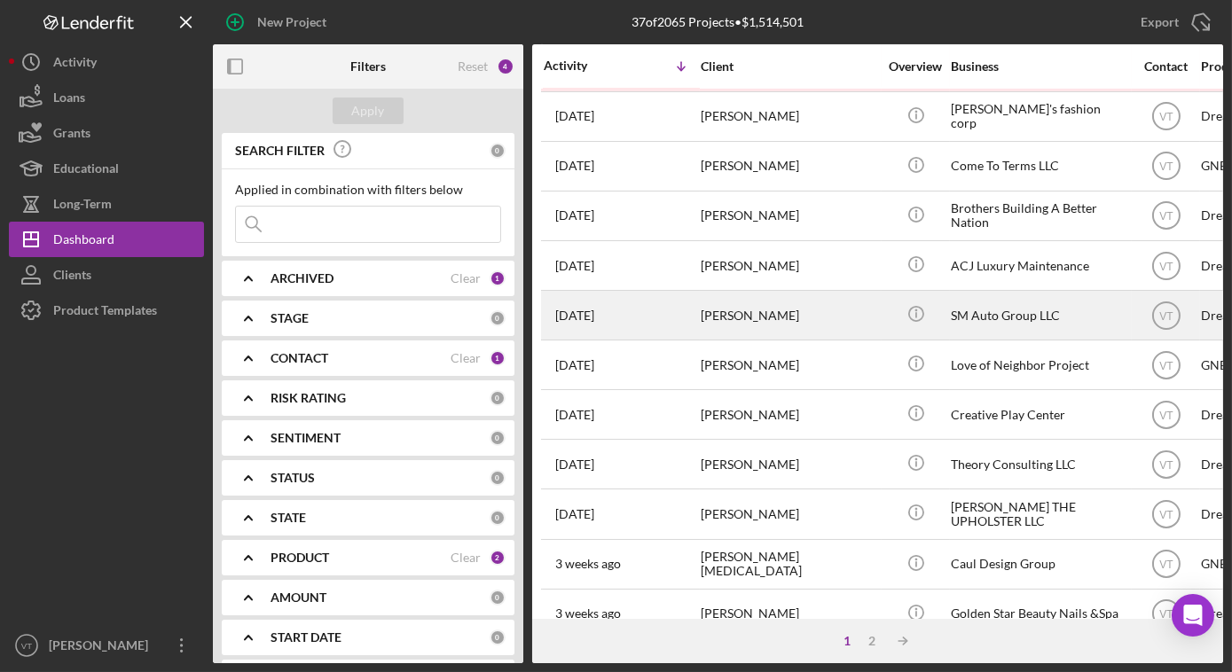
scroll to position [726, 0]
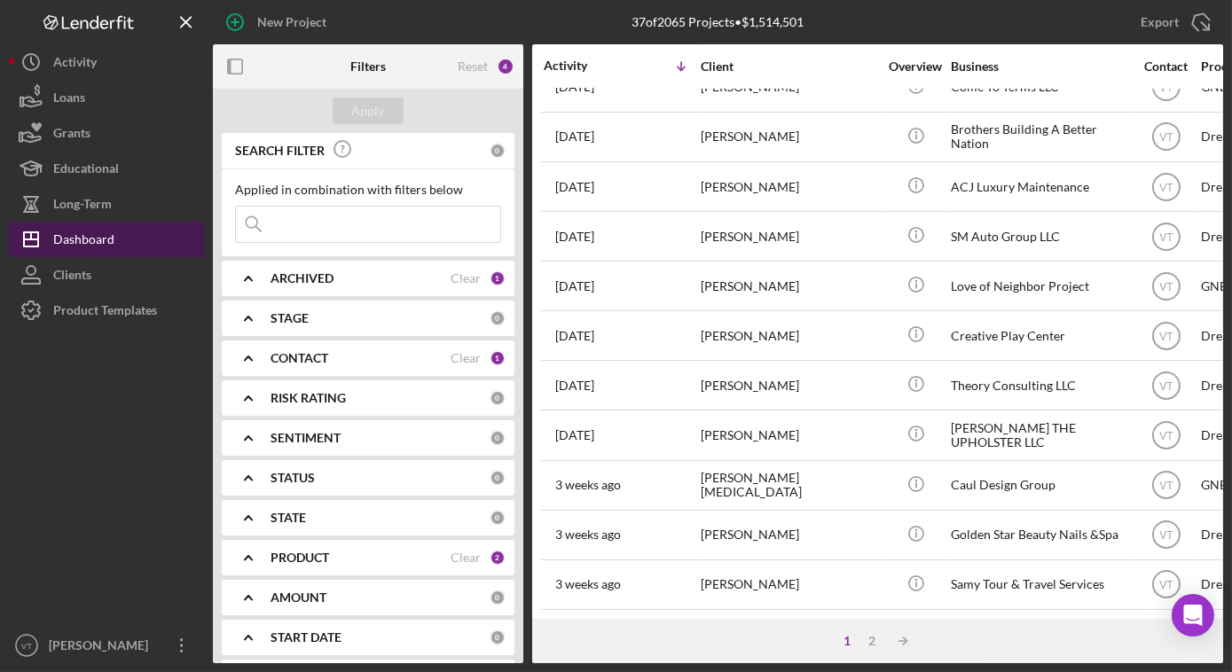
click at [145, 238] on button "Icon/Dashboard Dashboard" at bounding box center [106, 239] width 195 height 35
